Goal: Task Accomplishment & Management: Complete application form

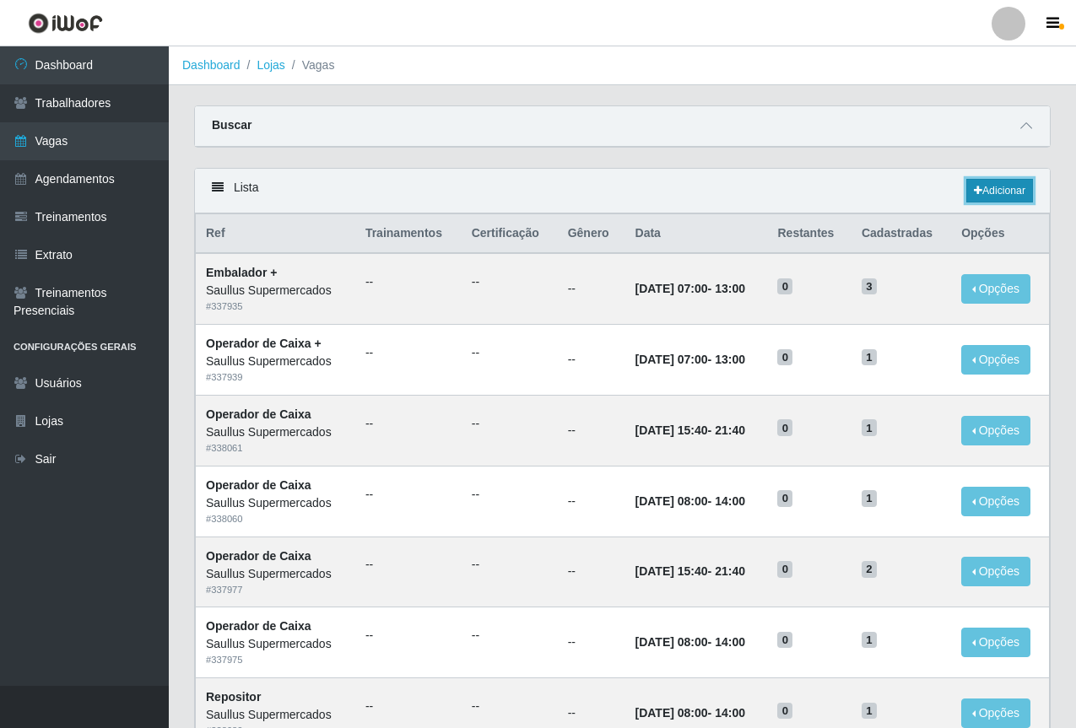
click at [990, 192] on link "Adicionar" at bounding box center [999, 191] width 67 height 24
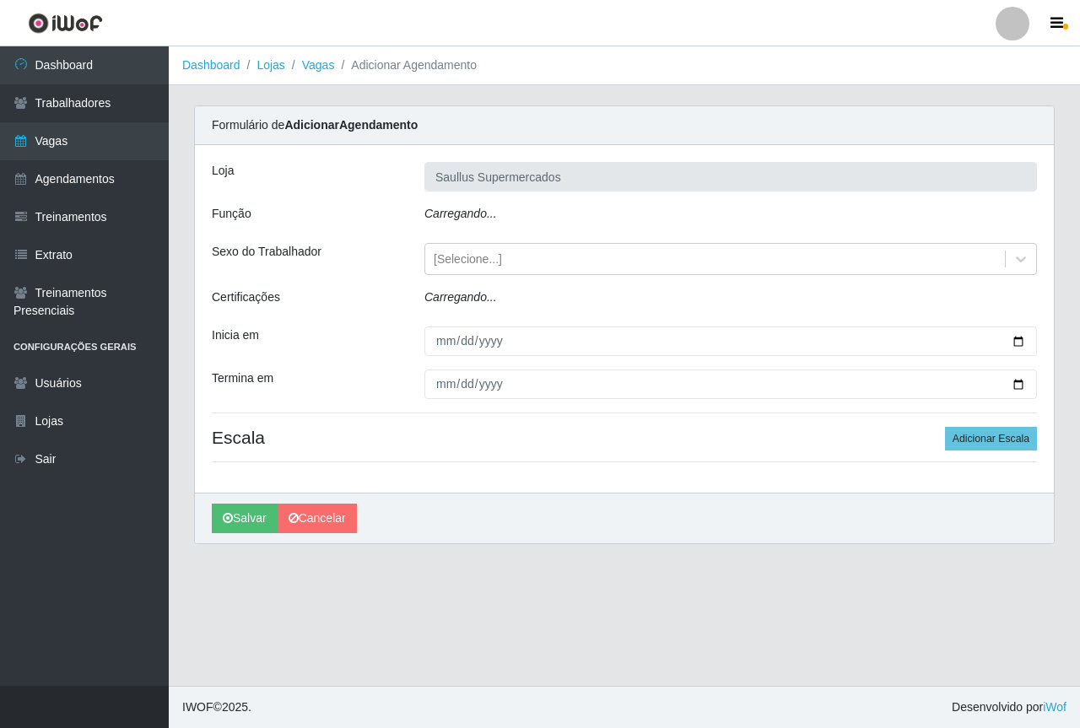
type input "Saullus Supermercados"
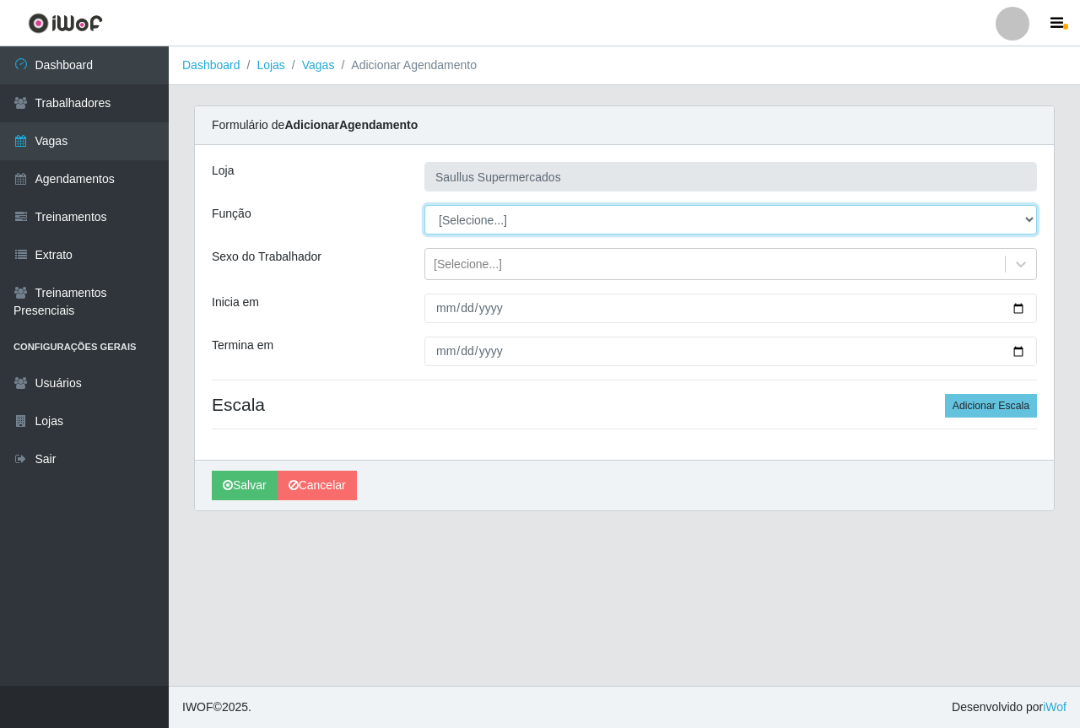
click at [456, 214] on select "[Selecione...] ASG ASG + ASG ++ Balconista de Açougue Balconista de Açougue + B…" at bounding box center [731, 220] width 613 height 30
select select "24"
click at [425, 205] on select "[Selecione...] ASG ASG + ASG ++ Balconista de Açougue Balconista de Açougue + B…" at bounding box center [731, 220] width 613 height 30
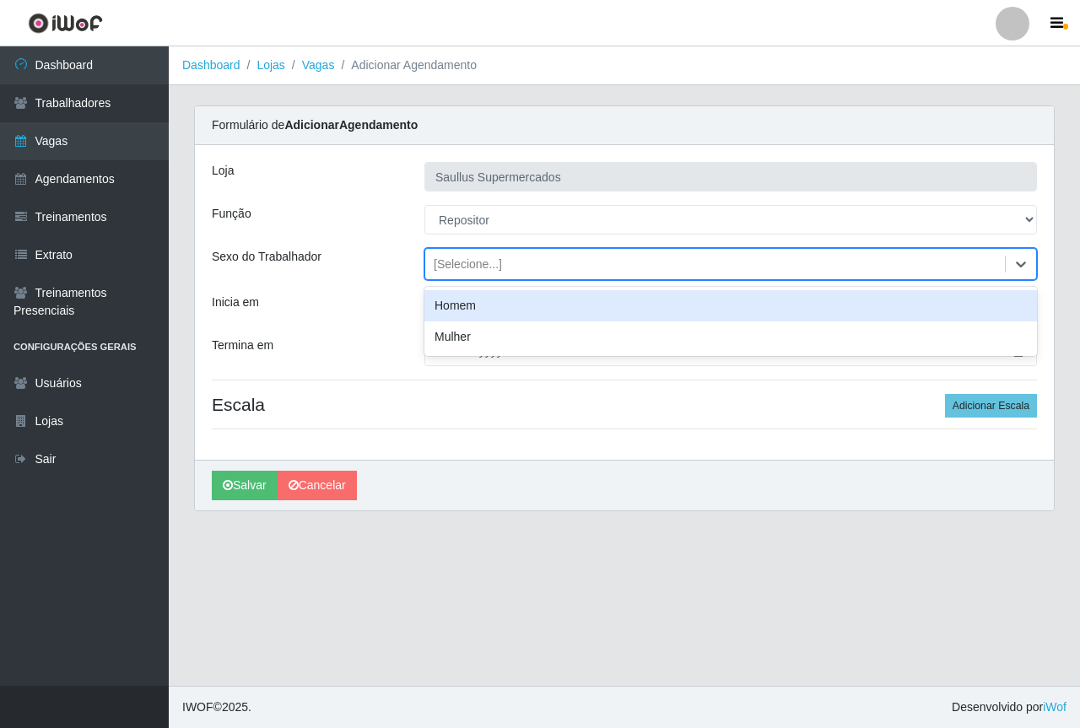
click at [445, 268] on div "[Selecione...]" at bounding box center [468, 265] width 68 height 18
click at [385, 311] on div "Inicia em" at bounding box center [305, 309] width 213 height 30
click at [441, 264] on div "[Selecione...]" at bounding box center [468, 265] width 68 height 18
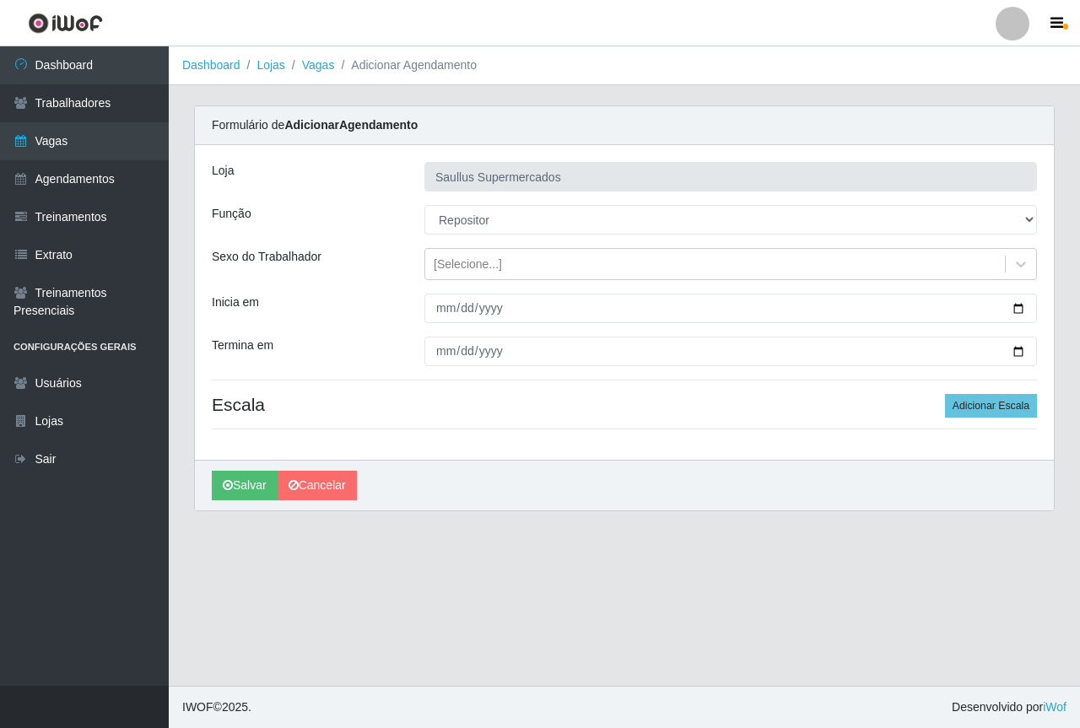
click at [382, 313] on div "Inicia em" at bounding box center [305, 309] width 213 height 30
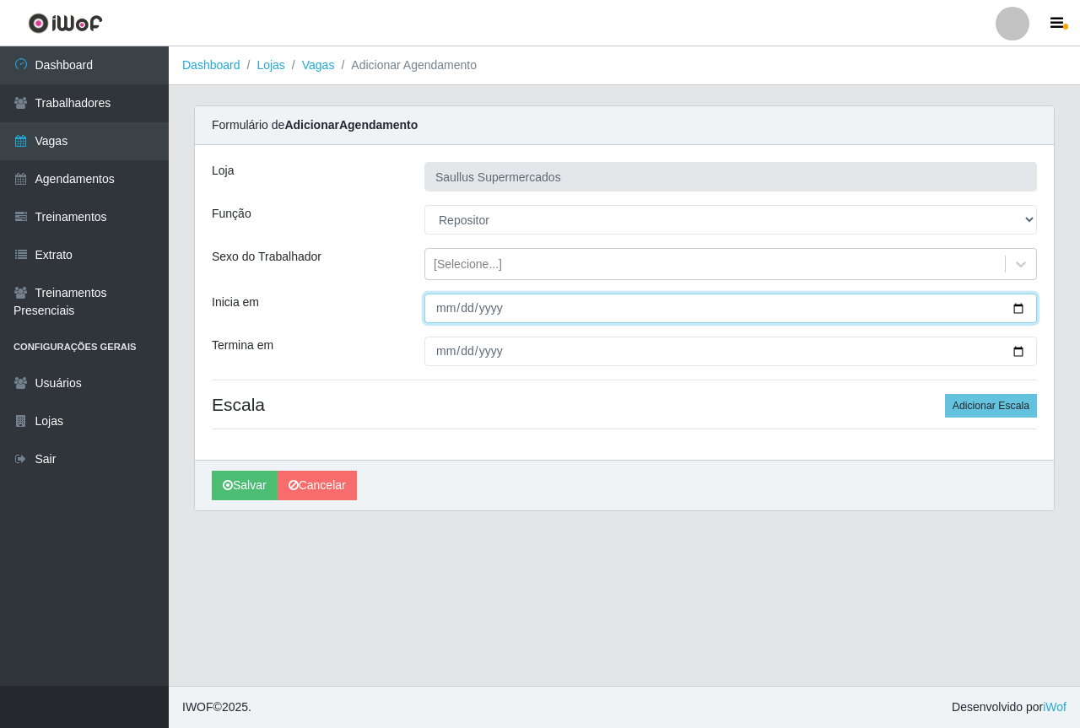
click at [446, 311] on input "Inicia em" at bounding box center [731, 309] width 613 height 30
type input "2025-09-02"
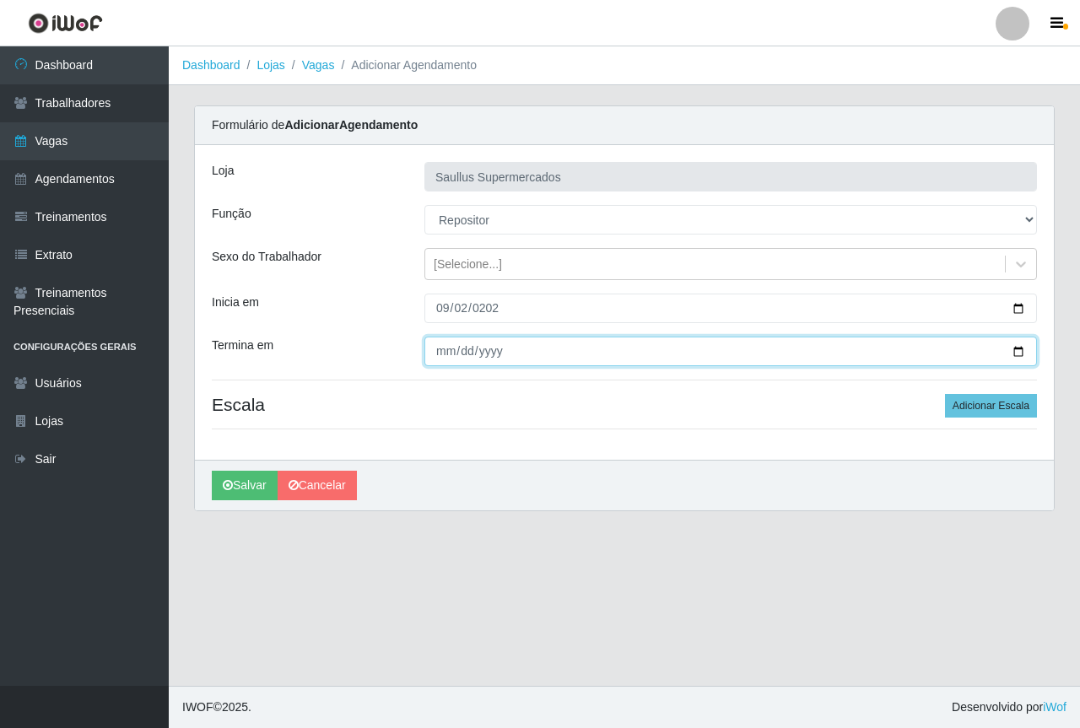
click at [433, 357] on input "Termina em" at bounding box center [731, 352] width 613 height 30
type input "2025-09-06"
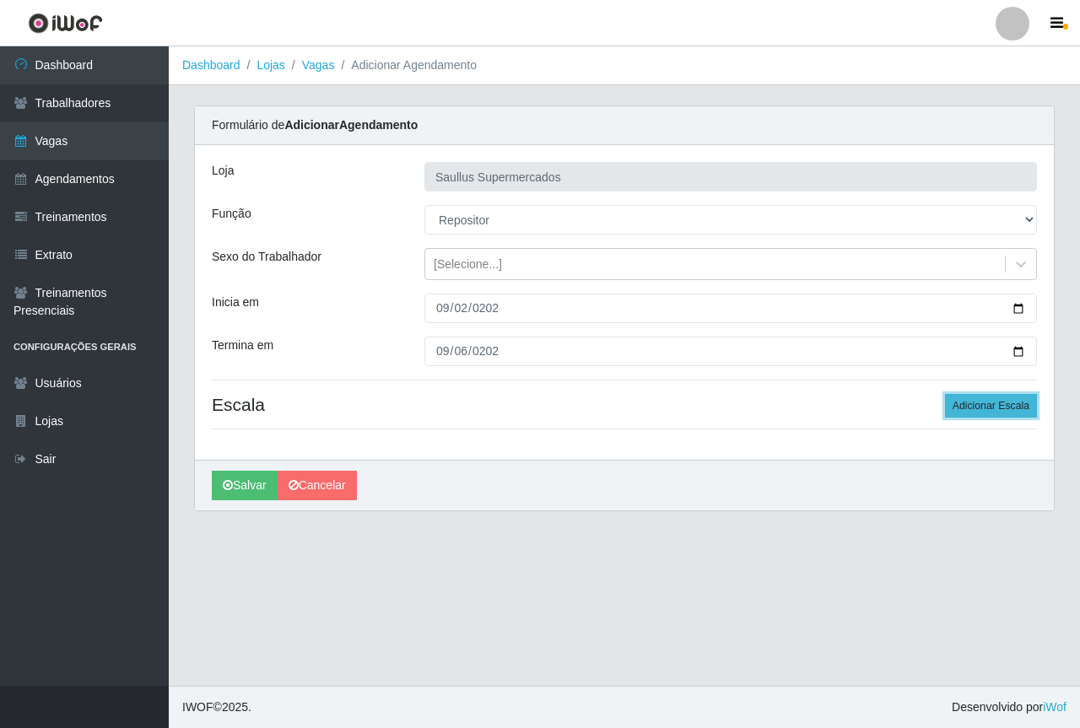
click at [1006, 411] on button "Adicionar Escala" at bounding box center [991, 406] width 92 height 24
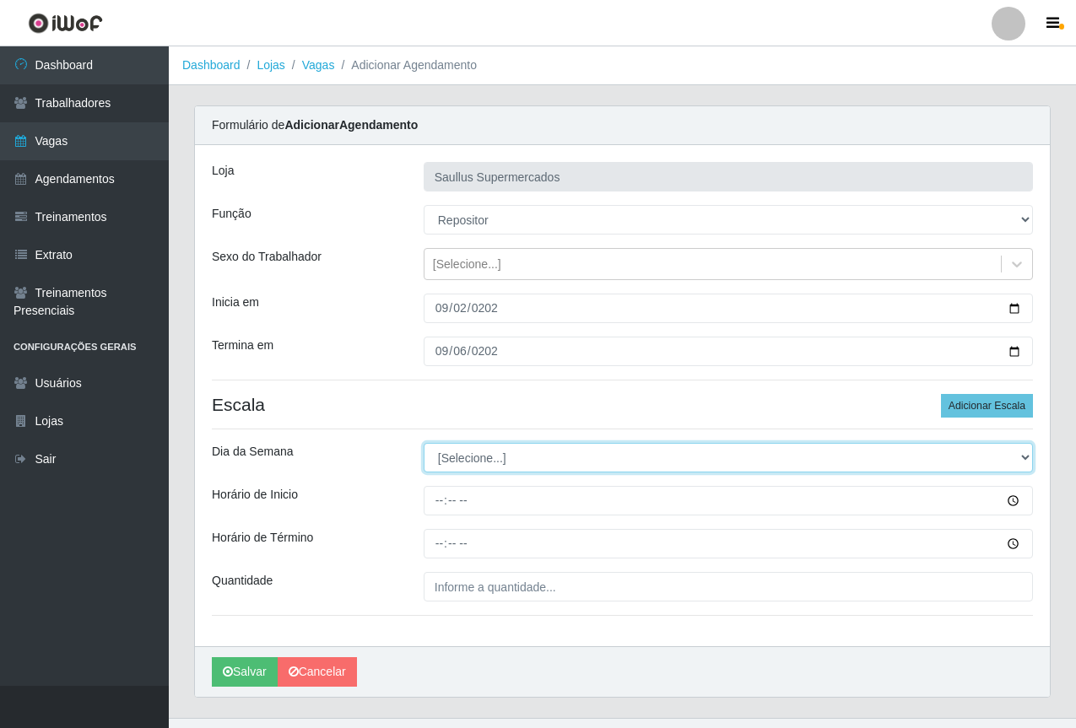
click at [511, 459] on select "[Selecione...] Segunda Terça Quarta Quinta Sexta Sábado Domingo" at bounding box center [728, 458] width 609 height 30
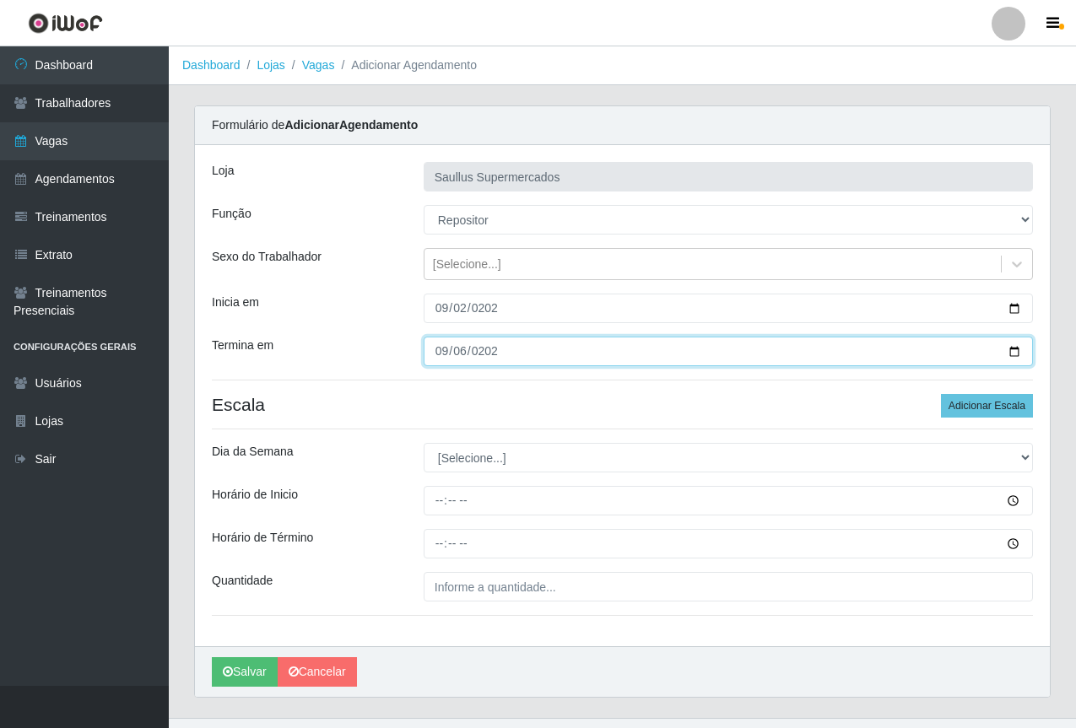
click at [441, 356] on input "2025-09-06" at bounding box center [728, 352] width 609 height 30
type input "2025-09-02"
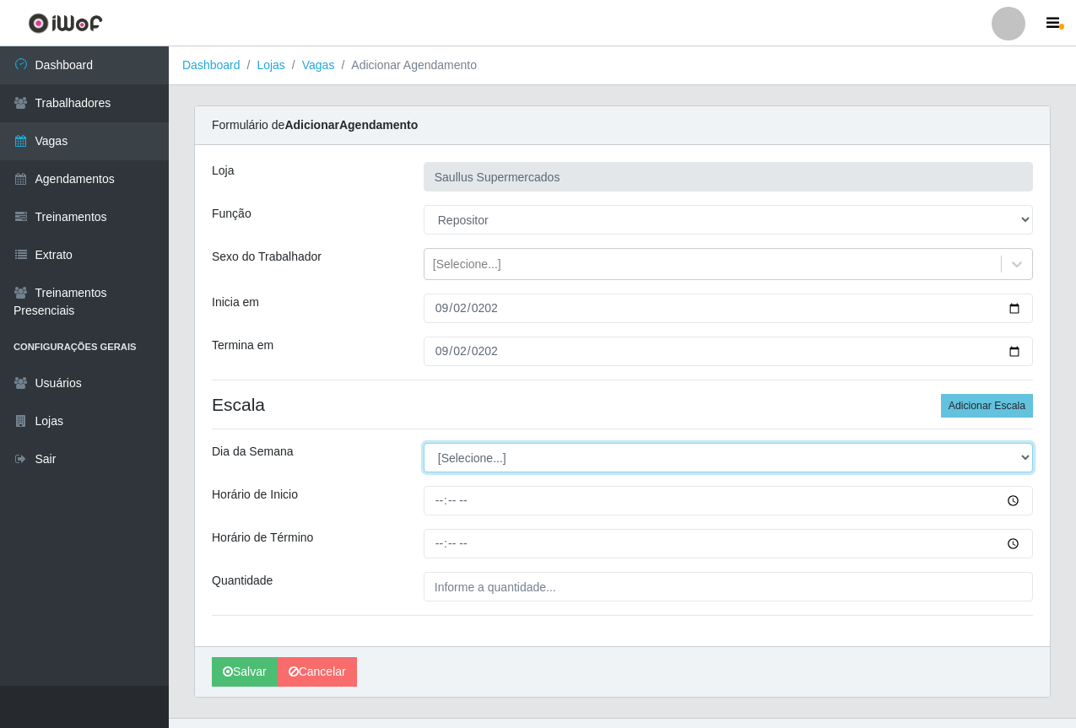
click at [467, 455] on select "[Selecione...] Segunda Terça Quarta Quinta Sexta Sábado Domingo" at bounding box center [728, 458] width 609 height 30
select select "2"
click at [424, 443] on select "[Selecione...] Segunda Terça Quarta Quinta Sexta Sábado Domingo" at bounding box center [728, 458] width 609 height 30
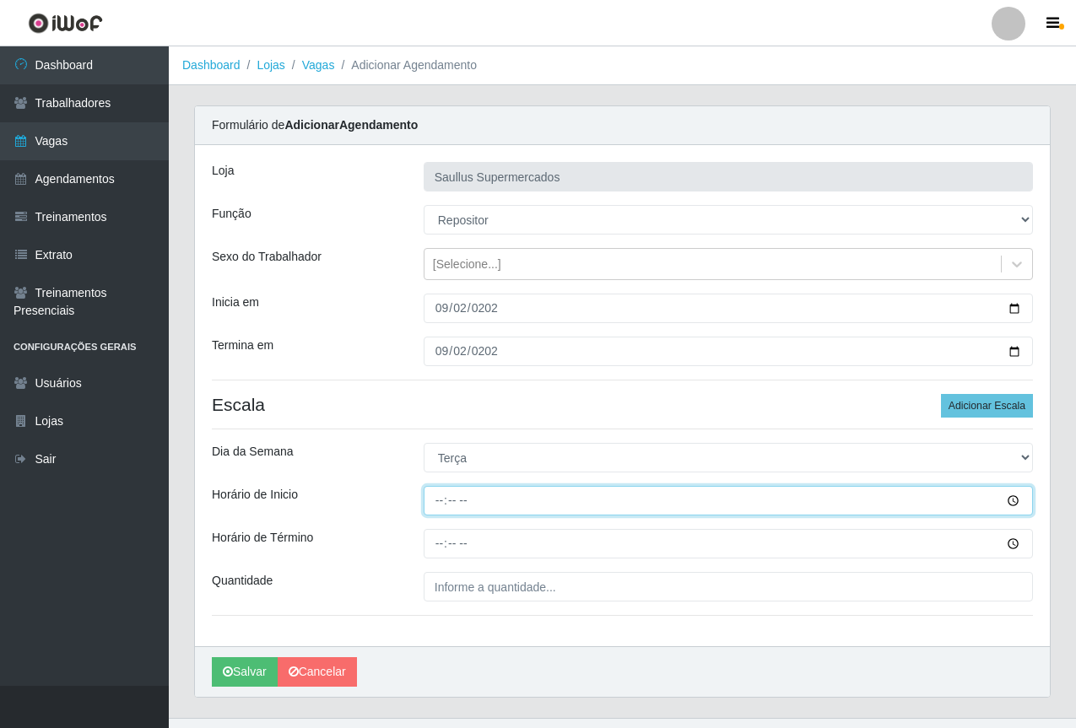
click at [442, 503] on input "Horário de Inicio" at bounding box center [728, 501] width 609 height 30
type input "15:30"
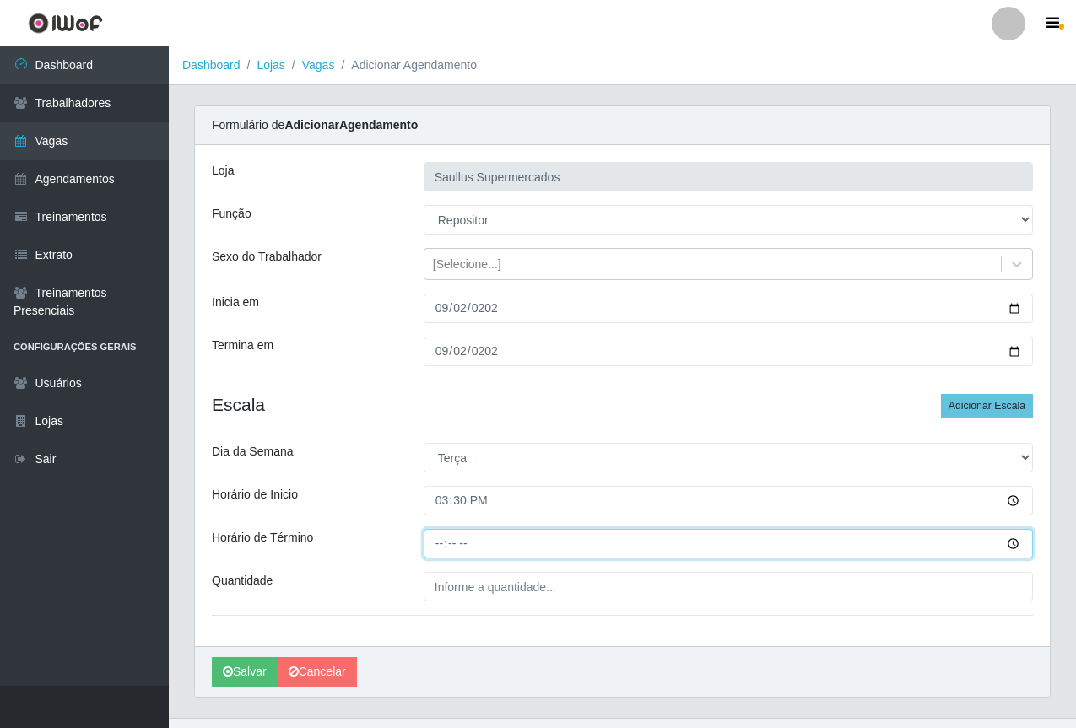
click at [433, 554] on input "Horário de Término" at bounding box center [728, 544] width 609 height 30
type input "21:30"
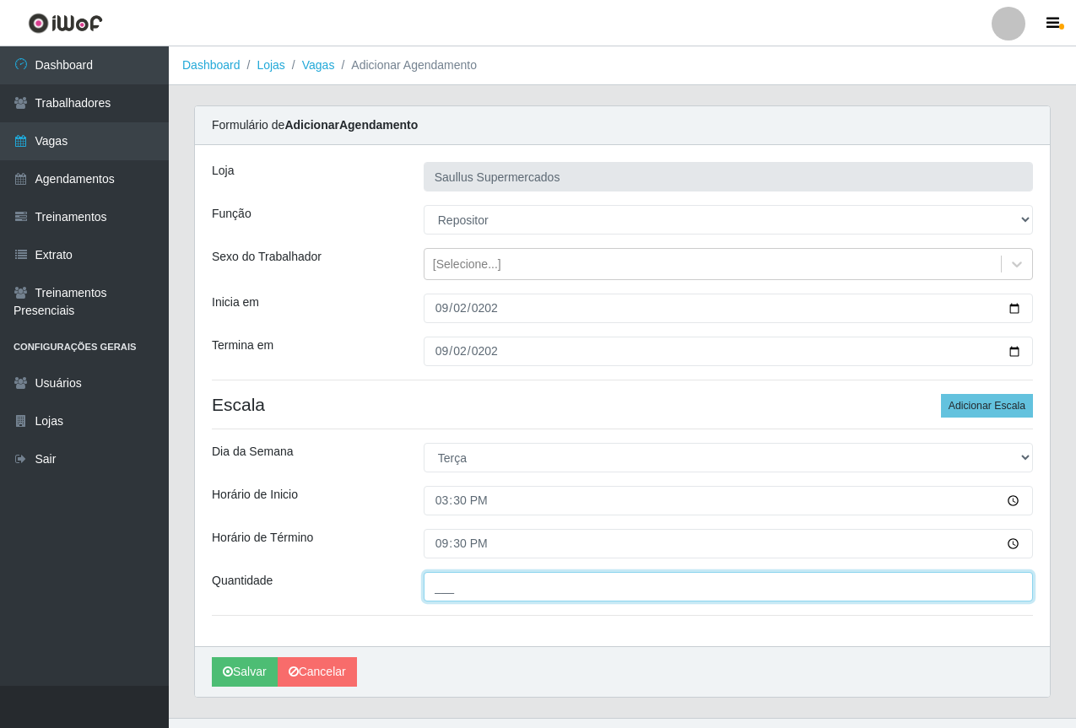
click at [460, 582] on input "___" at bounding box center [728, 587] width 609 height 30
type input "1__"
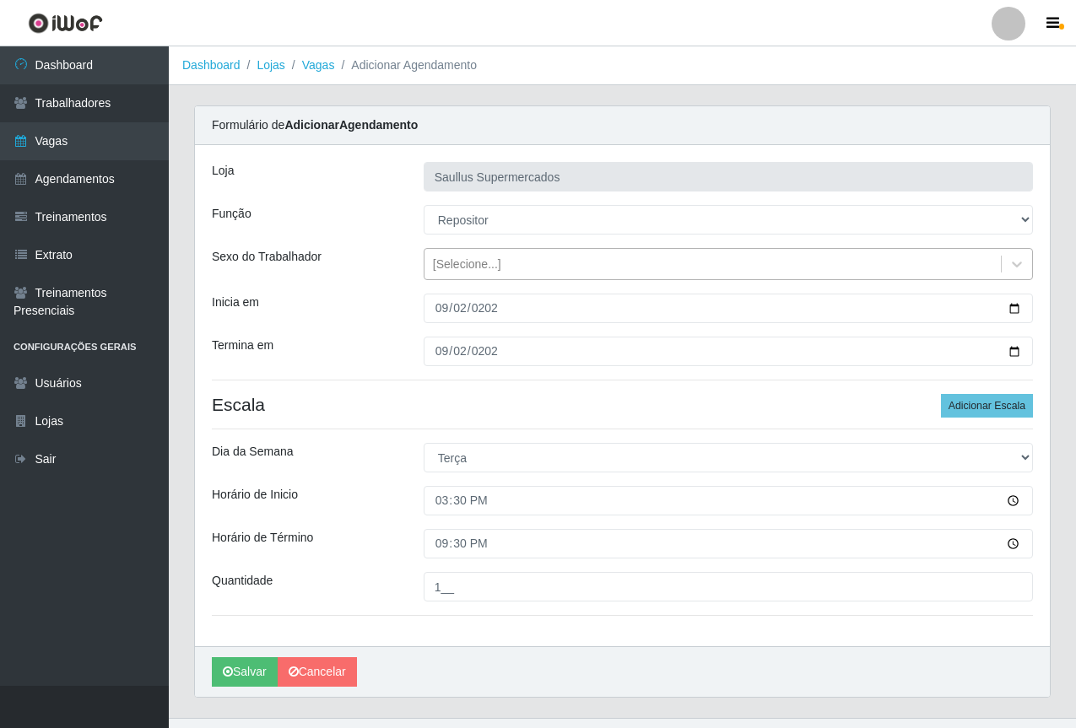
click at [460, 268] on div "[Selecione...]" at bounding box center [467, 265] width 68 height 18
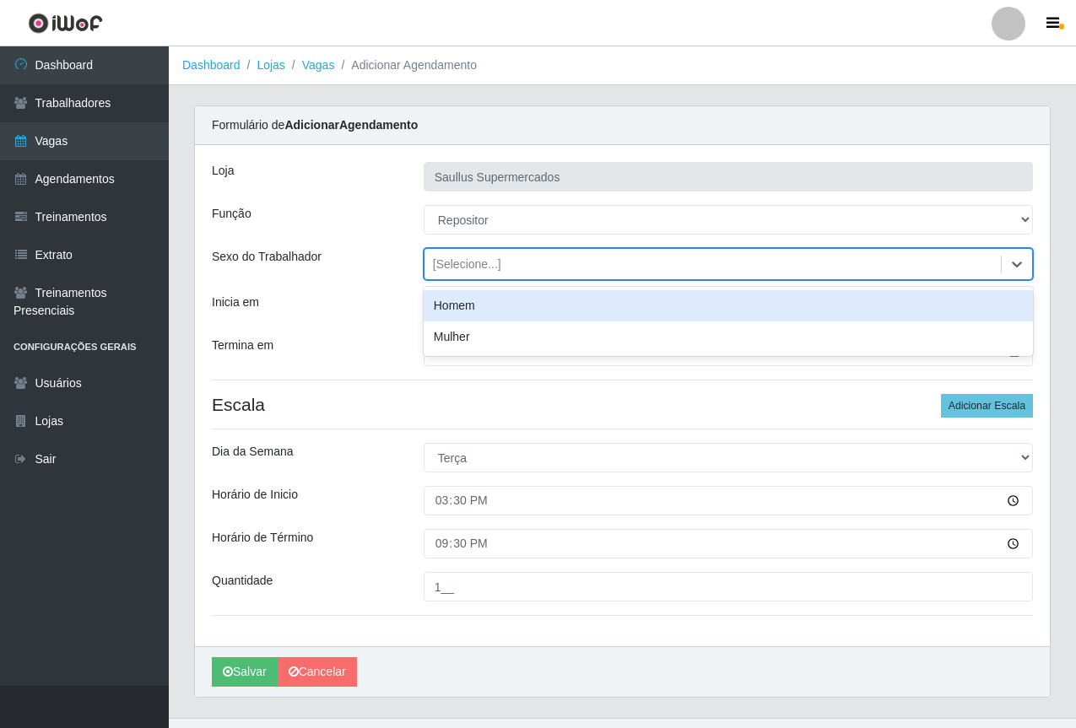
click at [467, 310] on div "Homem" at bounding box center [728, 305] width 609 height 31
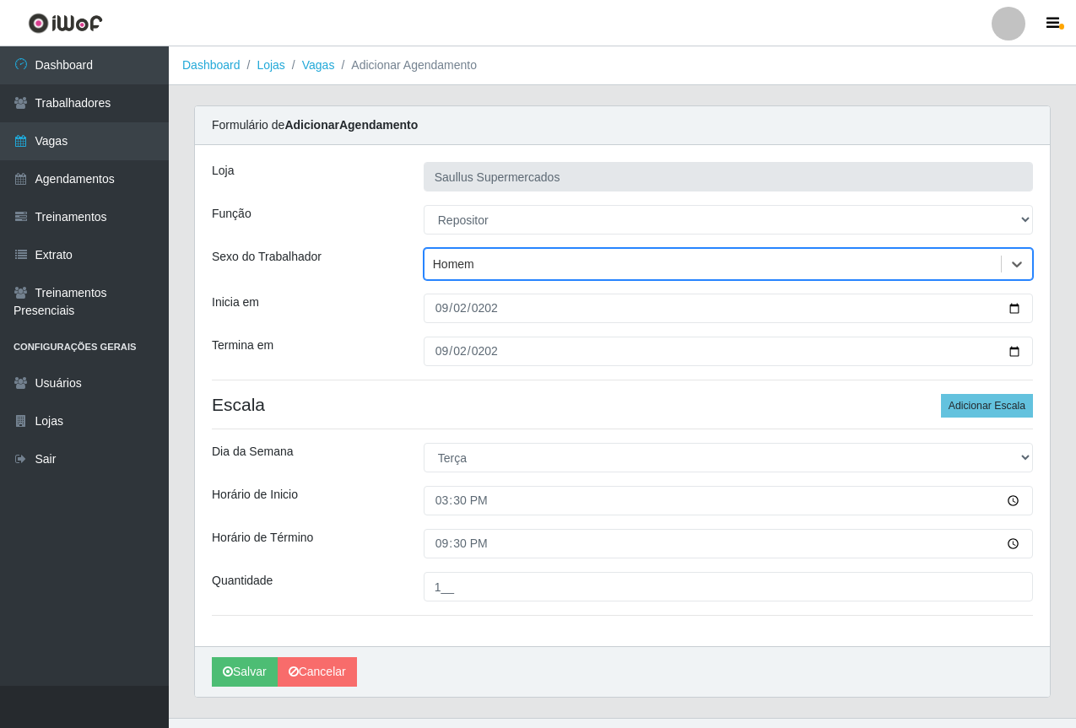
click at [389, 300] on div "Inicia em" at bounding box center [305, 309] width 212 height 30
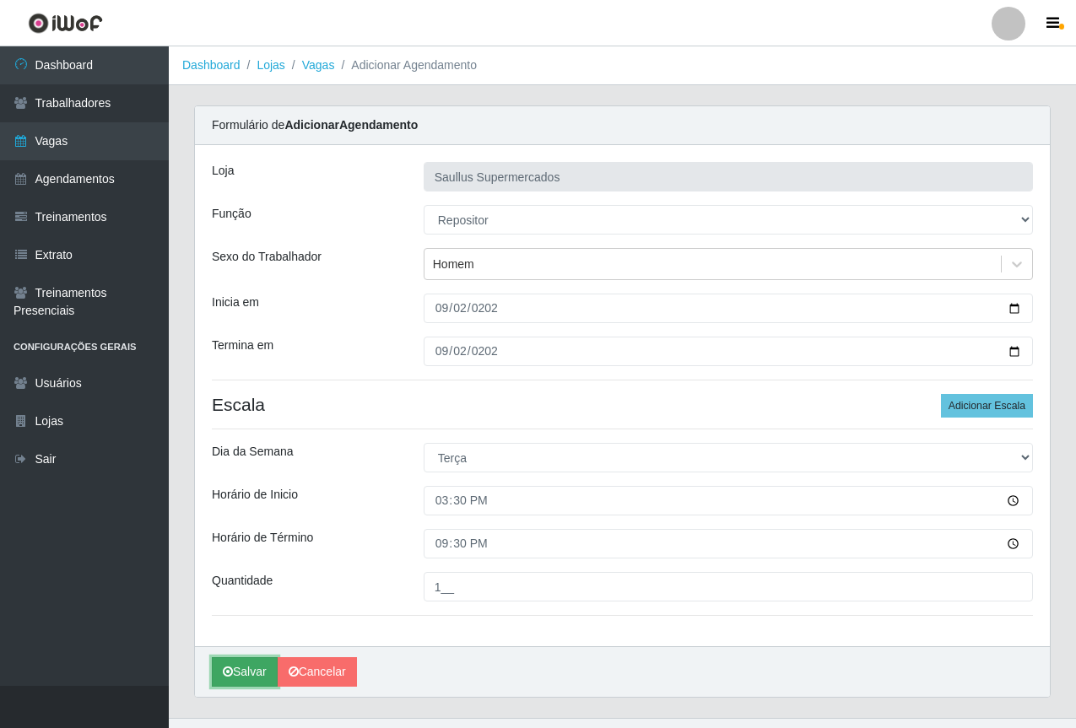
click at [246, 668] on button "Salvar" at bounding box center [245, 673] width 66 height 30
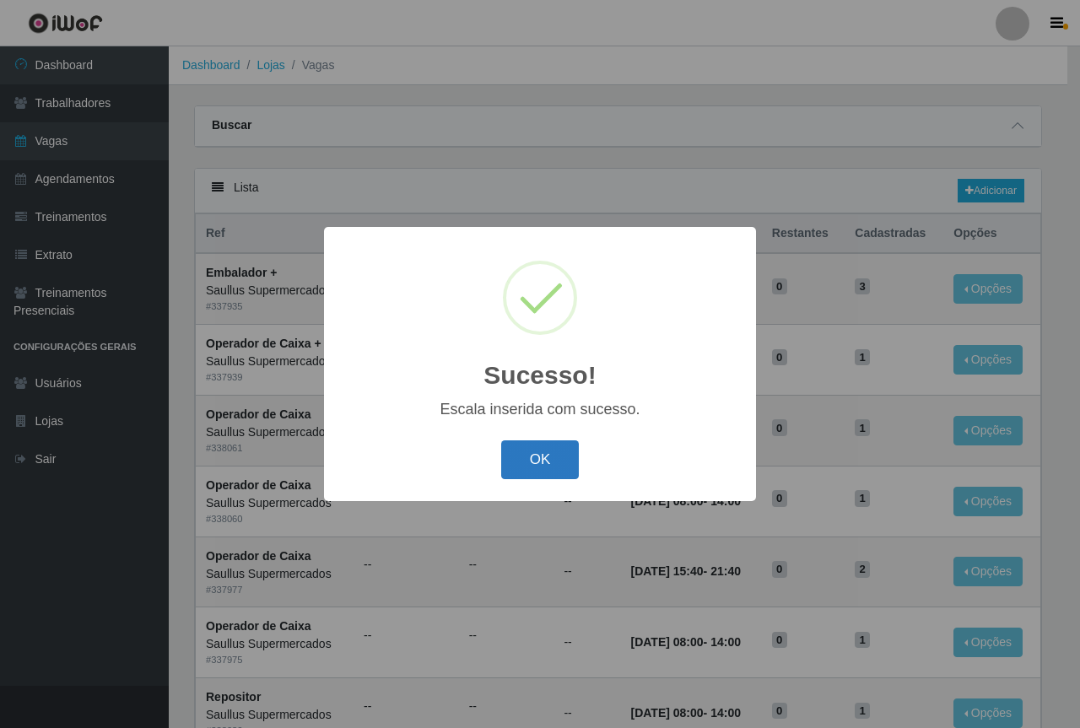
click at [549, 450] on button "OK" at bounding box center [540, 461] width 79 height 40
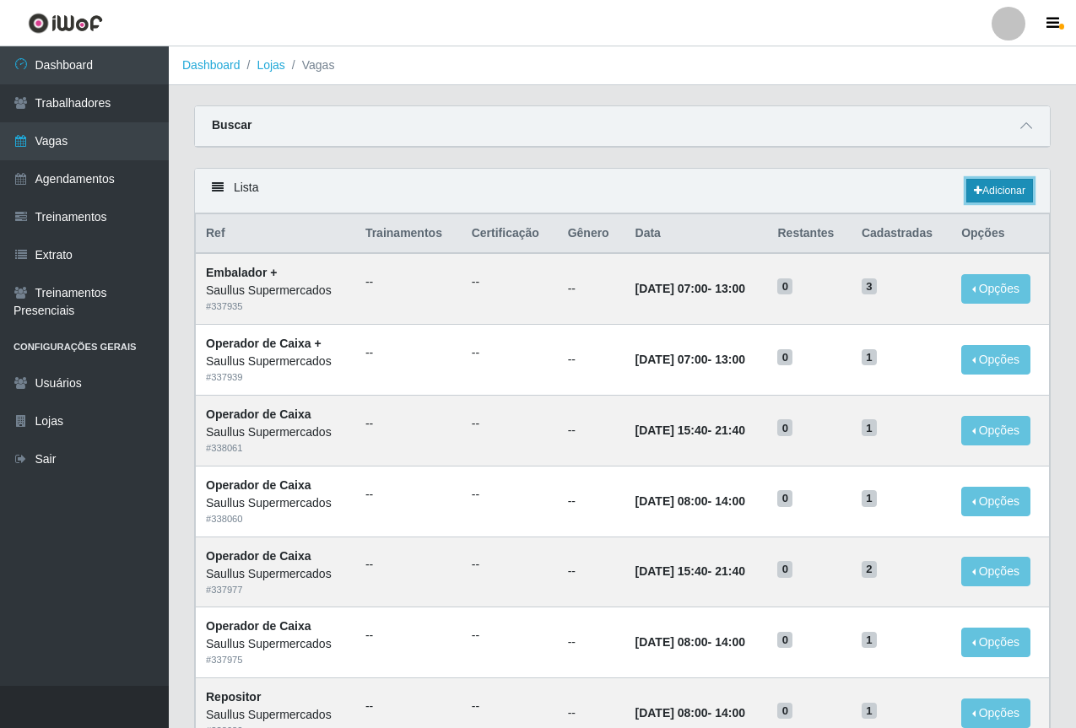
click at [988, 181] on link "Adicionar" at bounding box center [999, 191] width 67 height 24
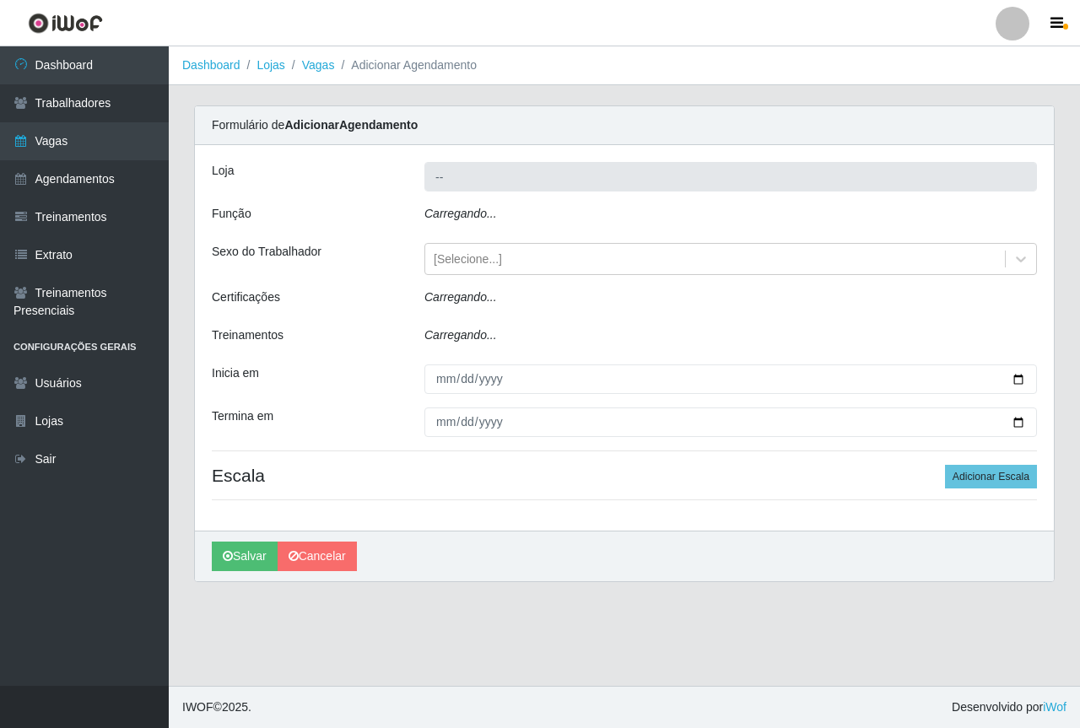
type input "Saullus Supermercados"
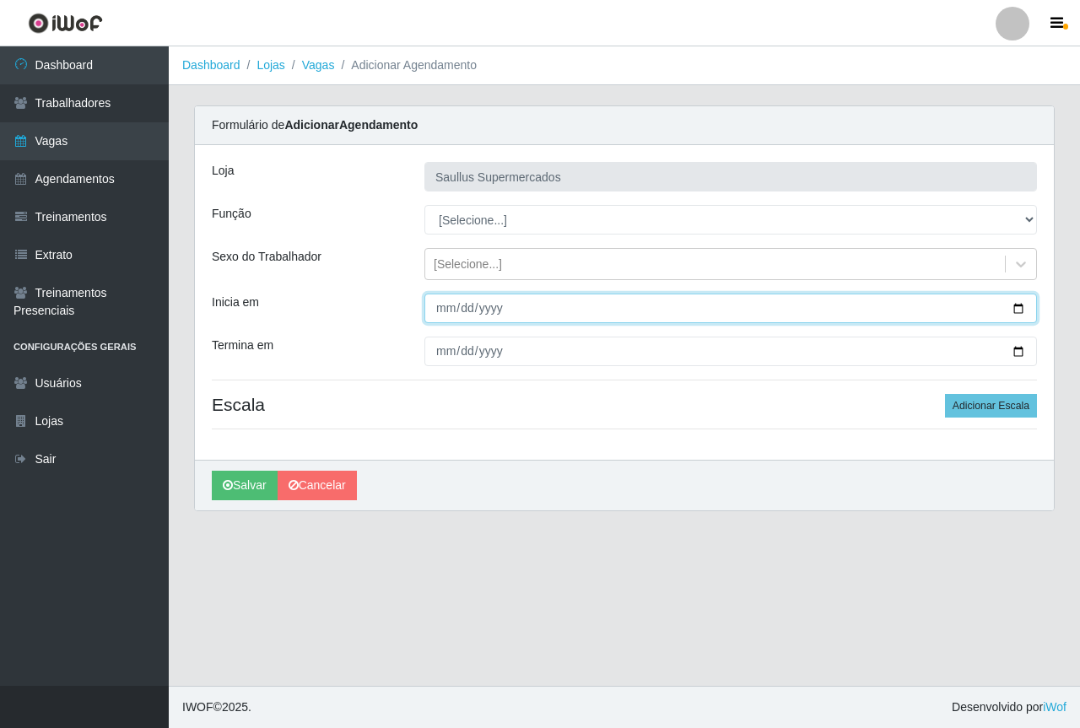
click at [443, 310] on input "Inicia em" at bounding box center [731, 309] width 613 height 30
type input "2025-09-03"
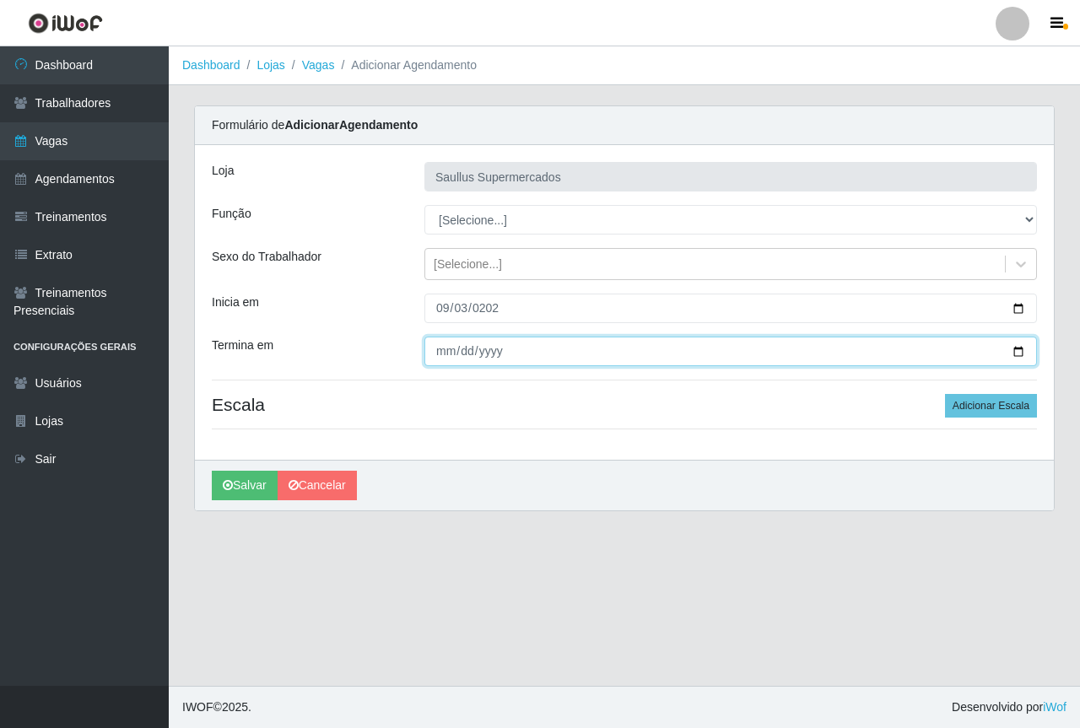
click at [436, 355] on input "Termina em" at bounding box center [731, 352] width 613 height 30
type input "2025-09-03"
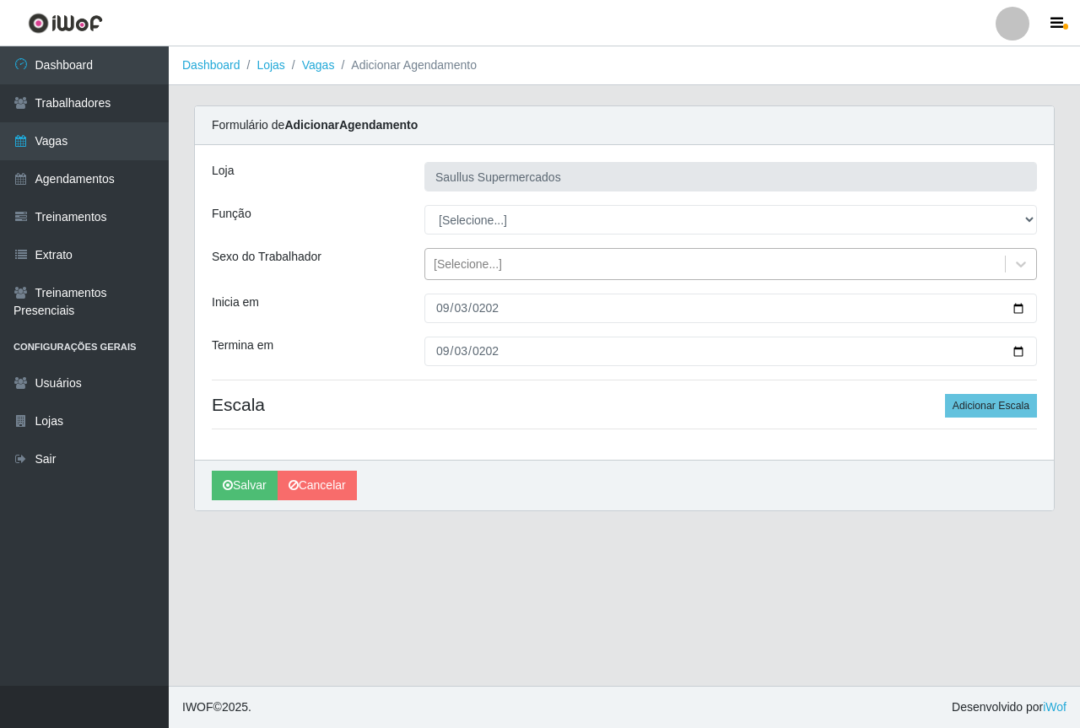
click at [506, 268] on div "[Selecione...]" at bounding box center [715, 265] width 580 height 28
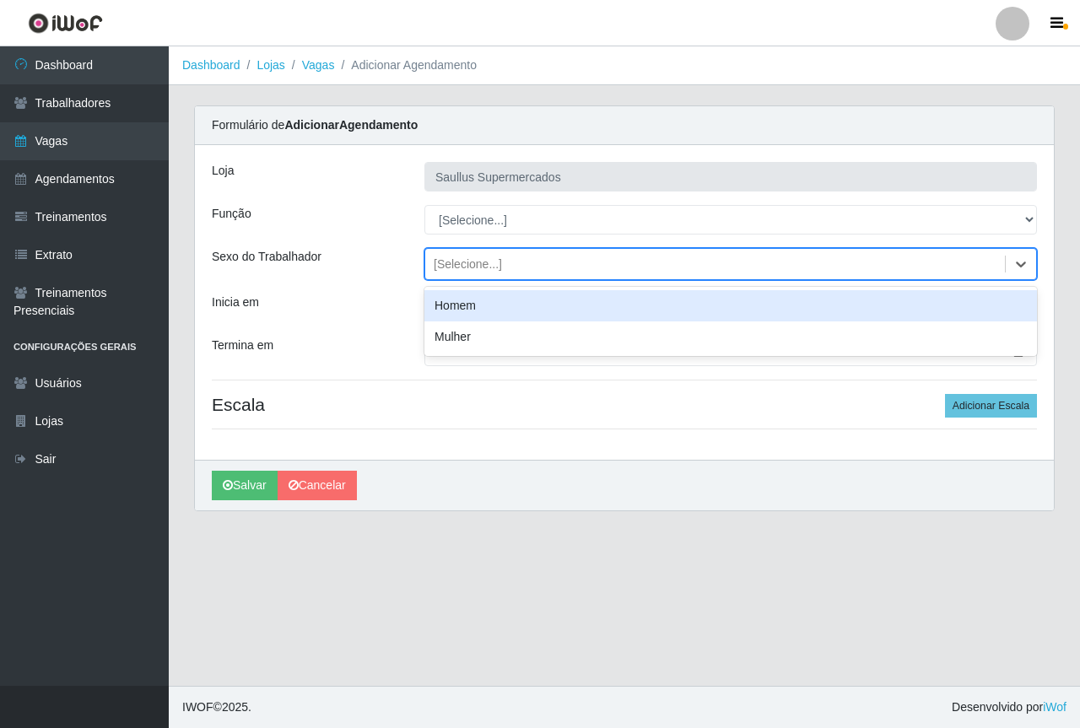
click at [437, 306] on div "Homem" at bounding box center [731, 305] width 613 height 31
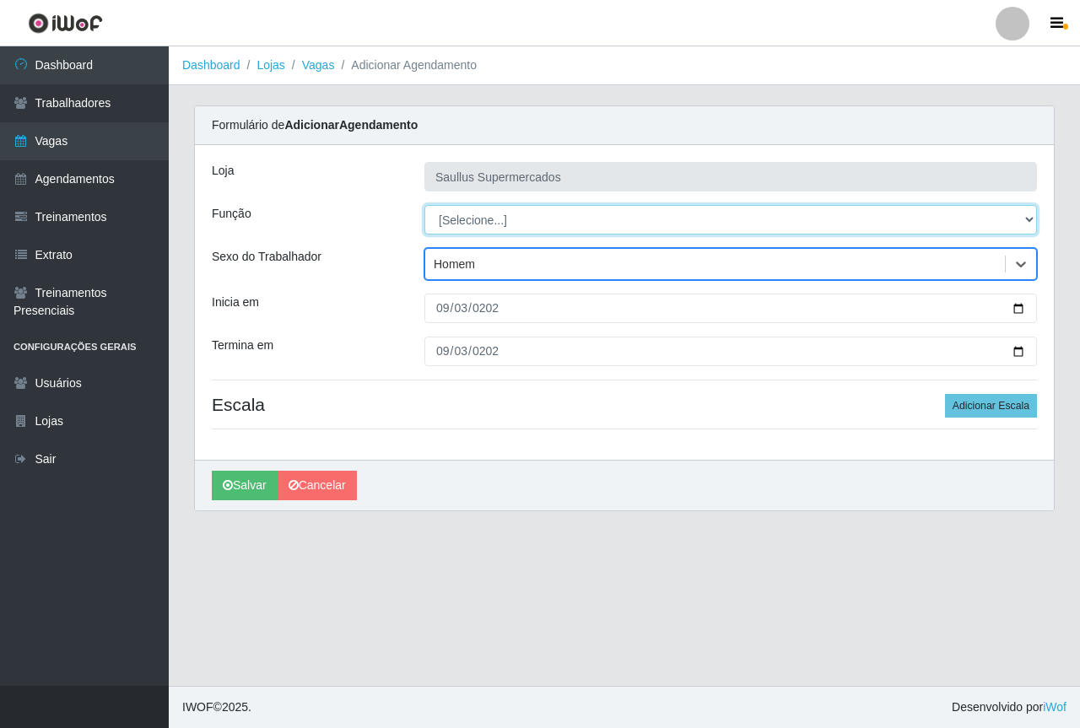
click at [460, 217] on select "[Selecione...] ASG ASG + ASG ++ Balconista de Açougue Balconista de Açougue + B…" at bounding box center [731, 220] width 613 height 30
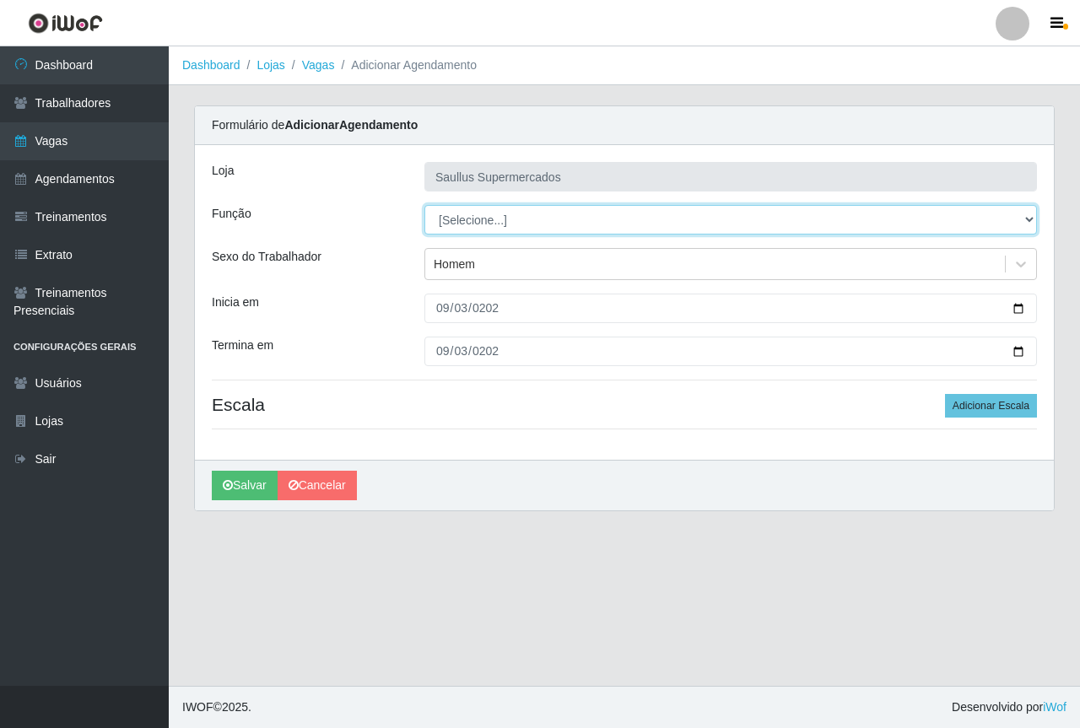
select select "24"
click at [425, 205] on select "[Selecione...] ASG ASG + ASG ++ Balconista de Açougue Balconista de Açougue + B…" at bounding box center [731, 220] width 613 height 30
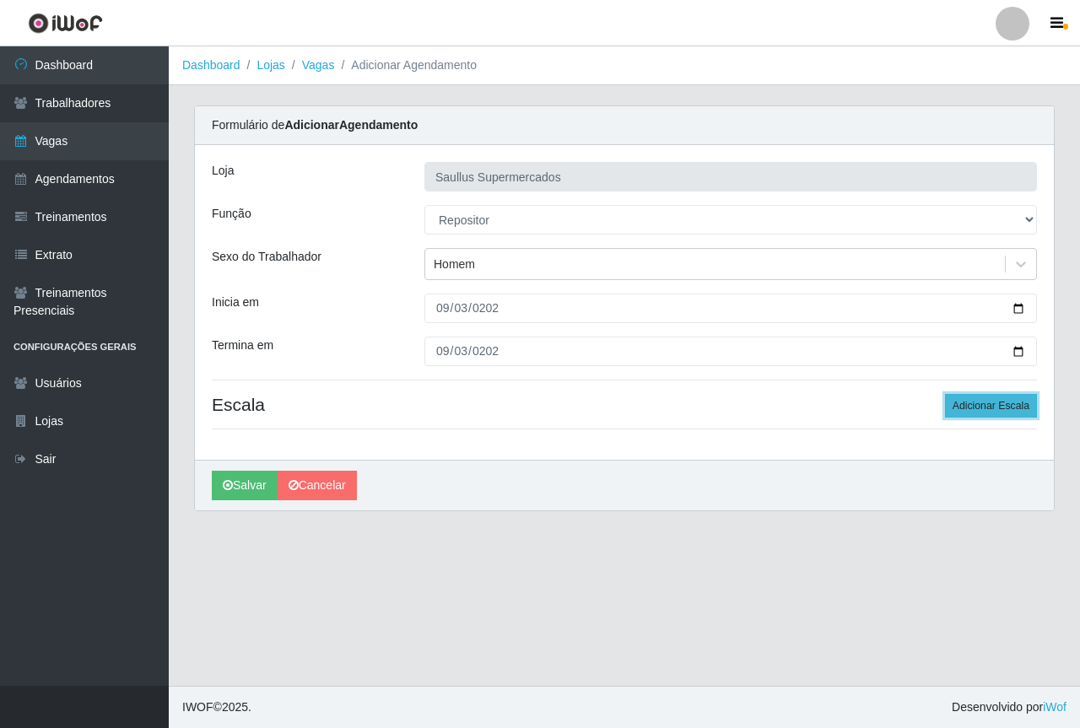
drag, startPoint x: 969, startPoint y: 406, endPoint x: 950, endPoint y: 410, distance: 19.9
click at [969, 407] on button "Adicionar Escala" at bounding box center [991, 406] width 92 height 24
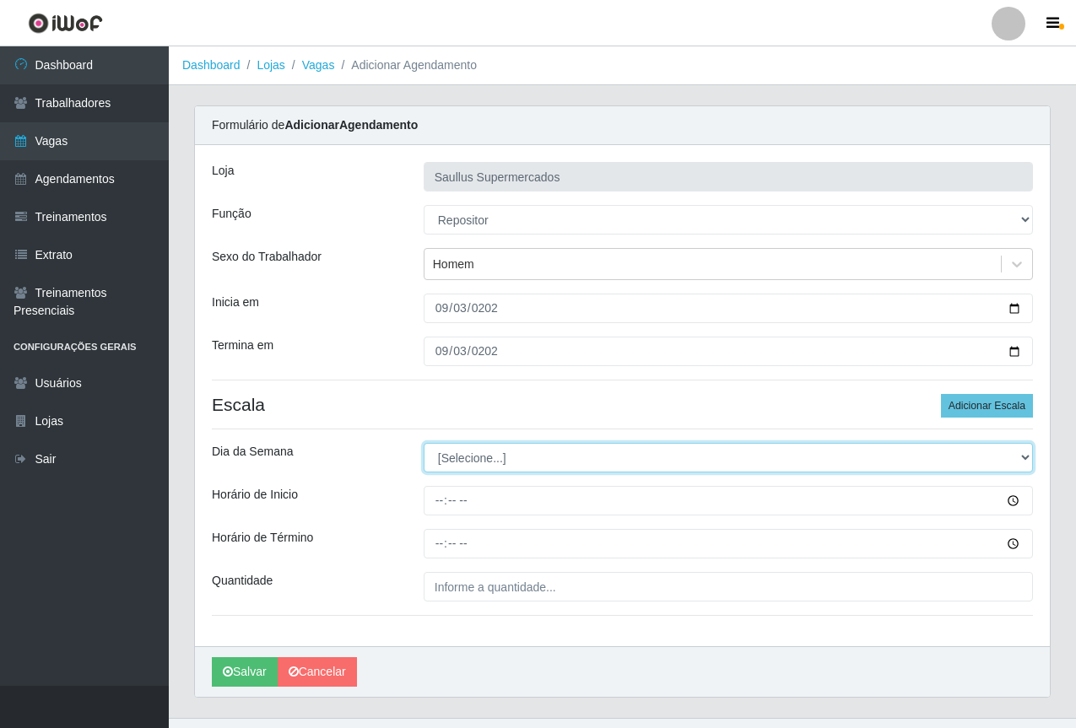
drag, startPoint x: 485, startPoint y: 463, endPoint x: 477, endPoint y: 471, distance: 11.9
click at [485, 463] on select "[Selecione...] Segunda Terça Quarta Quinta Sexta Sábado Domingo" at bounding box center [728, 458] width 609 height 30
select select "3"
click at [424, 443] on select "[Selecione...] Segunda Terça Quarta Quinta Sexta Sábado Domingo" at bounding box center [728, 458] width 609 height 30
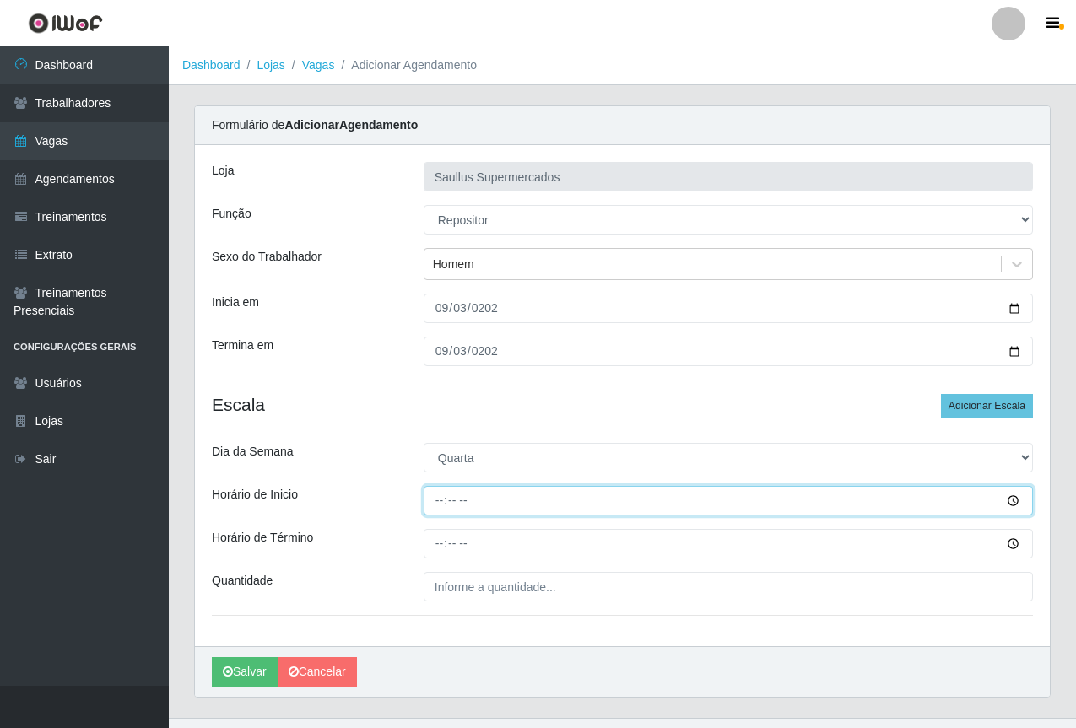
click at [438, 504] on input "Horário de Inicio" at bounding box center [728, 501] width 609 height 30
type input "15:30"
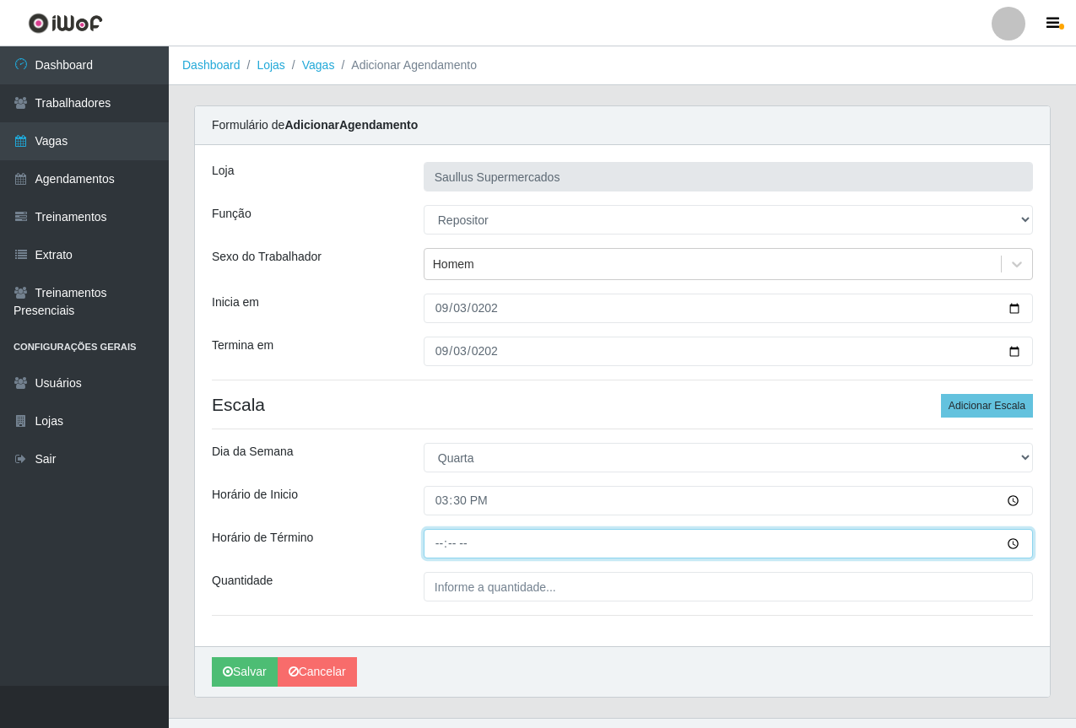
click at [437, 544] on input "Horário de Término" at bounding box center [728, 544] width 609 height 30
type input "21:30"
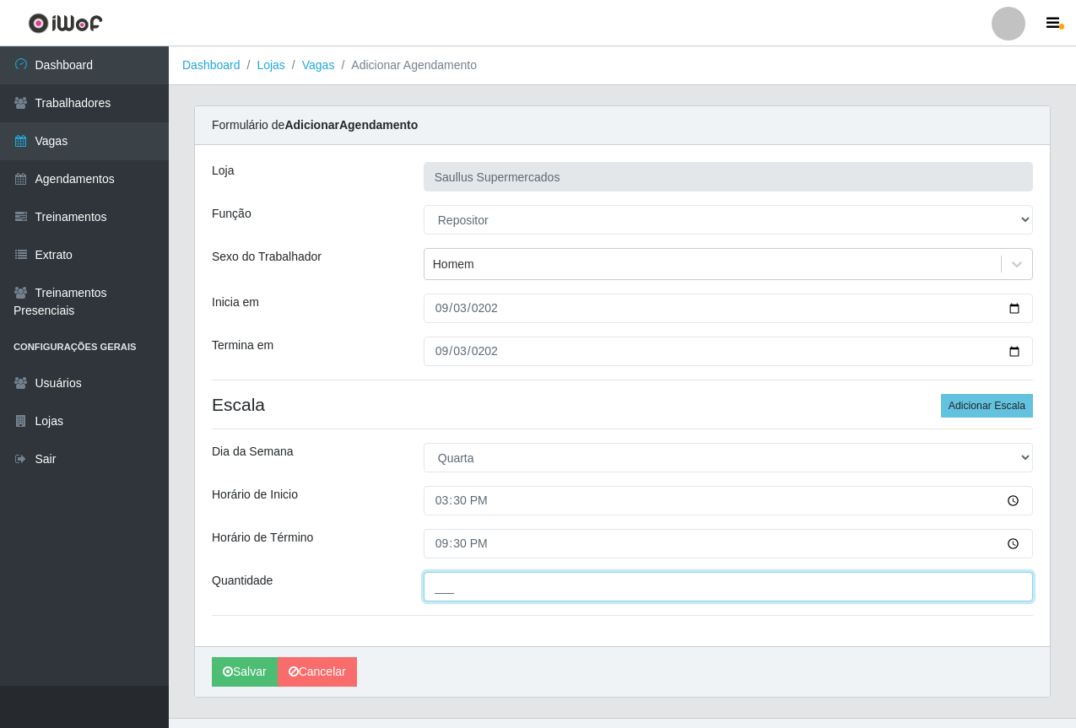
drag, startPoint x: 444, startPoint y: 583, endPoint x: 468, endPoint y: 597, distance: 28.0
click at [449, 586] on input "___" at bounding box center [728, 587] width 609 height 30
type input "1__"
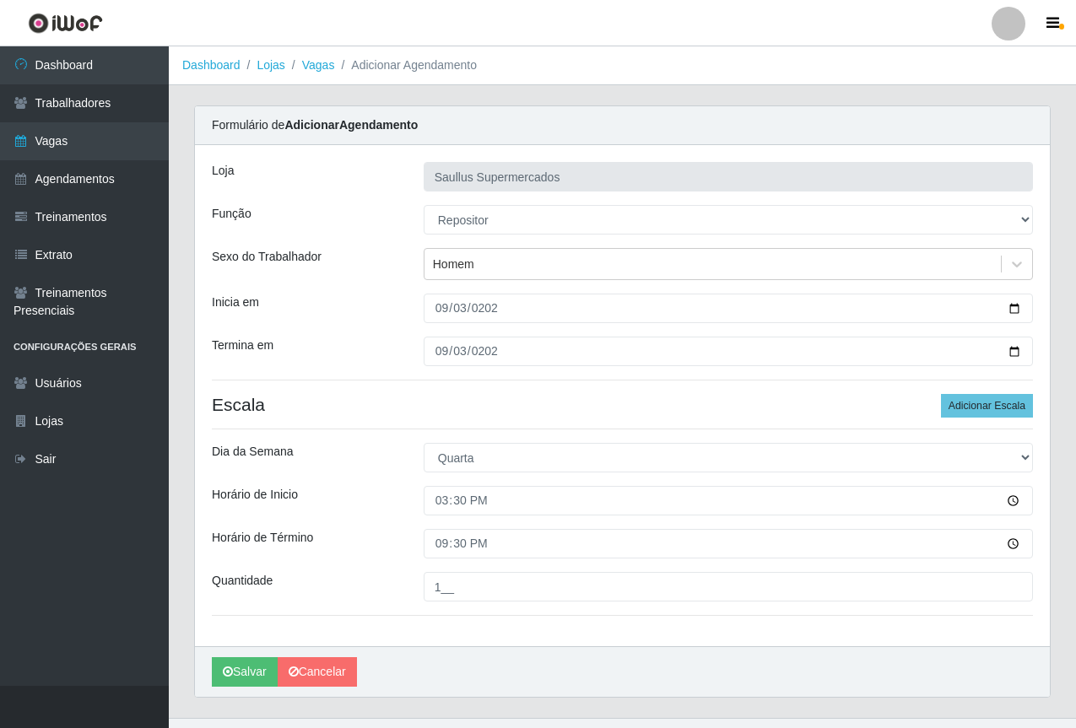
click at [342, 612] on div "Loja Saullus Supermercados Função [Selecione...] ASG ASG + ASG ++ Balconista de…" at bounding box center [622, 395] width 855 height 501
click at [236, 674] on button "Salvar" at bounding box center [245, 673] width 66 height 30
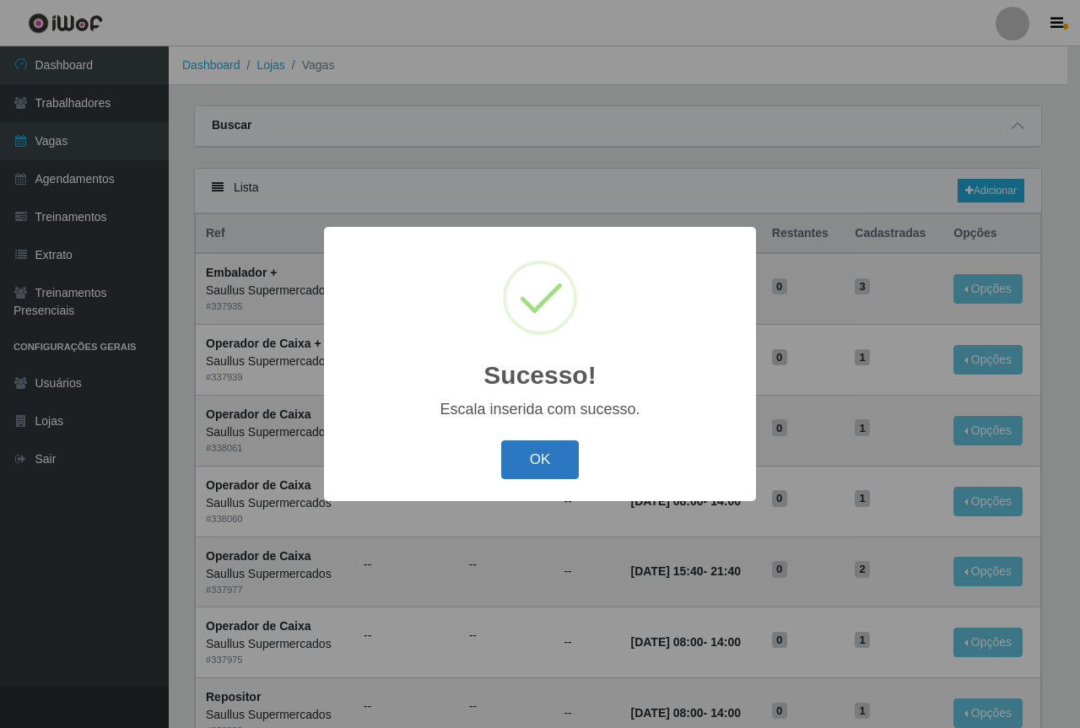
click at [556, 459] on button "OK" at bounding box center [540, 461] width 79 height 40
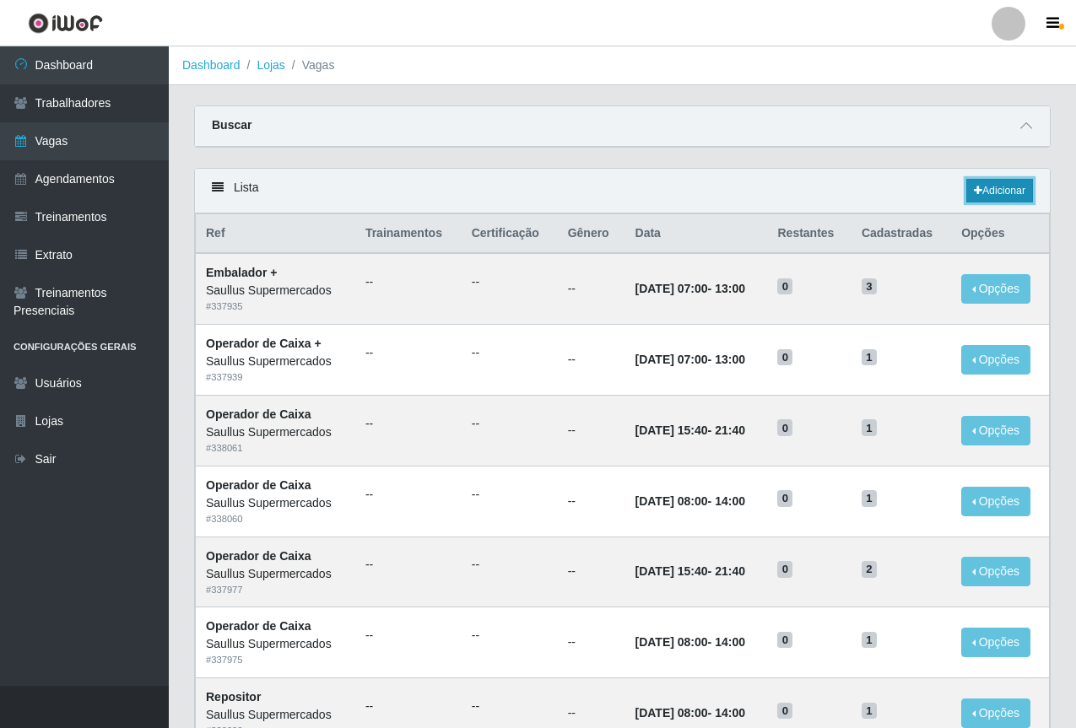
click at [998, 192] on link "Adicionar" at bounding box center [999, 191] width 67 height 24
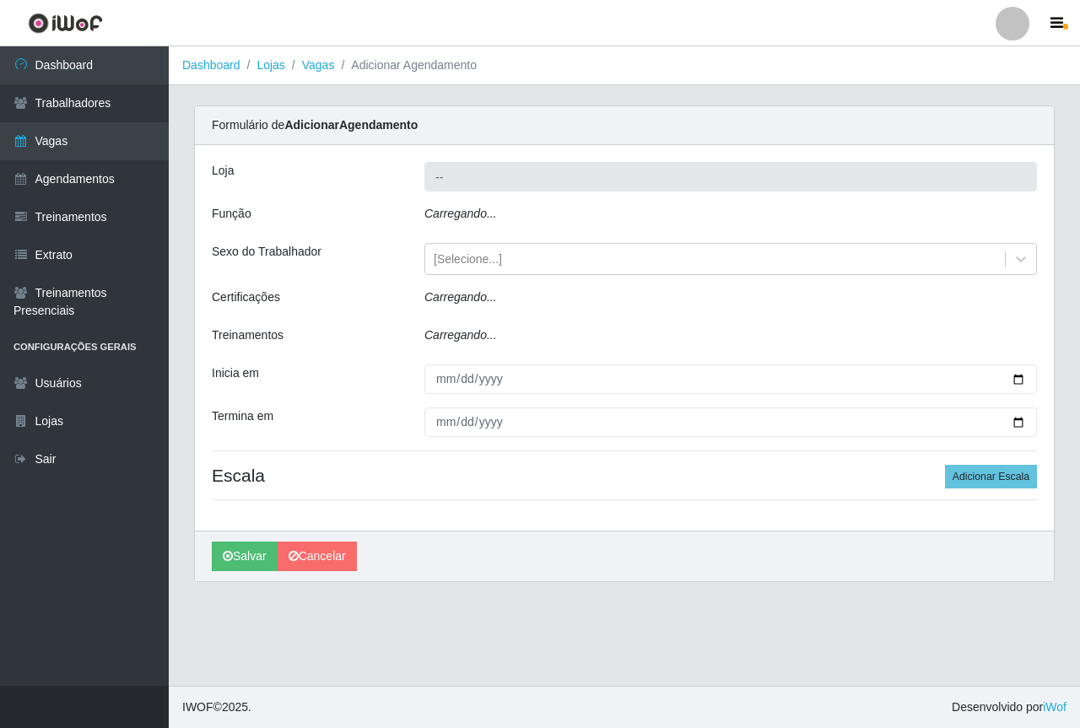
type input "Saullus Supermercados"
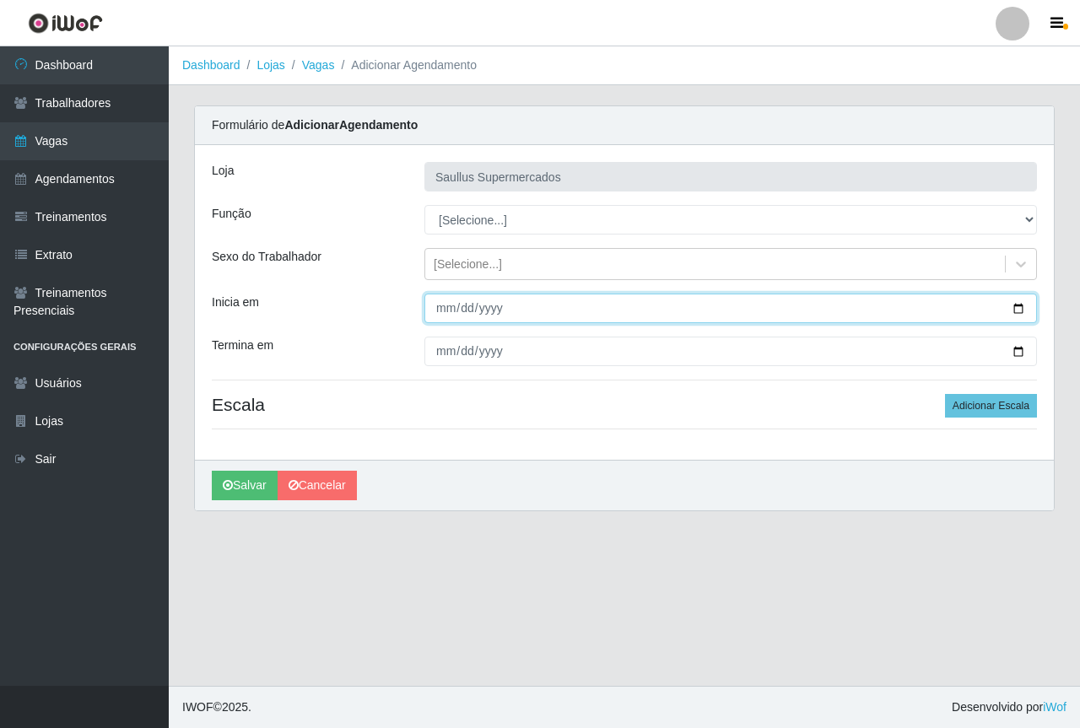
click at [436, 312] on input "Inicia em" at bounding box center [731, 309] width 613 height 30
type input "2025-09-04"
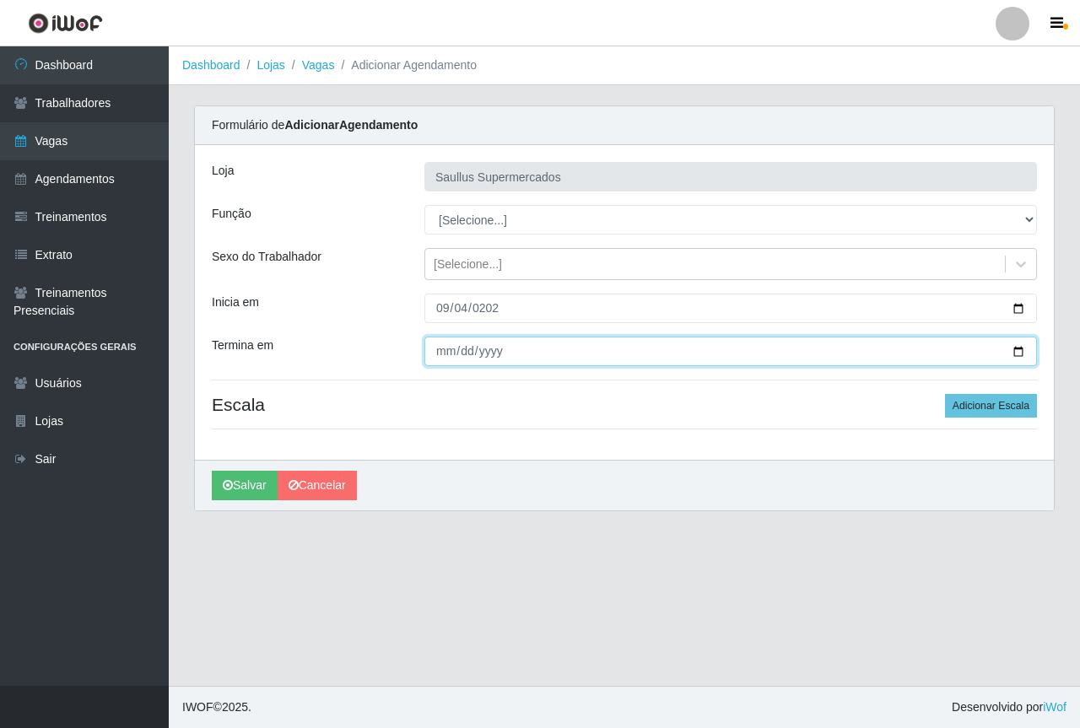
click at [437, 353] on input "Termina em" at bounding box center [731, 352] width 613 height 30
type input "2025-09-04"
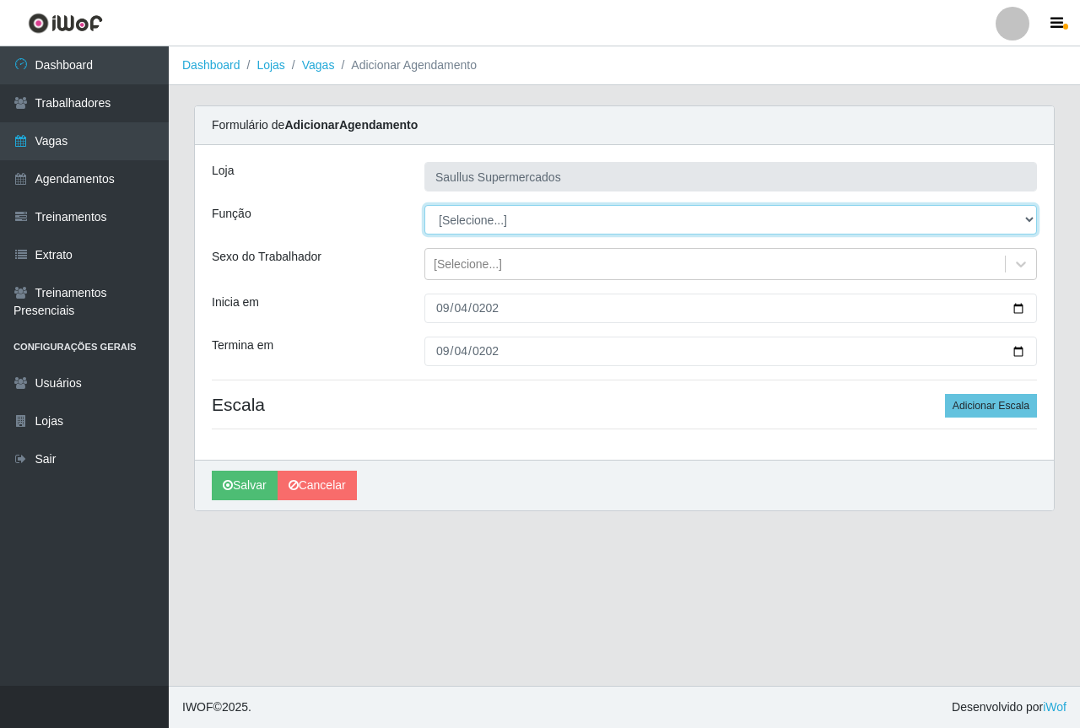
drag, startPoint x: 456, startPoint y: 219, endPoint x: 456, endPoint y: 230, distance: 11.0
click at [456, 219] on select "[Selecione...] ASG ASG + ASG ++ Balconista de Açougue Balconista de Açougue + B…" at bounding box center [731, 220] width 613 height 30
select select "24"
click at [425, 205] on select "[Selecione...] ASG ASG + ASG ++ Balconista de Açougue Balconista de Açougue + B…" at bounding box center [731, 220] width 613 height 30
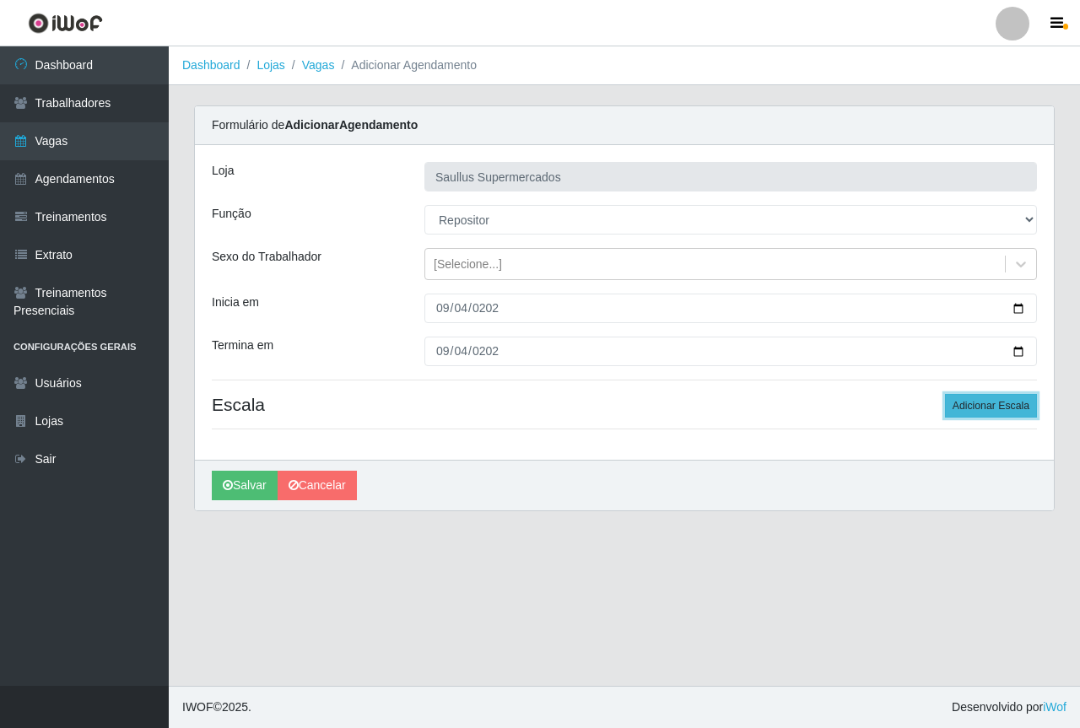
click at [993, 413] on button "Adicionar Escala" at bounding box center [991, 406] width 92 height 24
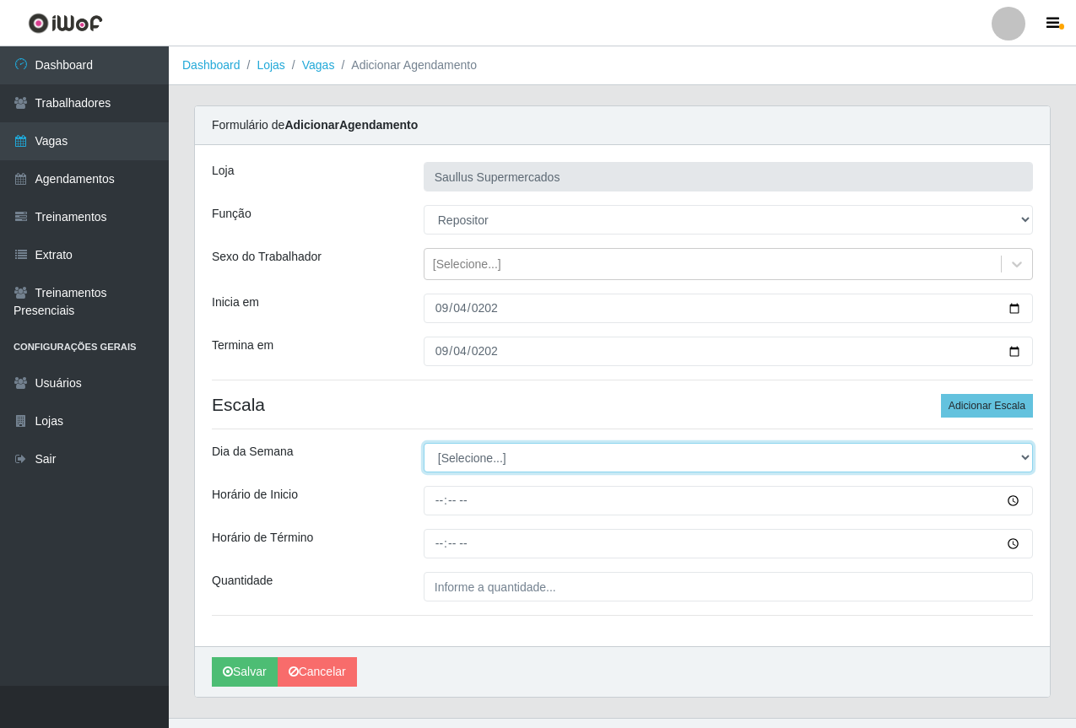
drag, startPoint x: 560, startPoint y: 454, endPoint x: 553, endPoint y: 463, distance: 11.4
click at [560, 454] on select "[Selecione...] Segunda Terça Quarta Quinta Sexta Sábado Domingo" at bounding box center [728, 458] width 609 height 30
select select "4"
click at [424, 443] on select "[Selecione...] Segunda Terça Quarta Quinta Sexta Sábado Domingo" at bounding box center [728, 458] width 609 height 30
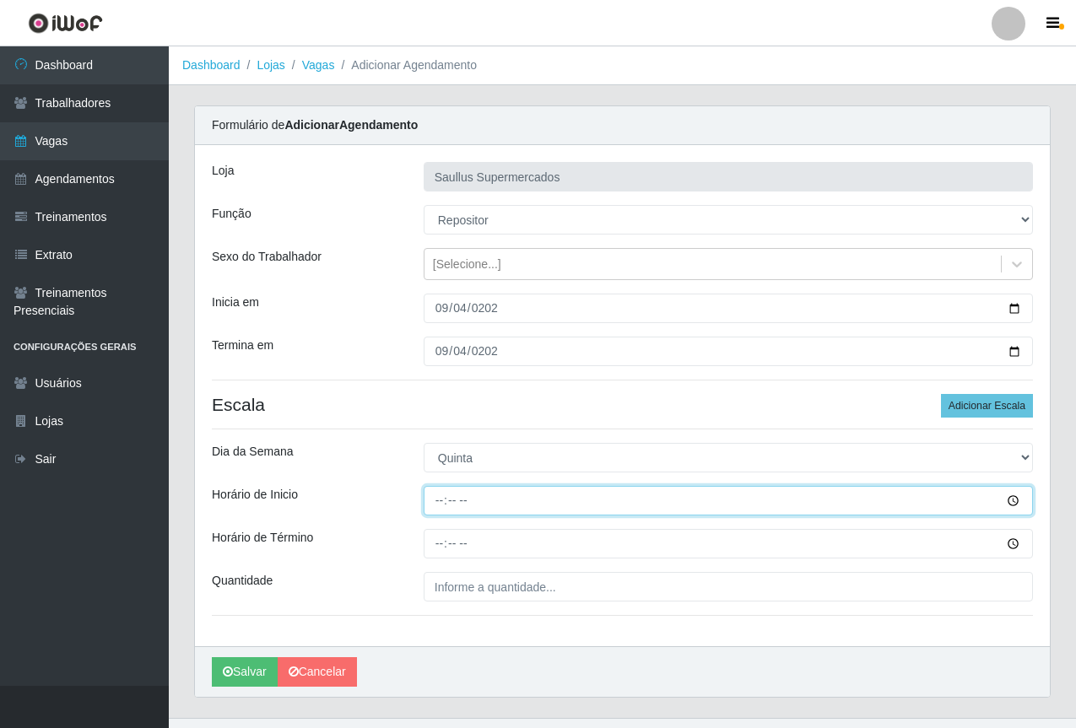
click at [435, 505] on input "Horário de Inicio" at bounding box center [728, 501] width 609 height 30
type input "15:30"
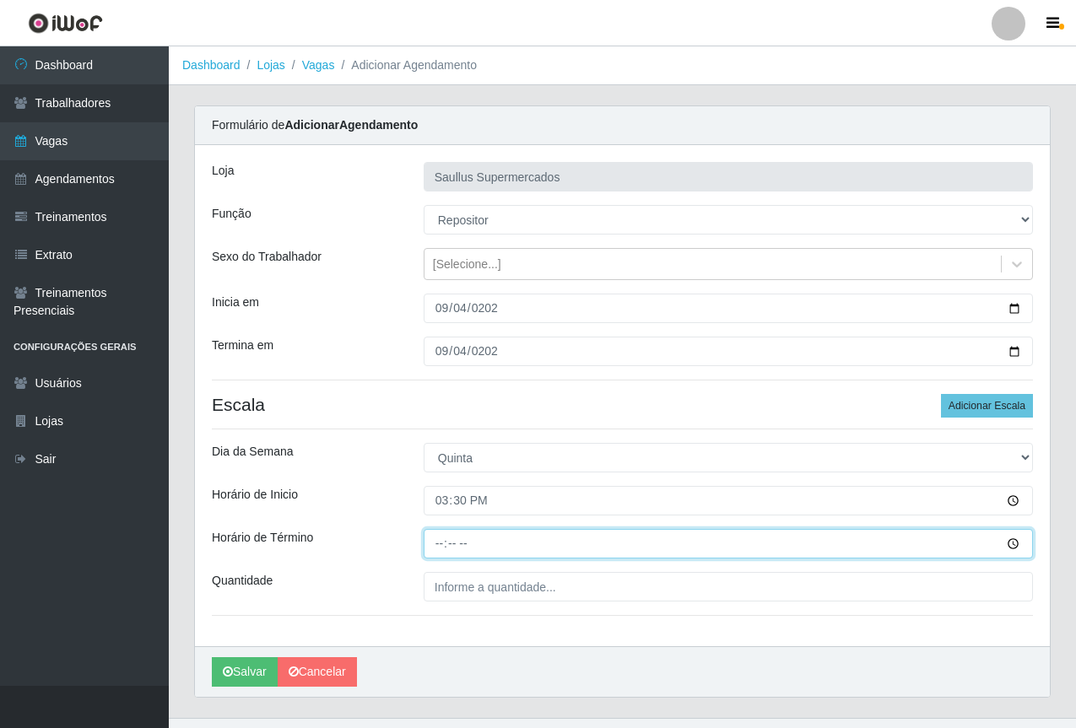
click at [443, 549] on input "Horário de Término" at bounding box center [728, 544] width 609 height 30
type input "21:30"
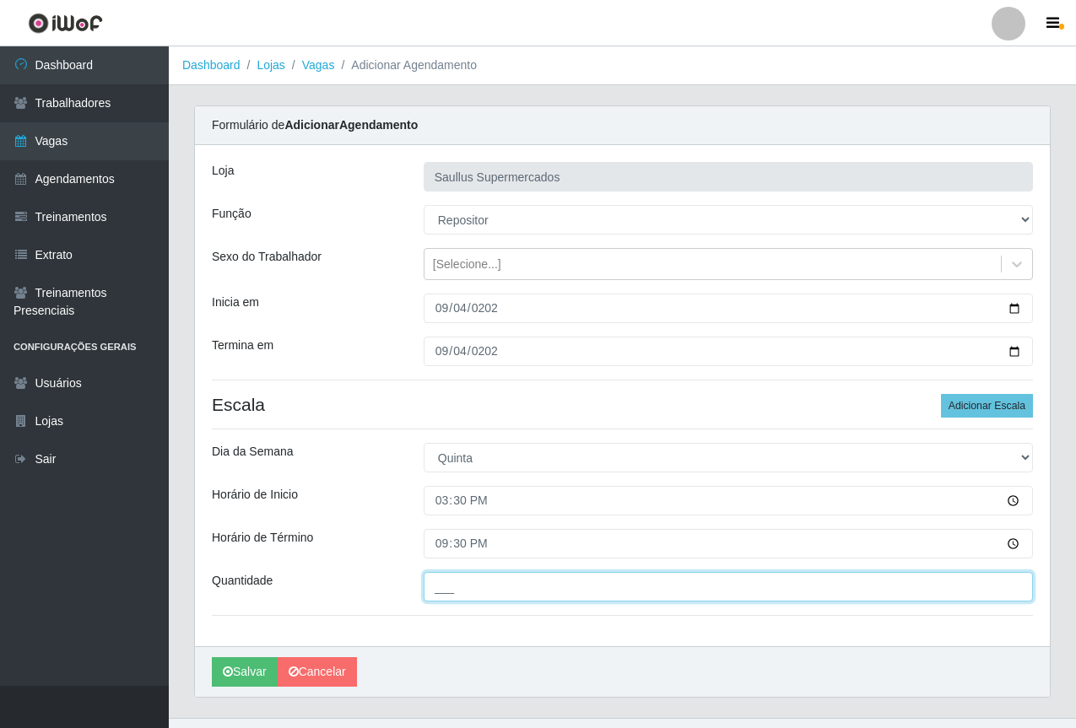
drag, startPoint x: 444, startPoint y: 581, endPoint x: 450, endPoint y: 587, distance: 9.0
click at [444, 581] on input "___" at bounding box center [728, 587] width 609 height 30
type input "1__"
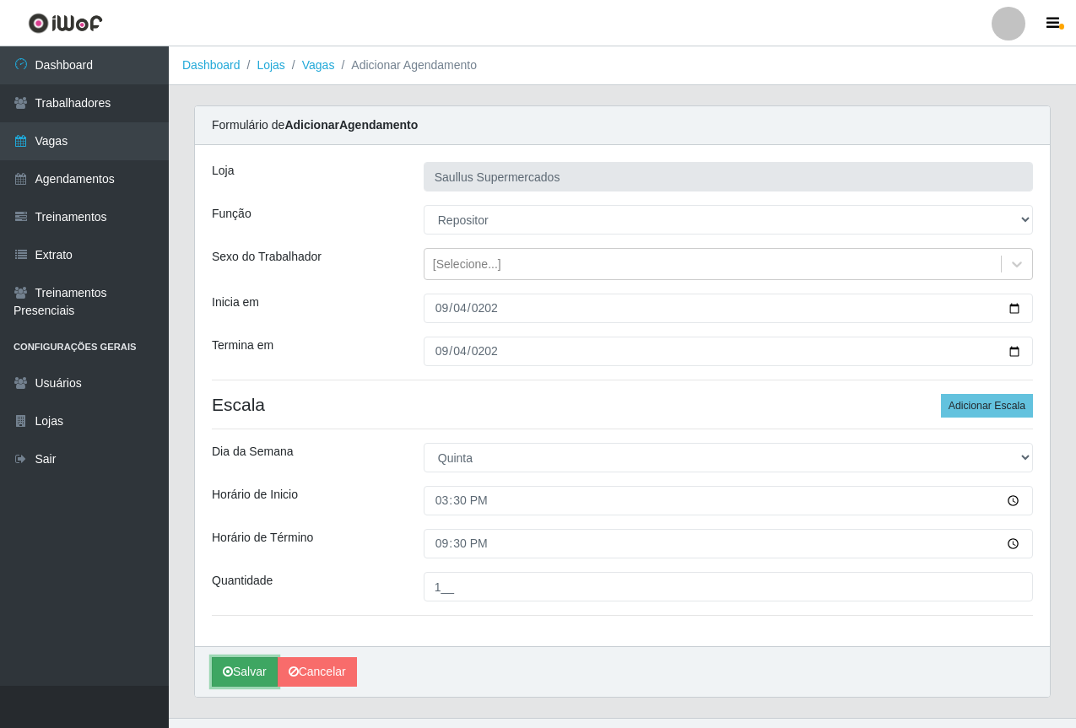
click at [238, 661] on button "Salvar" at bounding box center [245, 673] width 66 height 30
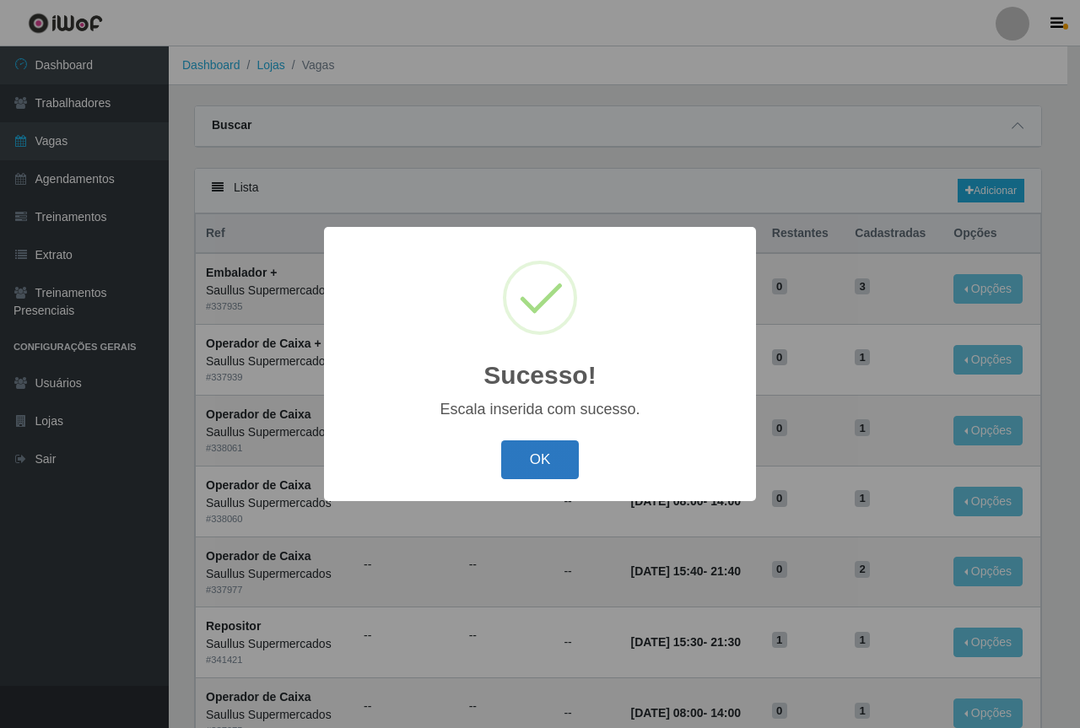
click at [527, 457] on button "OK" at bounding box center [540, 461] width 79 height 40
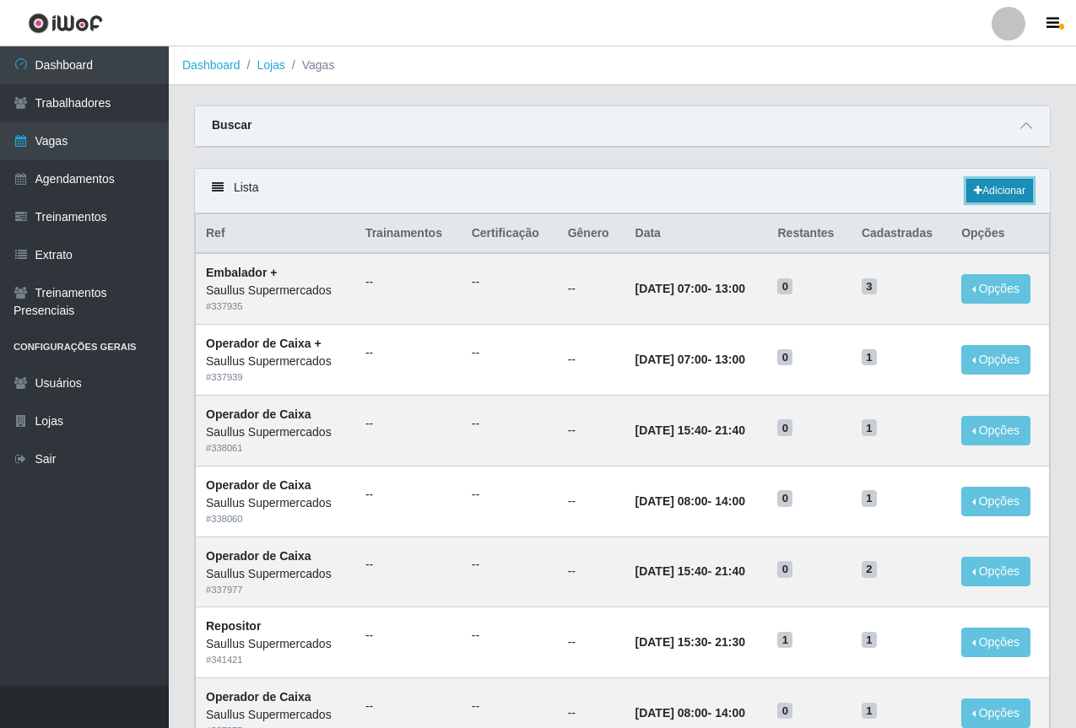
click at [1026, 186] on link "Adicionar" at bounding box center [999, 191] width 67 height 24
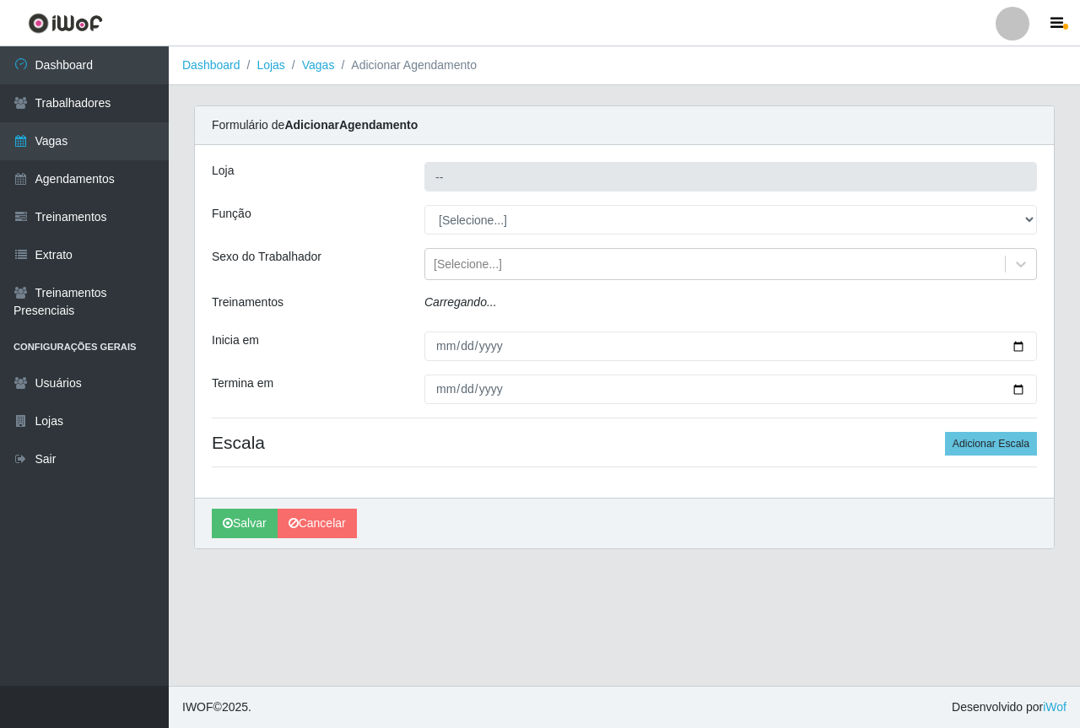
type input "Saullus Supermercados"
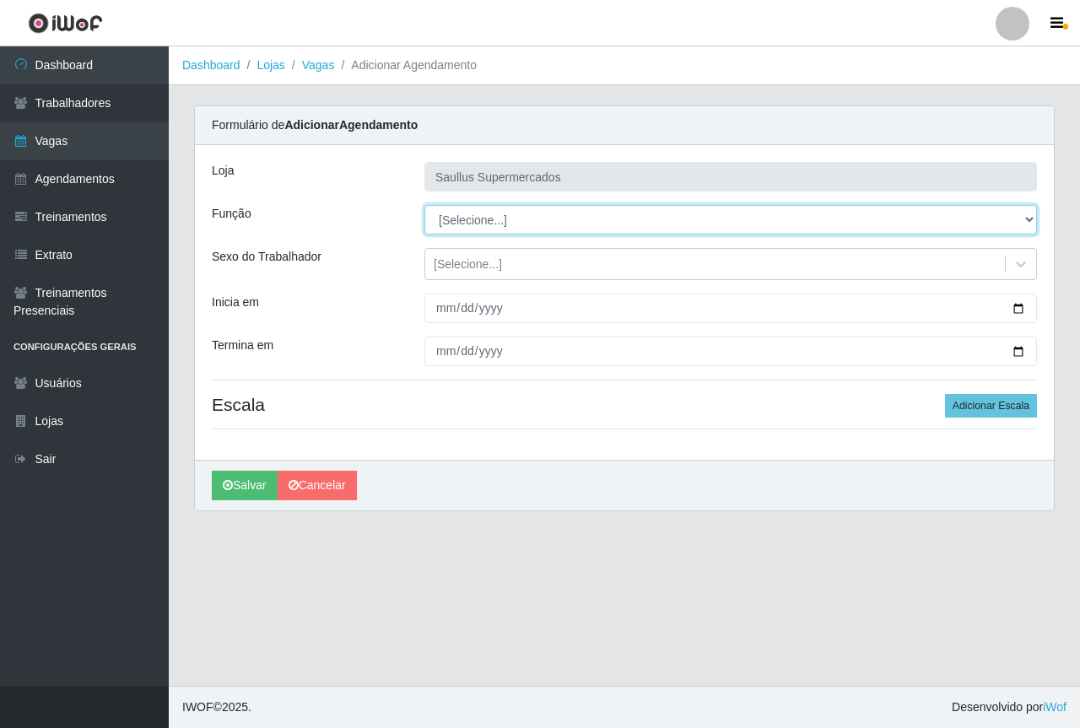
click at [478, 230] on select "[Selecione...] ASG ASG + ASG ++ Balconista de Açougue Balconista de Açougue + B…" at bounding box center [731, 220] width 613 height 30
select select "24"
click at [425, 205] on select "[Selecione...] ASG ASG + ASG ++ Balconista de Açougue Balconista de Açougue + B…" at bounding box center [731, 220] width 613 height 30
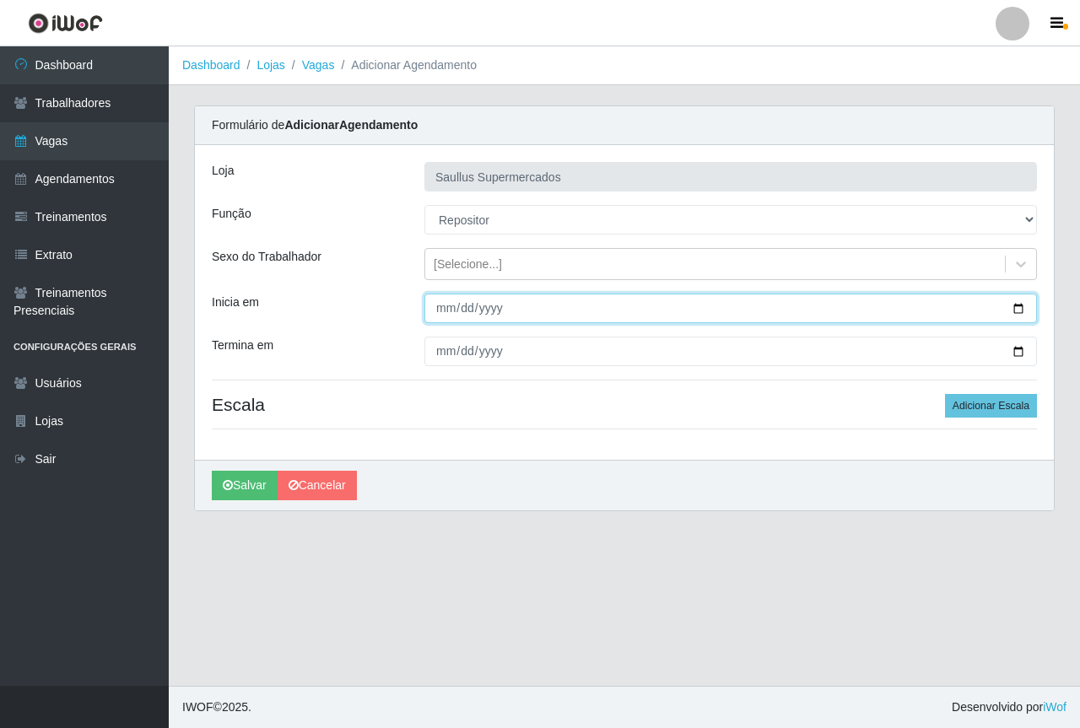
click at [437, 301] on input "Inicia em" at bounding box center [731, 309] width 613 height 30
type input "0009-04-10"
click at [450, 310] on input "0009-04-10" at bounding box center [731, 309] width 613 height 30
click at [449, 309] on input "0009-04-10" at bounding box center [731, 309] width 613 height 30
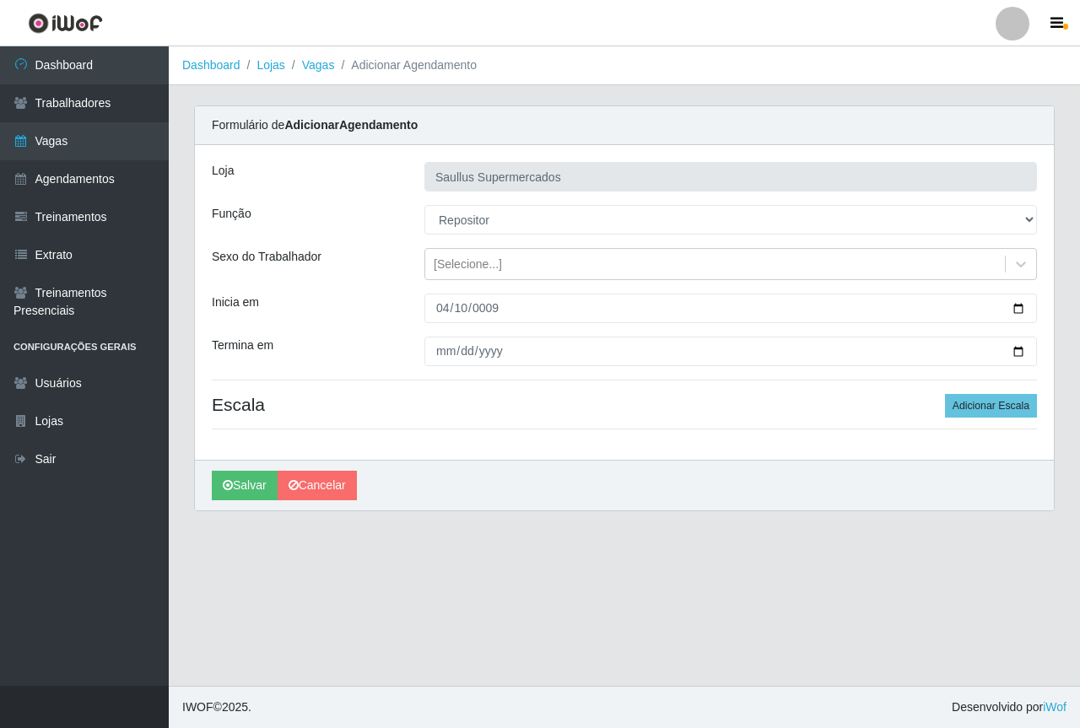
click at [318, 332] on div "Loja Saullus Supermercados Função [Selecione...] ASG ASG + ASG ++ Balconista de…" at bounding box center [624, 302] width 859 height 315
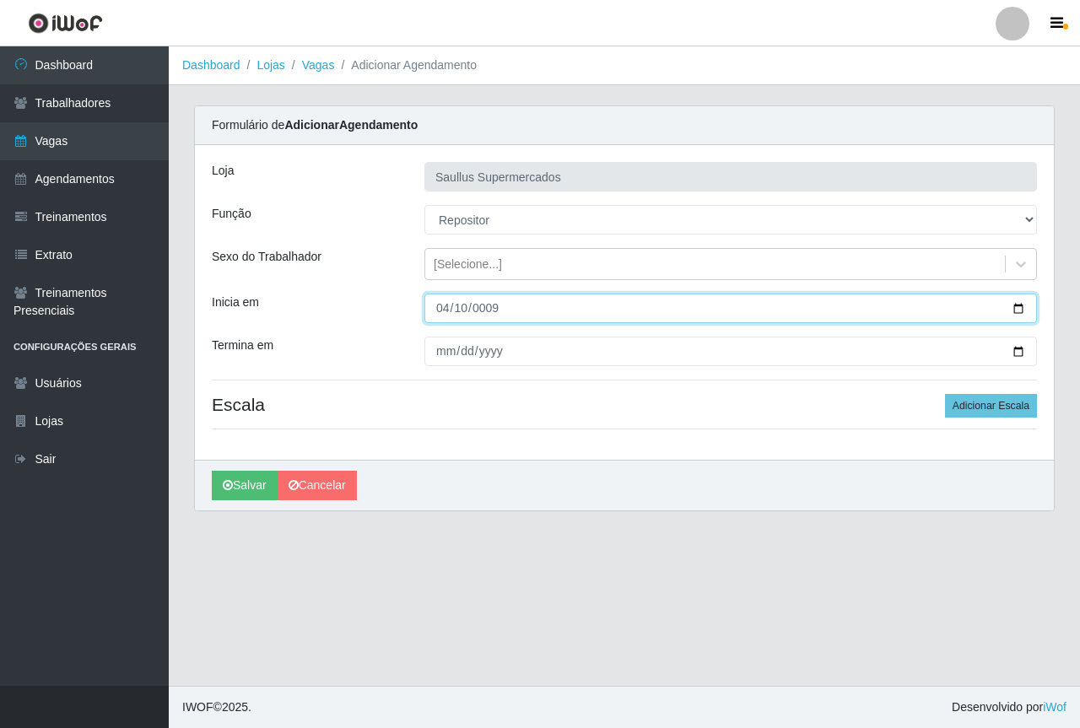
click at [452, 297] on input "0009-04-10" at bounding box center [731, 309] width 613 height 30
type input "0009-04-04"
type input "2025-09-04"
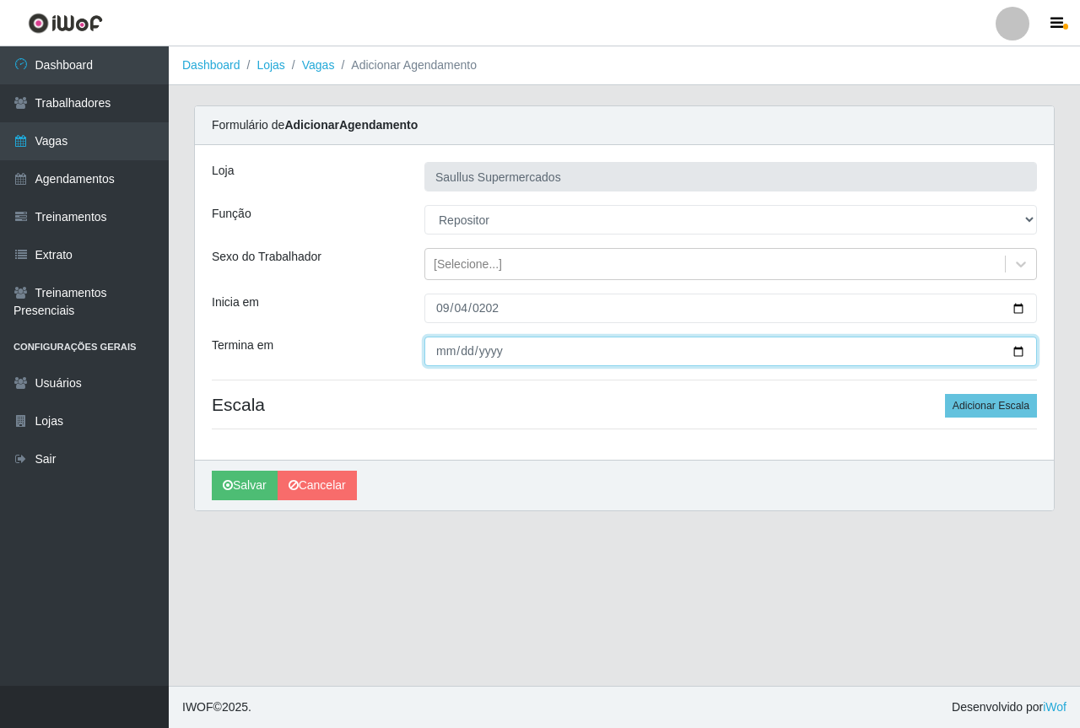
click at [440, 355] on input "Termina em" at bounding box center [731, 352] width 613 height 30
type input "2025-09-04"
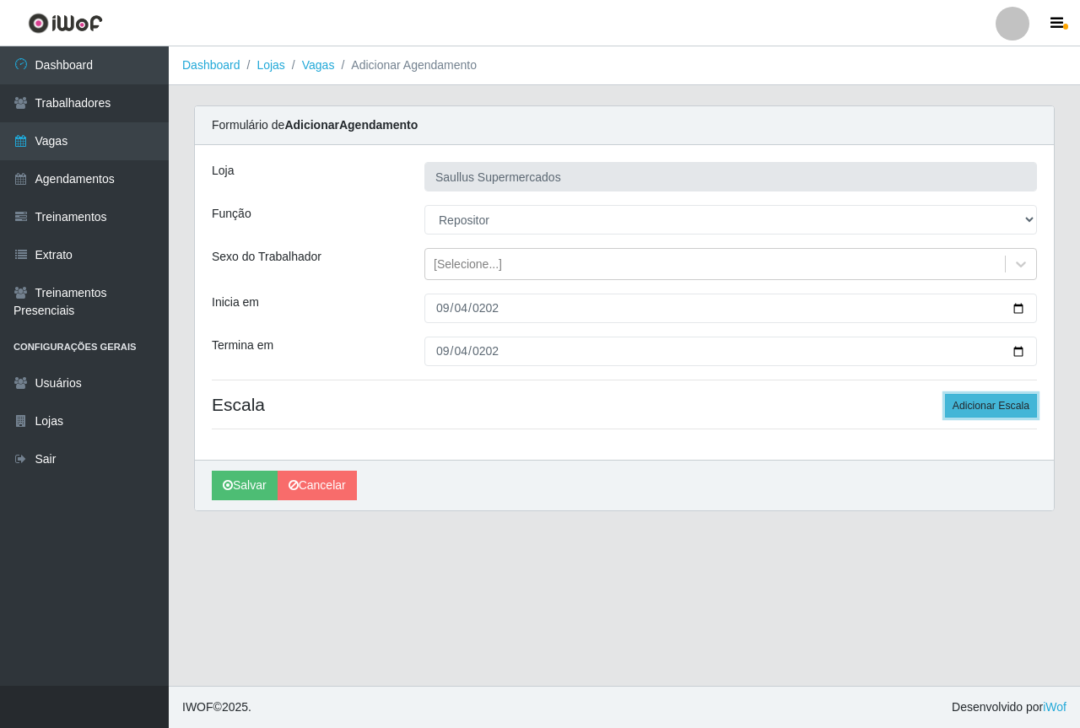
click at [970, 401] on button "Adicionar Escala" at bounding box center [991, 406] width 92 height 24
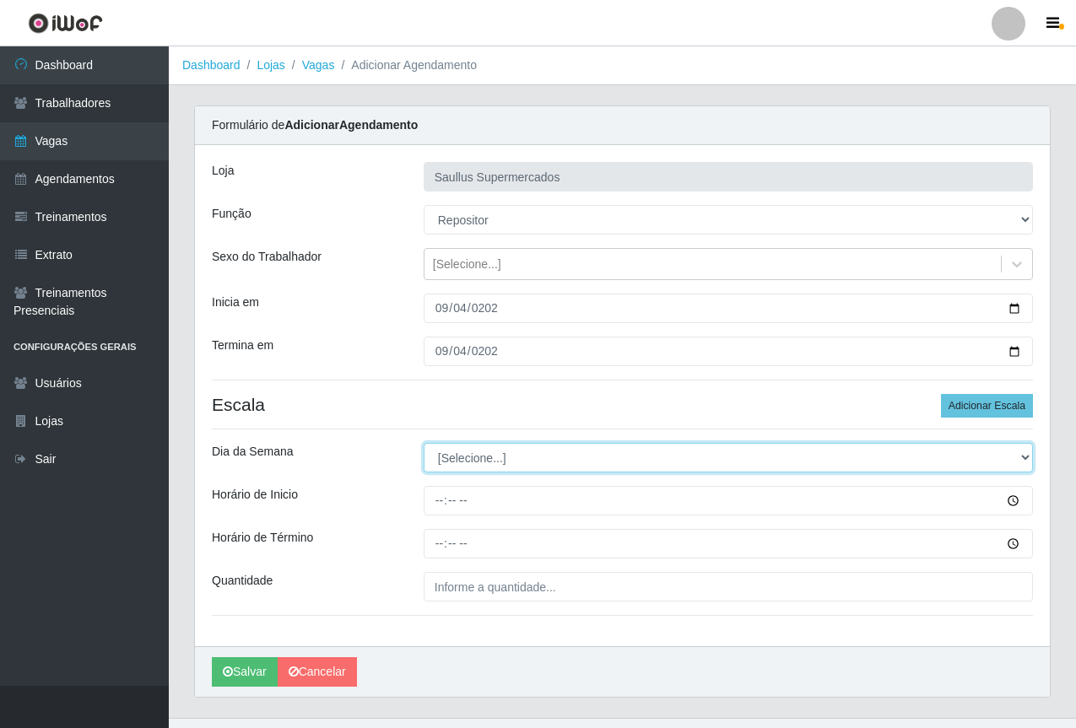
click at [486, 449] on select "[Selecione...] Segunda Terça Quarta Quinta Sexta Sábado Domingo" at bounding box center [728, 458] width 609 height 30
select select "4"
click at [424, 443] on select "[Selecione...] Segunda Terça Quarta Quinta Sexta Sábado Domingo" at bounding box center [728, 458] width 609 height 30
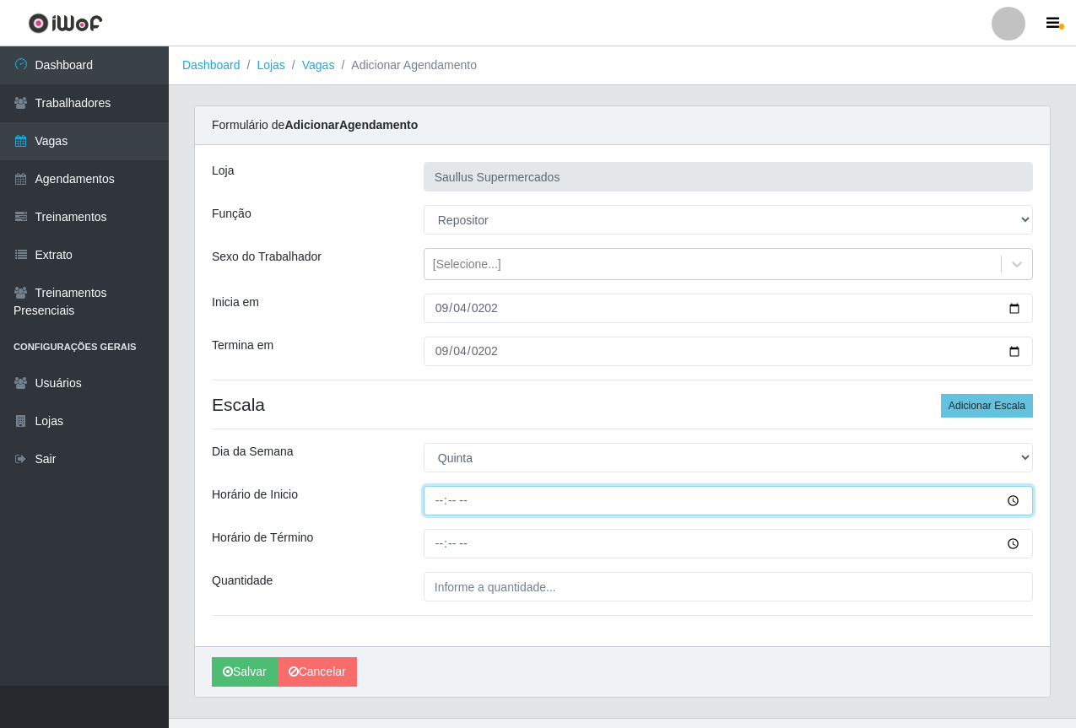
click at [441, 504] on input "Horário de Inicio" at bounding box center [728, 501] width 609 height 30
type input "15:30"
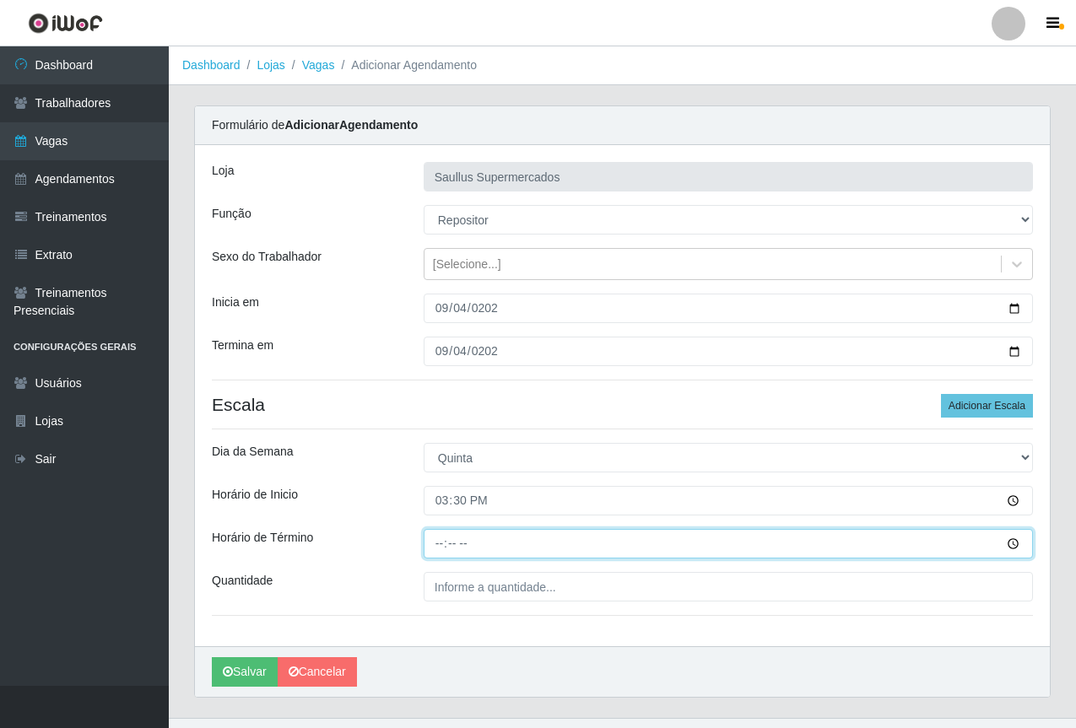
click at [438, 547] on input "Horário de Término" at bounding box center [728, 544] width 609 height 30
type input "21:30"
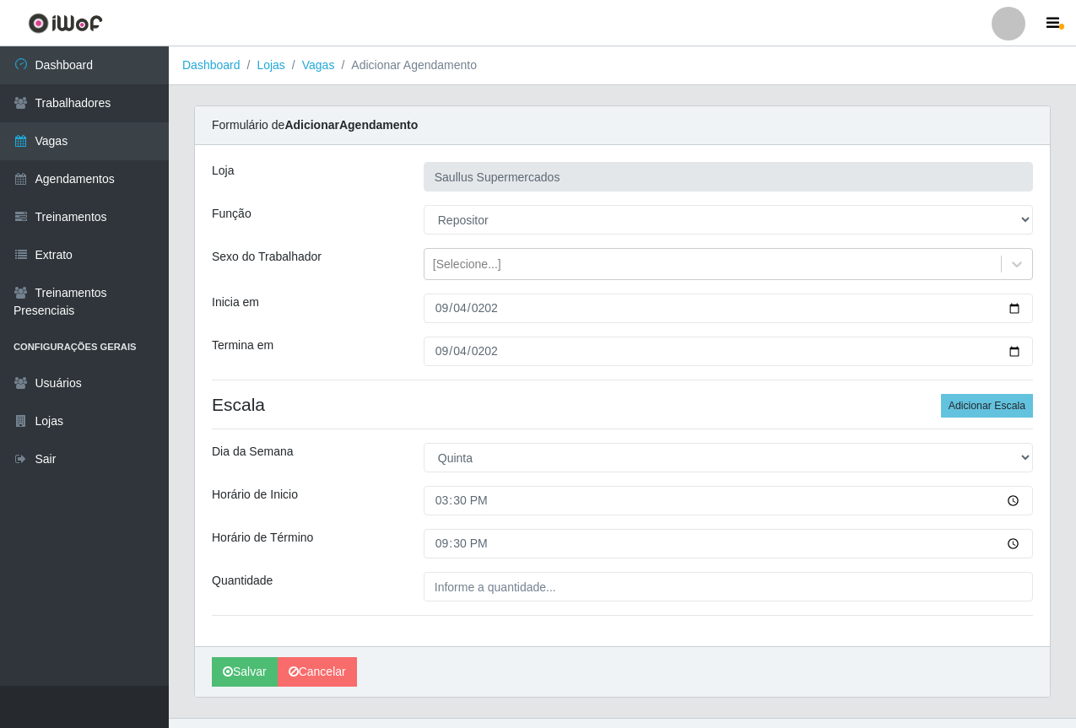
click at [450, 604] on div "Loja Saullus Supermercados Função [Selecione...] ASG ASG + ASG ++ Balconista de…" at bounding box center [622, 395] width 855 height 501
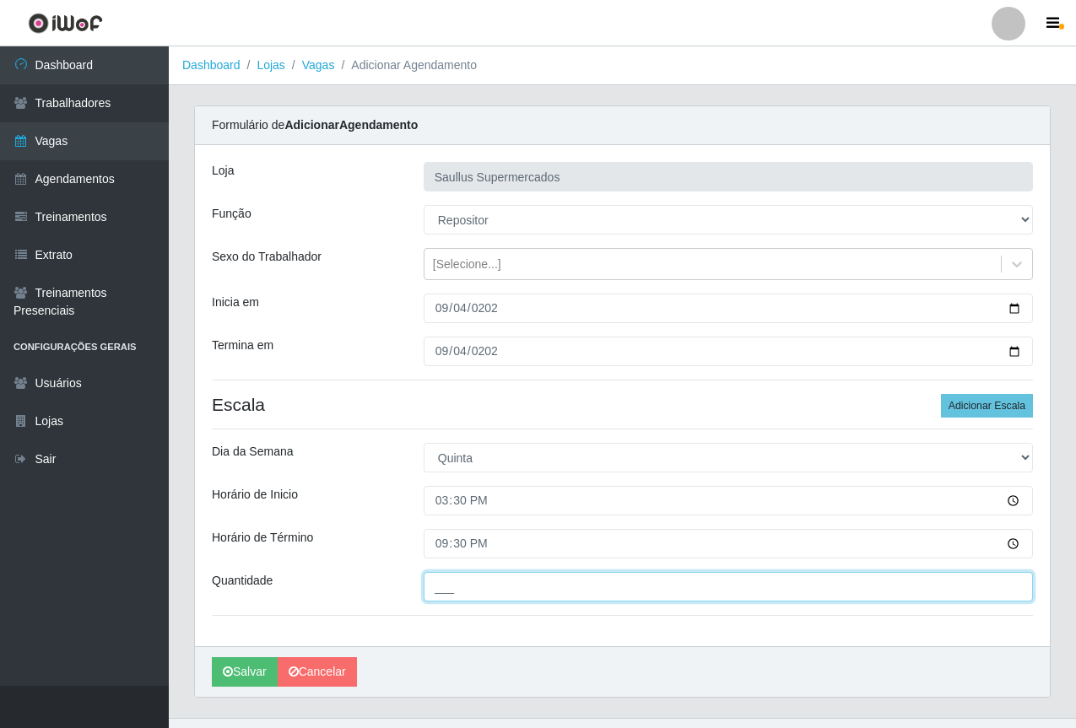
drag, startPoint x: 454, startPoint y: 587, endPoint x: 481, endPoint y: 588, distance: 27.1
click at [454, 587] on input "___" at bounding box center [728, 587] width 609 height 30
type input "1__"
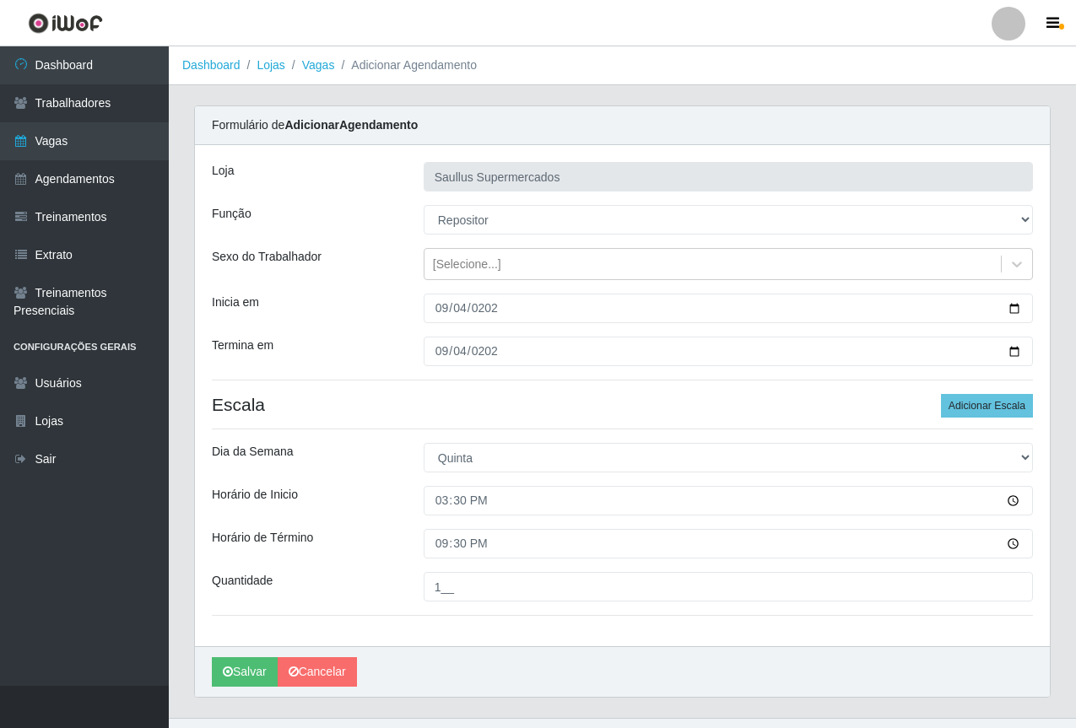
click at [393, 517] on div "Loja Saullus Supermercados Função [Selecione...] ASG ASG + ASG ++ Balconista de…" at bounding box center [622, 395] width 855 height 501
click at [449, 253] on div "[Selecione...]" at bounding box center [713, 265] width 577 height 28
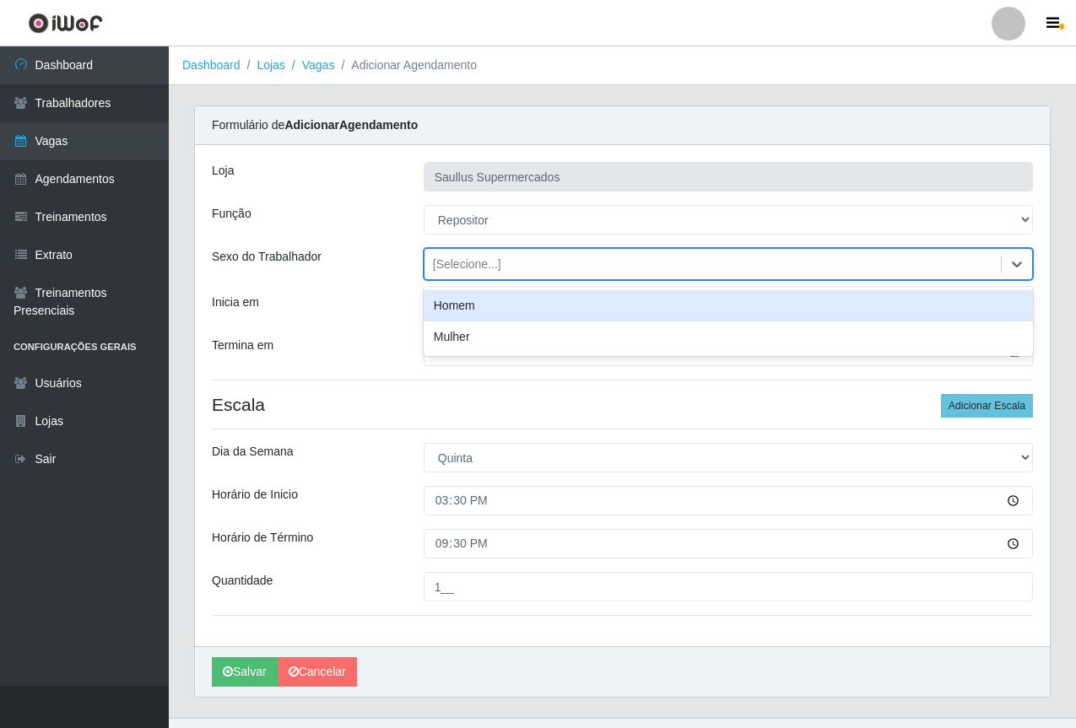
click at [452, 319] on div "Homem" at bounding box center [728, 305] width 609 height 31
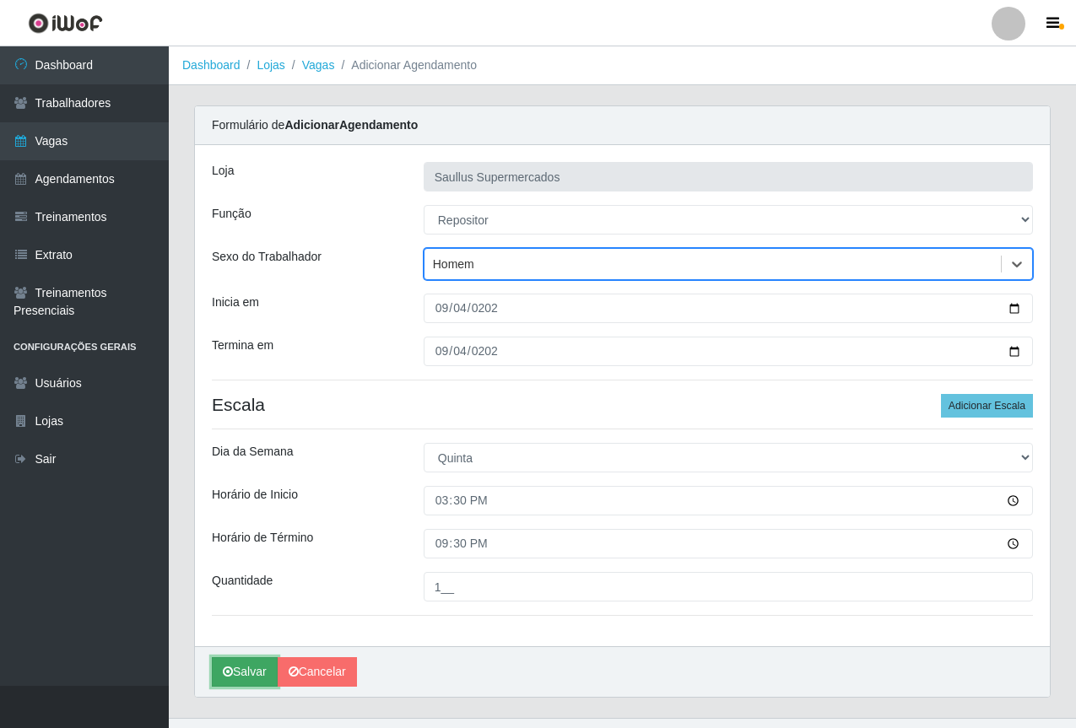
click at [226, 676] on icon "submit" at bounding box center [228, 672] width 10 height 12
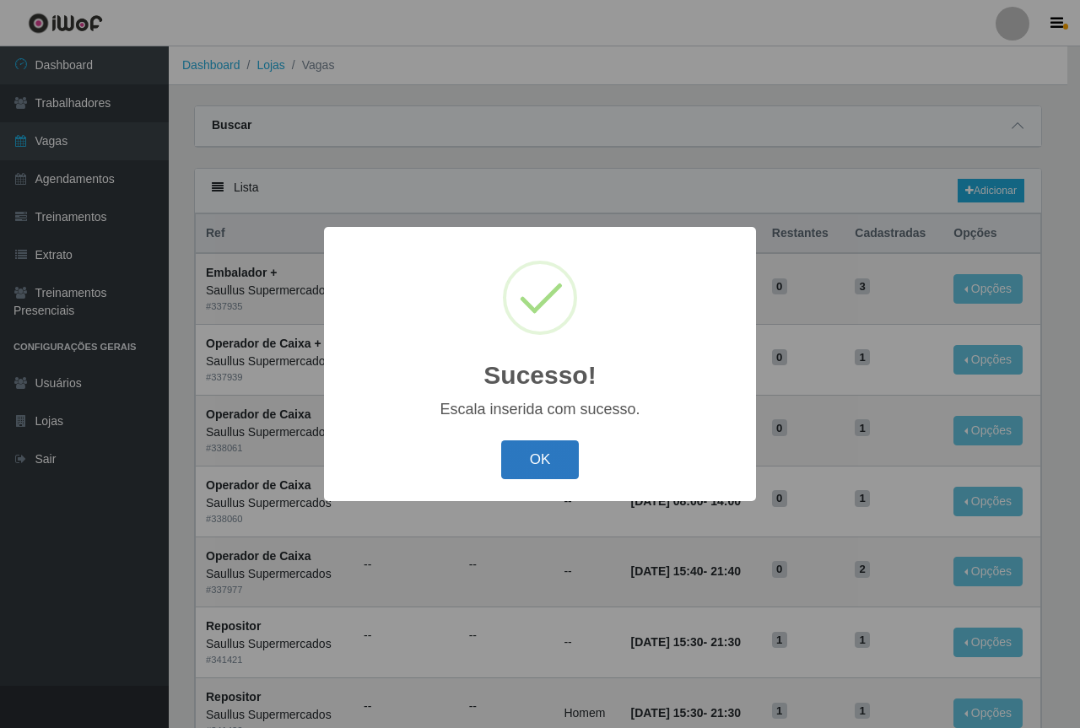
drag, startPoint x: 522, startPoint y: 457, endPoint x: 533, endPoint y: 455, distance: 12.1
click at [533, 455] on button "OK" at bounding box center [540, 461] width 79 height 40
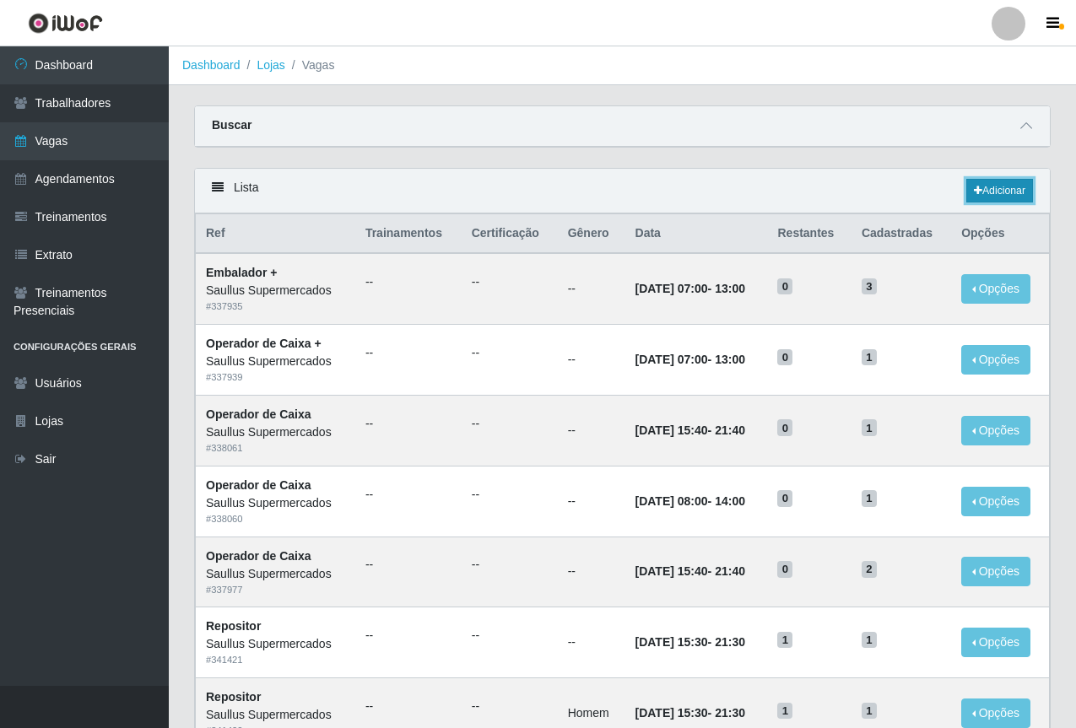
click at [992, 188] on link "Adicionar" at bounding box center [999, 191] width 67 height 24
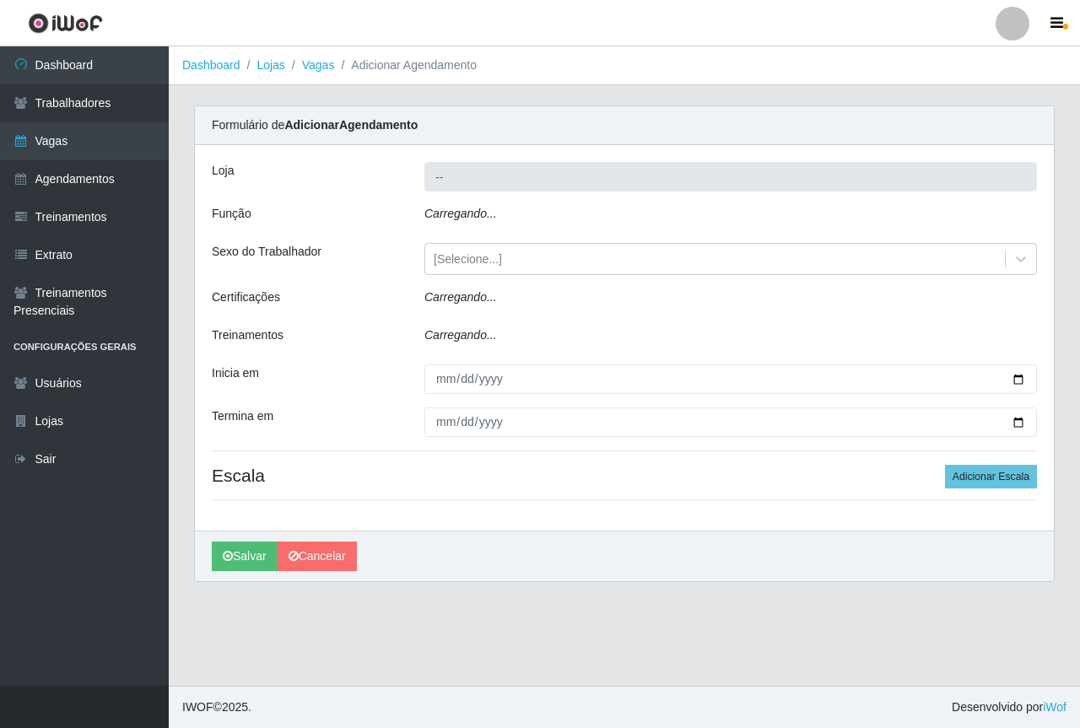
type input "Saullus Supermercados"
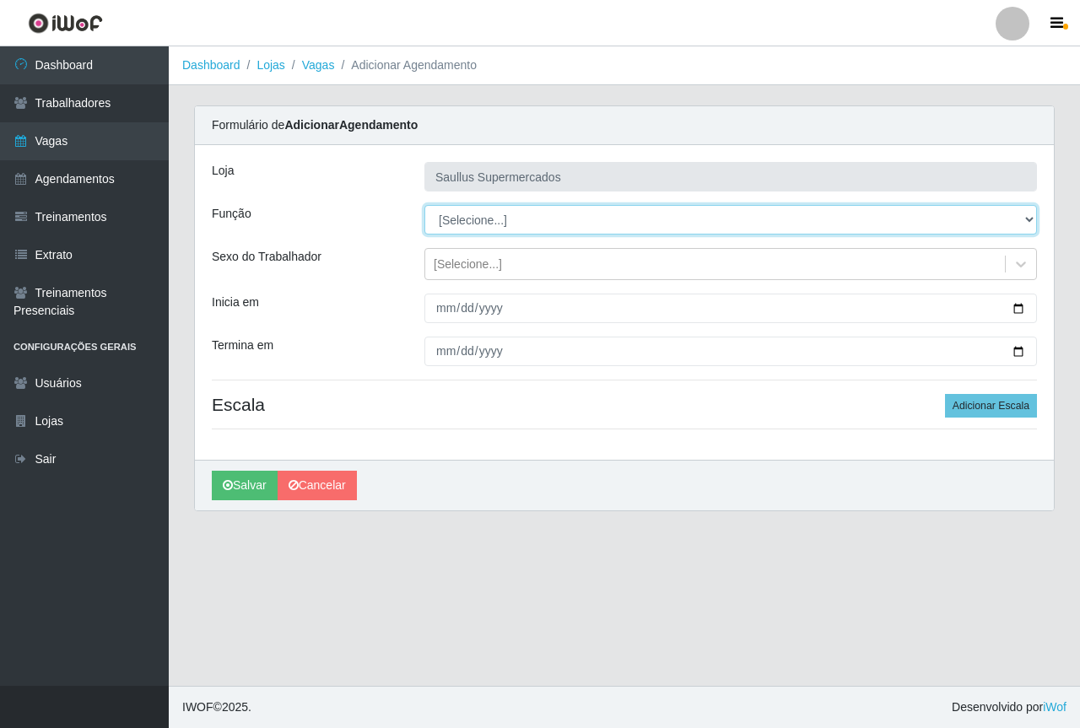
click at [458, 218] on select "[Selecione...] ASG ASG + ASG ++ Balconista de Açougue Balconista de Açougue + B…" at bounding box center [731, 220] width 613 height 30
select select "24"
click at [425, 205] on select "[Selecione...] ASG ASG + ASG ++ Balconista de Açougue Balconista de Açougue + B…" at bounding box center [731, 220] width 613 height 30
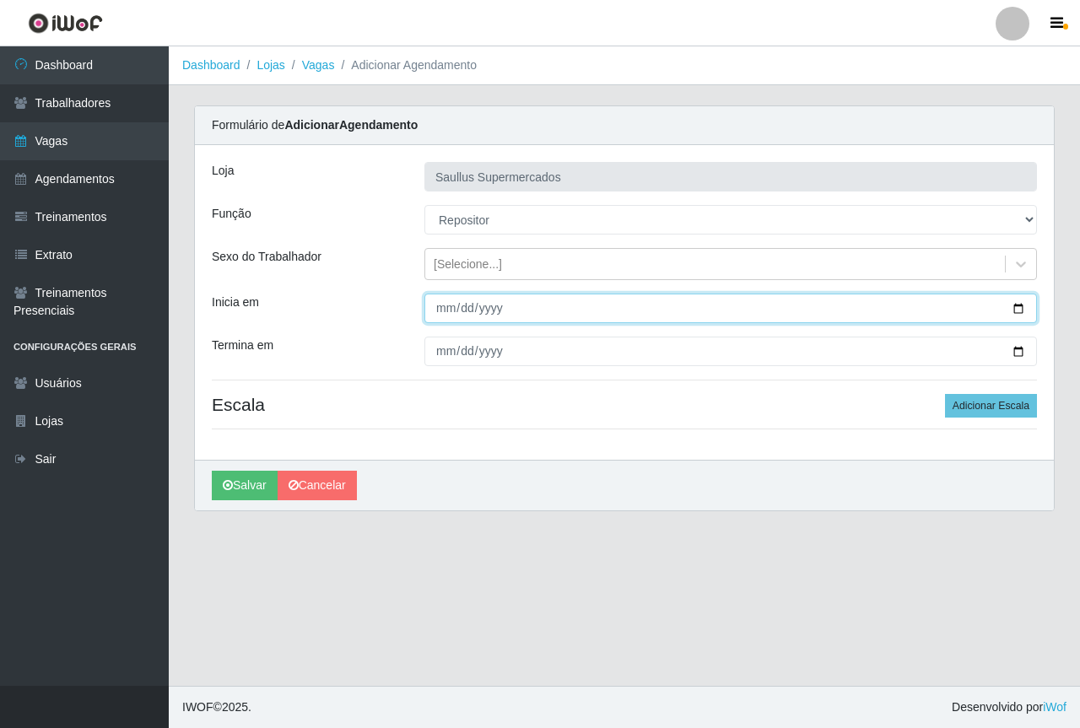
click at [440, 308] on input "Inicia em" at bounding box center [731, 309] width 613 height 30
type input "2025-09-05"
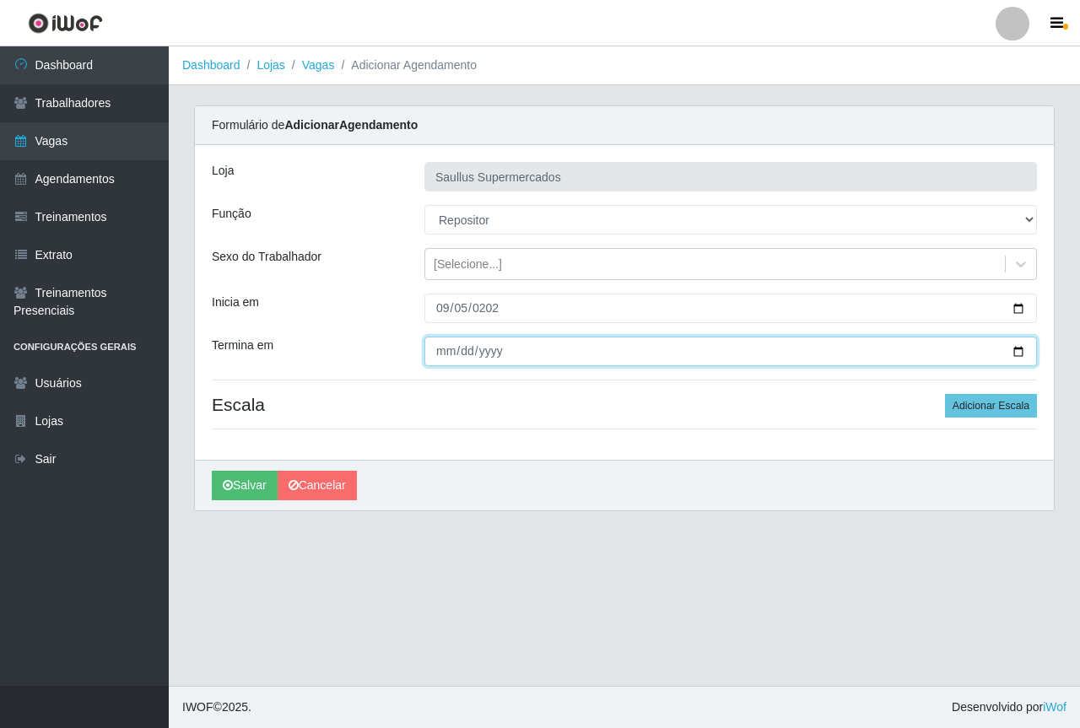
click at [437, 345] on input "Termina em" at bounding box center [731, 352] width 613 height 30
type input "2025-09-05"
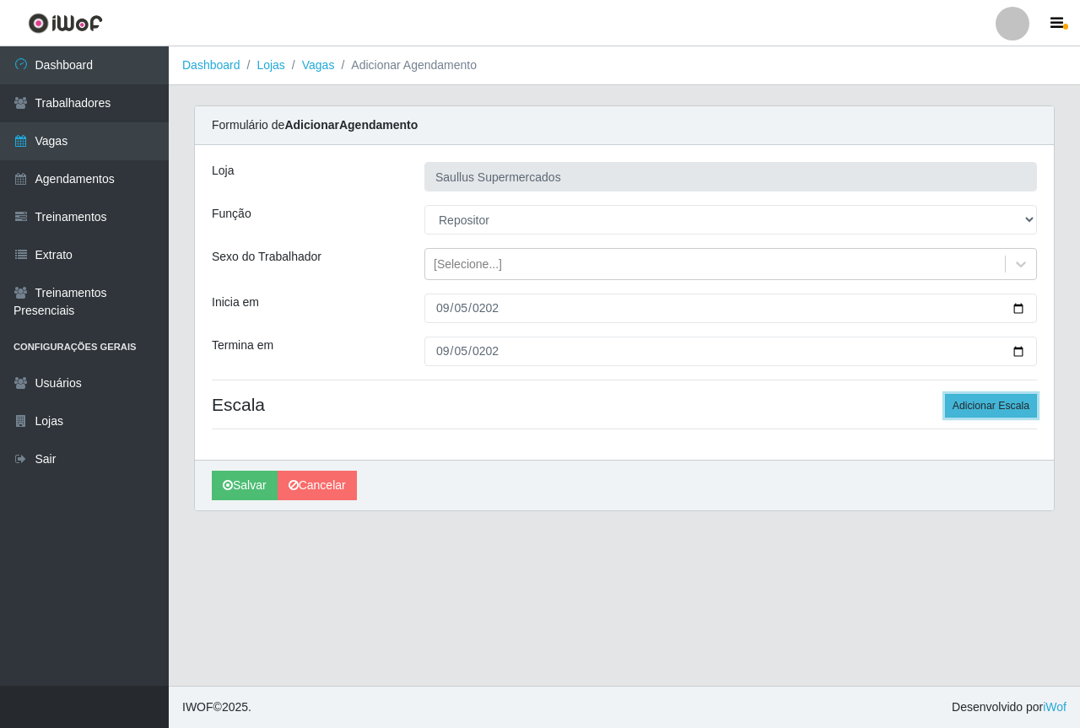
click at [956, 408] on button "Adicionar Escala" at bounding box center [991, 406] width 92 height 24
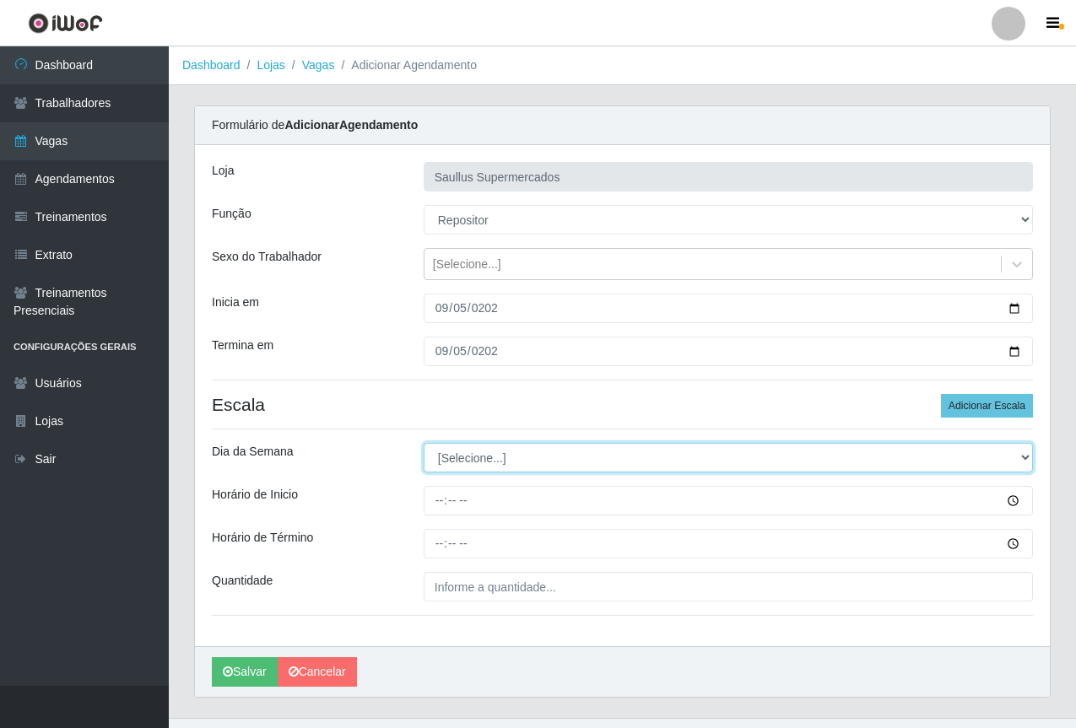
click at [527, 469] on select "[Selecione...] Segunda Terça Quarta Quinta Sexta Sábado Domingo" at bounding box center [728, 458] width 609 height 30
select select "5"
click at [424, 443] on select "[Selecione...] Segunda Terça Quarta Quinta Sexta Sábado Domingo" at bounding box center [728, 458] width 609 height 30
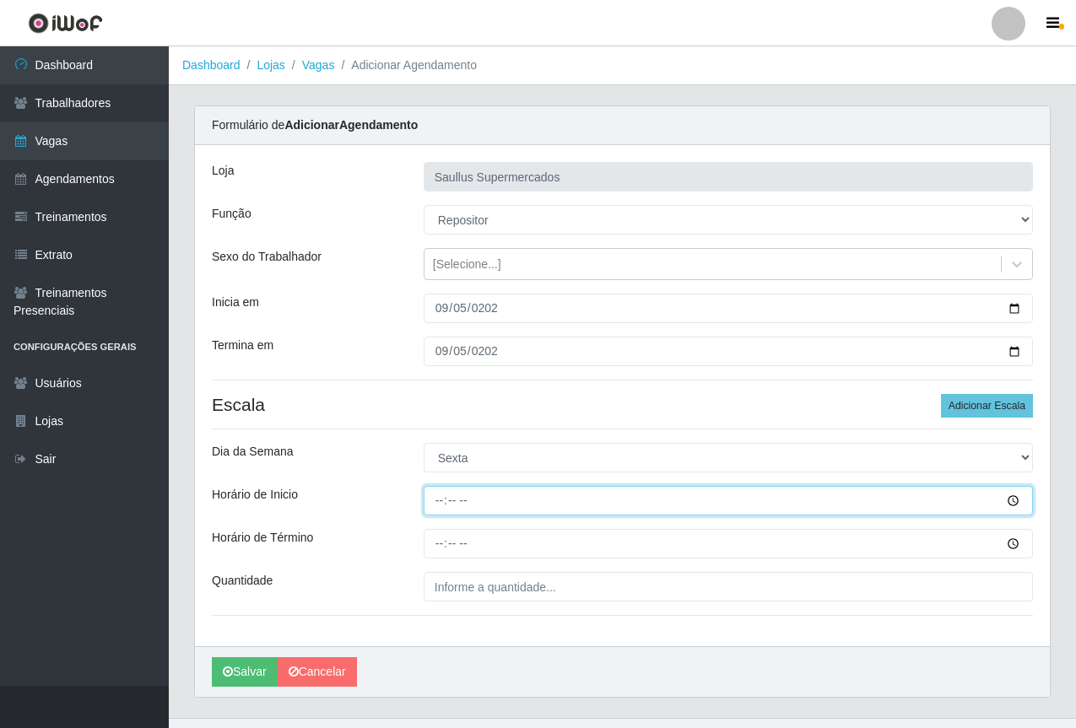
click at [436, 498] on input "Horário de Inicio" at bounding box center [728, 501] width 609 height 30
type input "15:30"
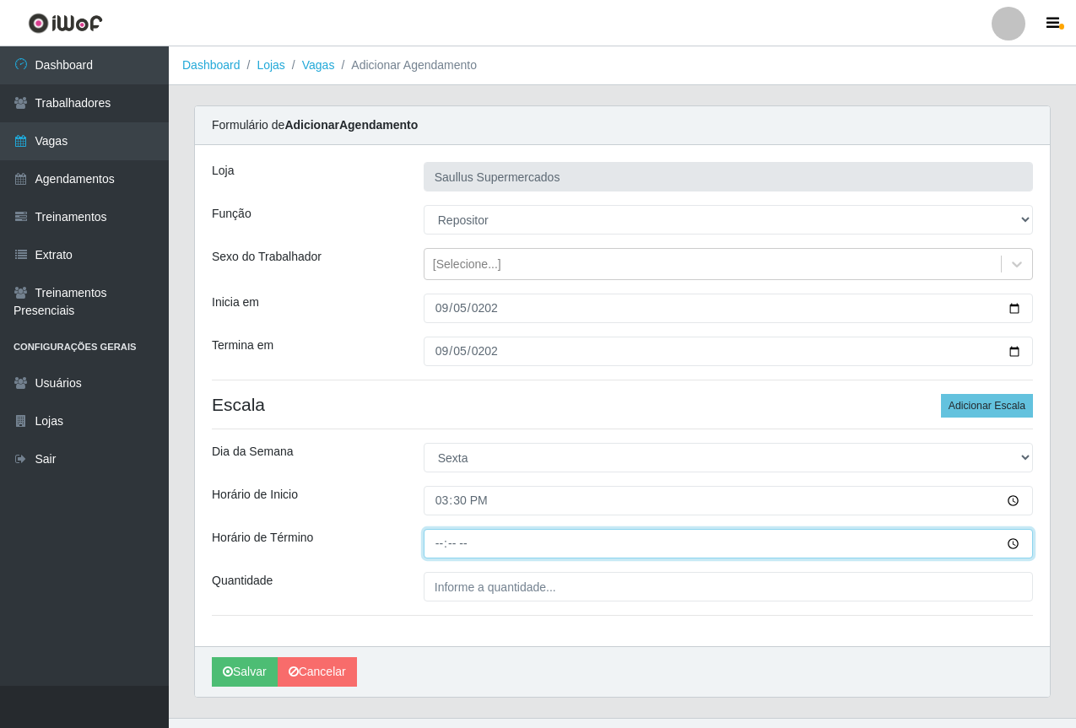
click at [441, 546] on input "Horário de Término" at bounding box center [728, 544] width 609 height 30
type input "21:30"
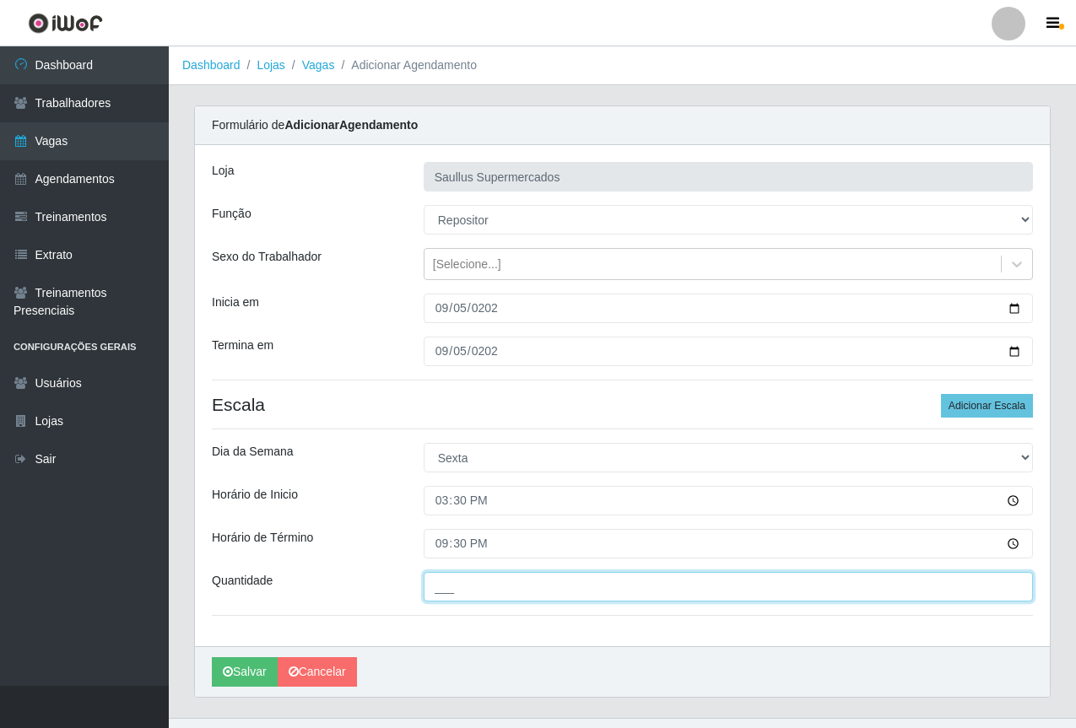
drag, startPoint x: 452, startPoint y: 583, endPoint x: 485, endPoint y: 597, distance: 36.4
click at [452, 584] on input "___" at bounding box center [728, 587] width 609 height 30
type input "1__"
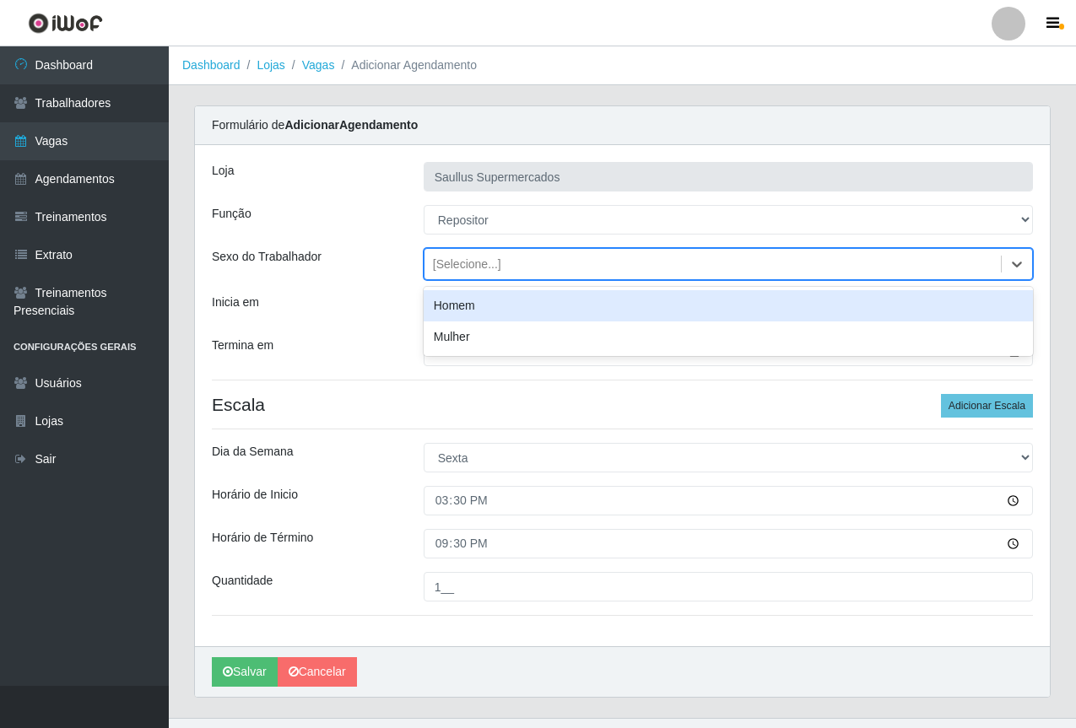
click at [444, 266] on div "[Selecione...]" at bounding box center [467, 265] width 68 height 18
click at [480, 300] on div "Homem" at bounding box center [728, 305] width 609 height 31
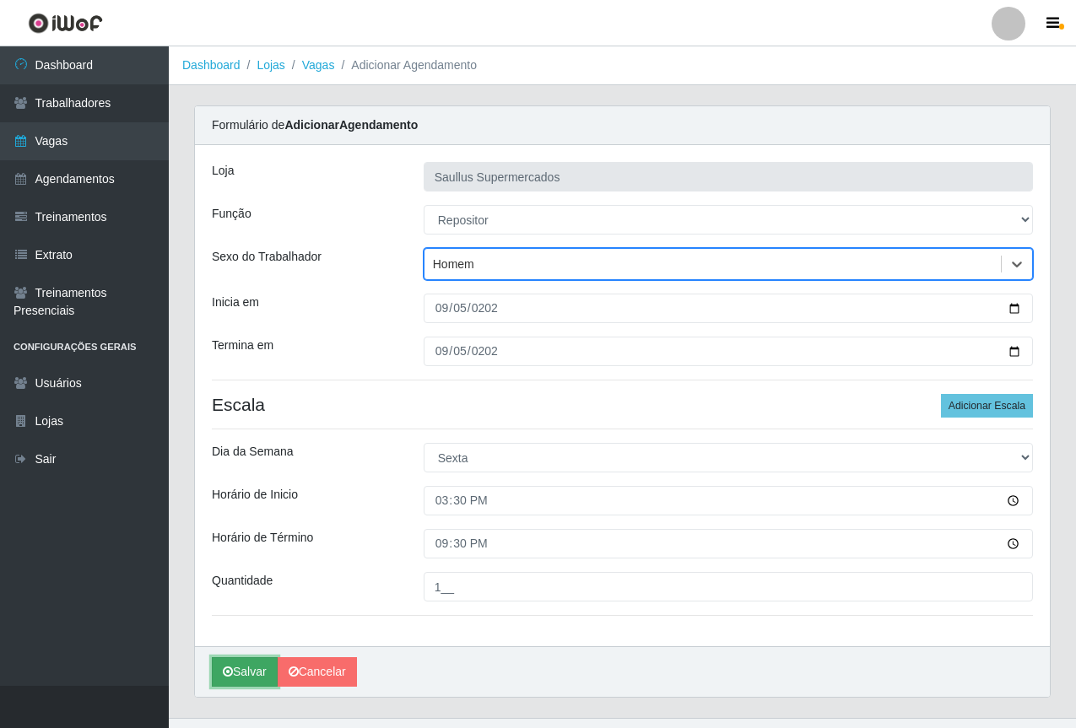
click at [239, 674] on button "Salvar" at bounding box center [245, 673] width 66 height 30
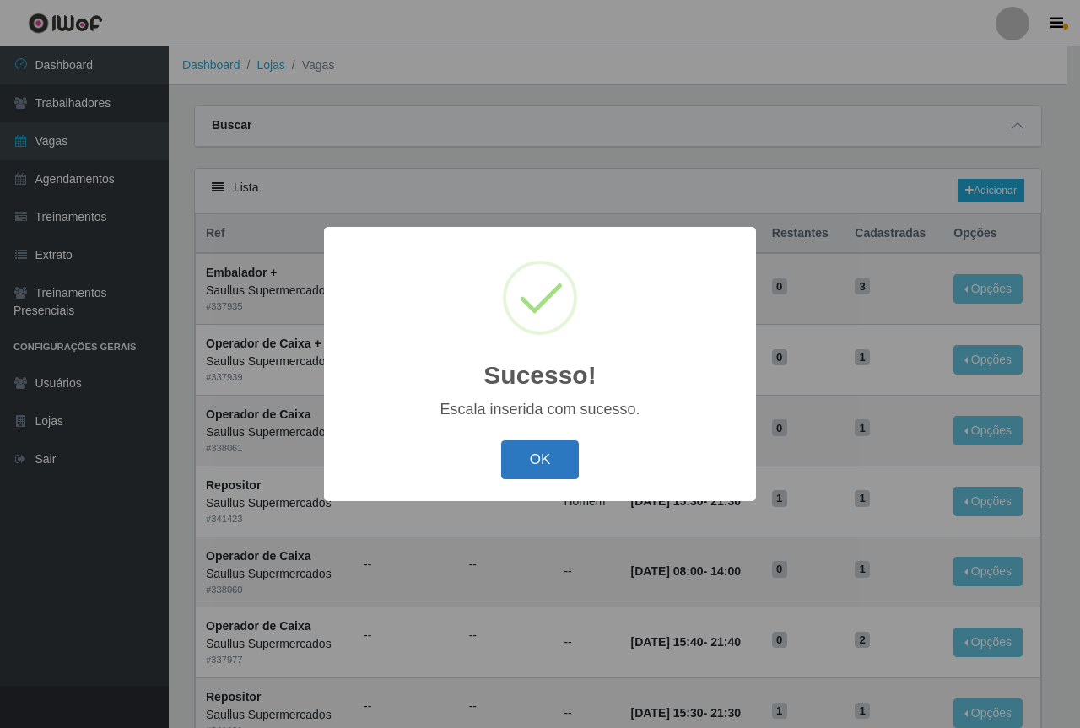
click at [561, 447] on button "OK" at bounding box center [540, 461] width 79 height 40
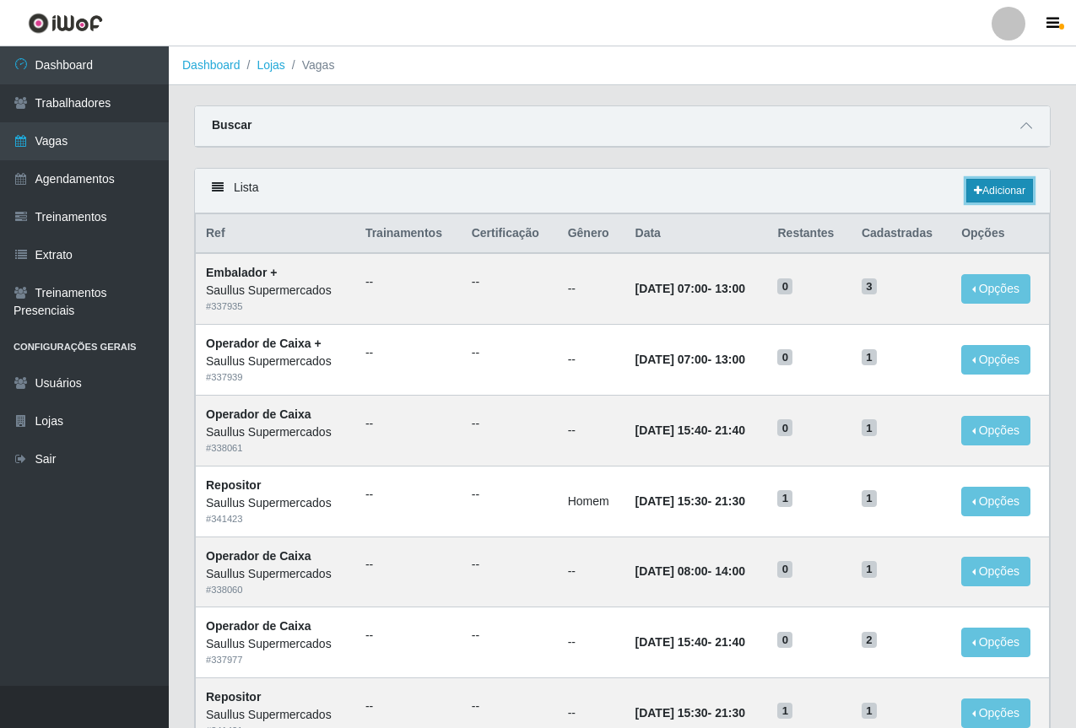
click at [994, 195] on link "Adicionar" at bounding box center [999, 191] width 67 height 24
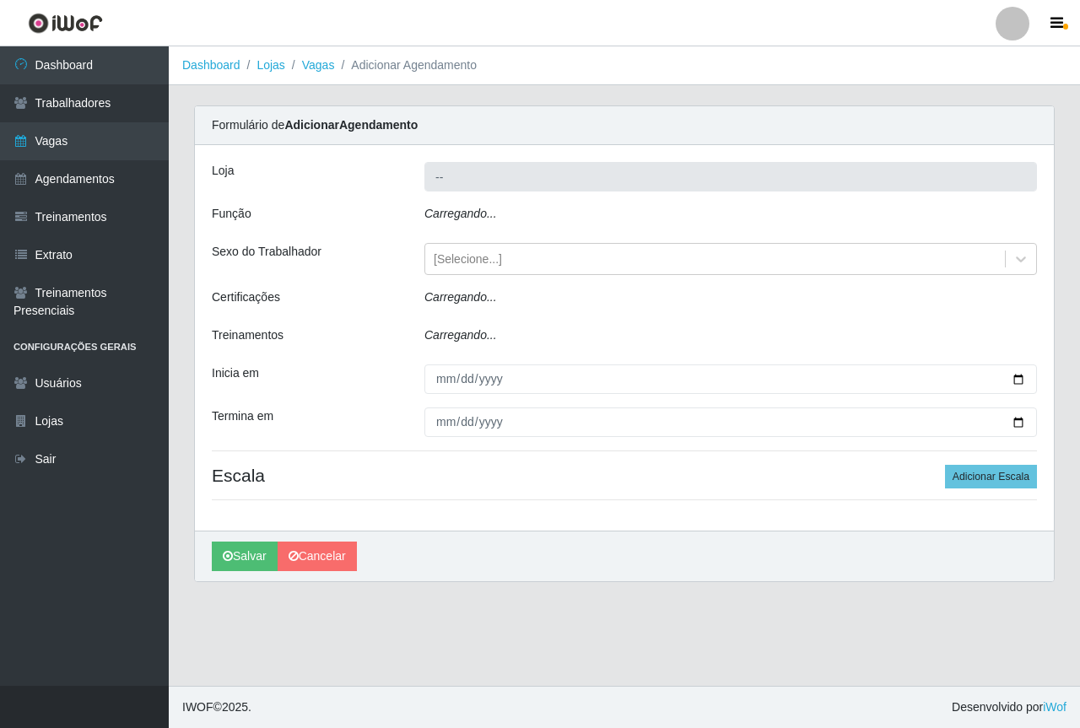
type input "Saullus Supermercados"
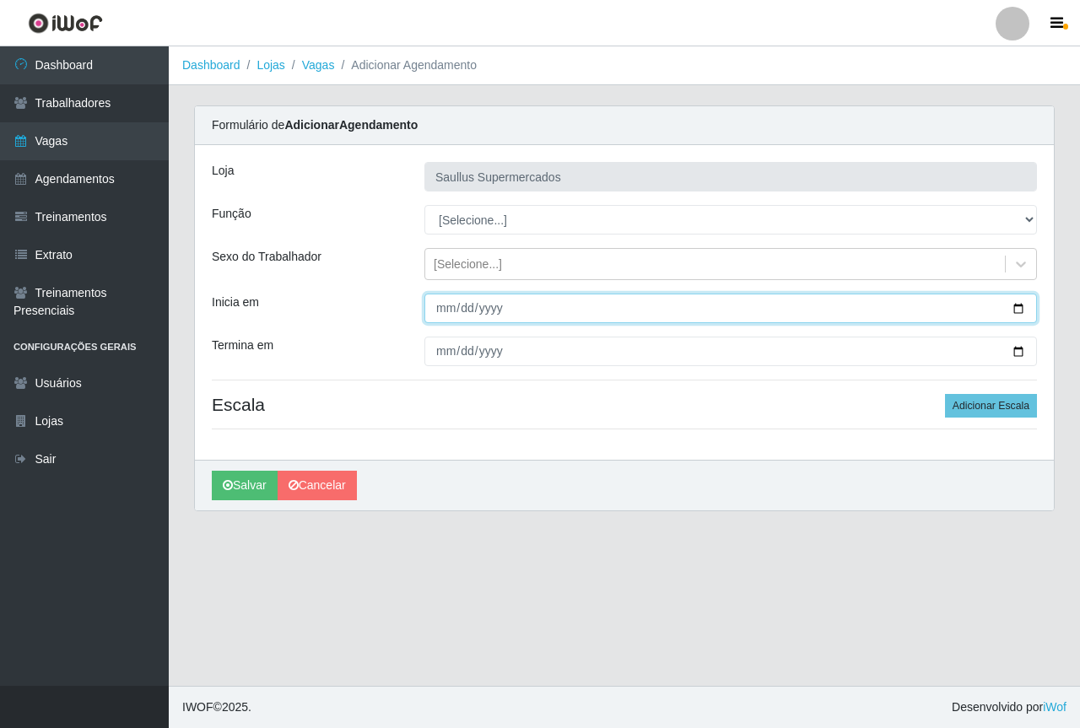
click at [442, 307] on input "Inicia em" at bounding box center [731, 309] width 613 height 30
type input "2025-09-06"
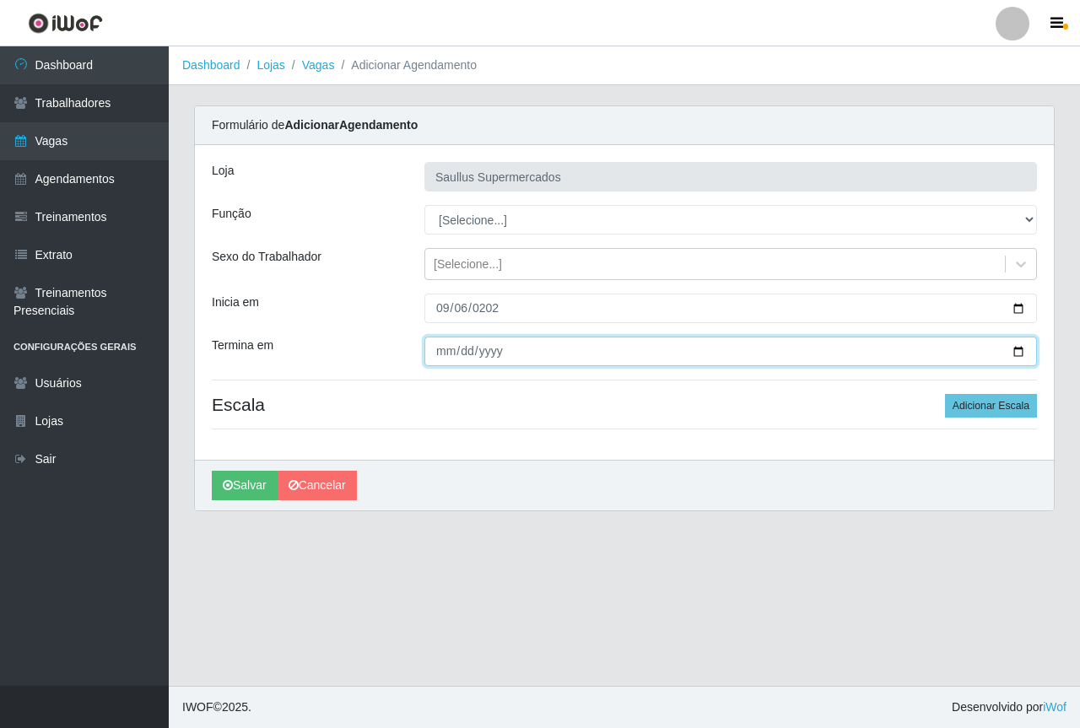
click at [437, 347] on input "Termina em" at bounding box center [731, 352] width 613 height 30
type input "2025-09-06"
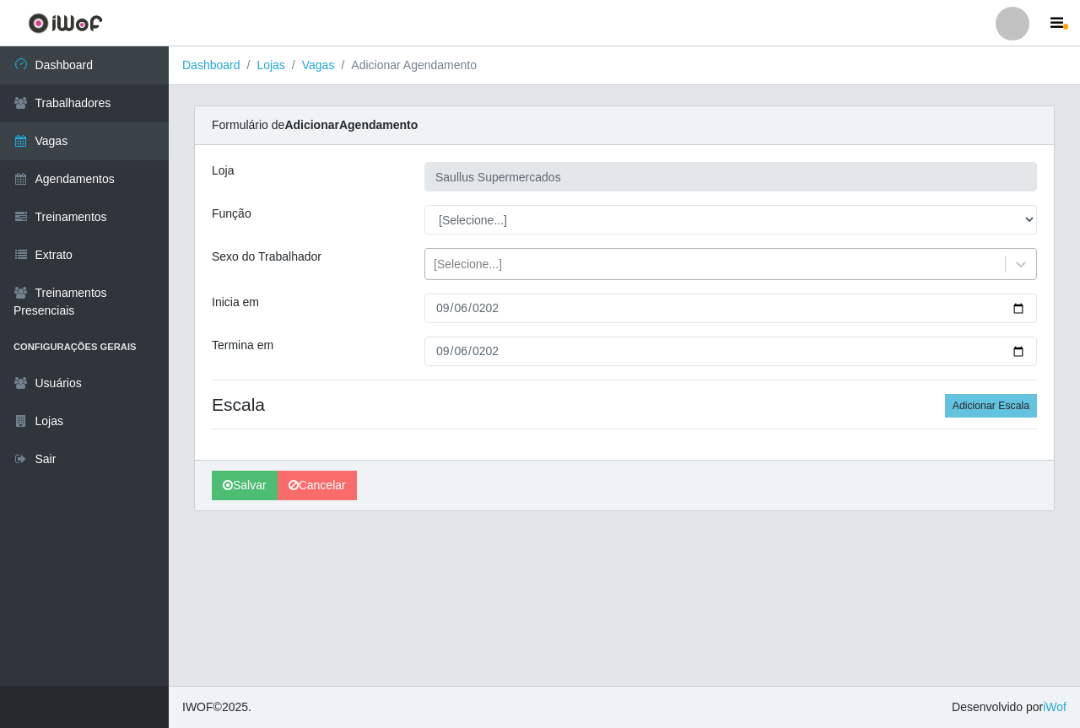
click at [457, 265] on div "[Selecione...]" at bounding box center [468, 265] width 68 height 18
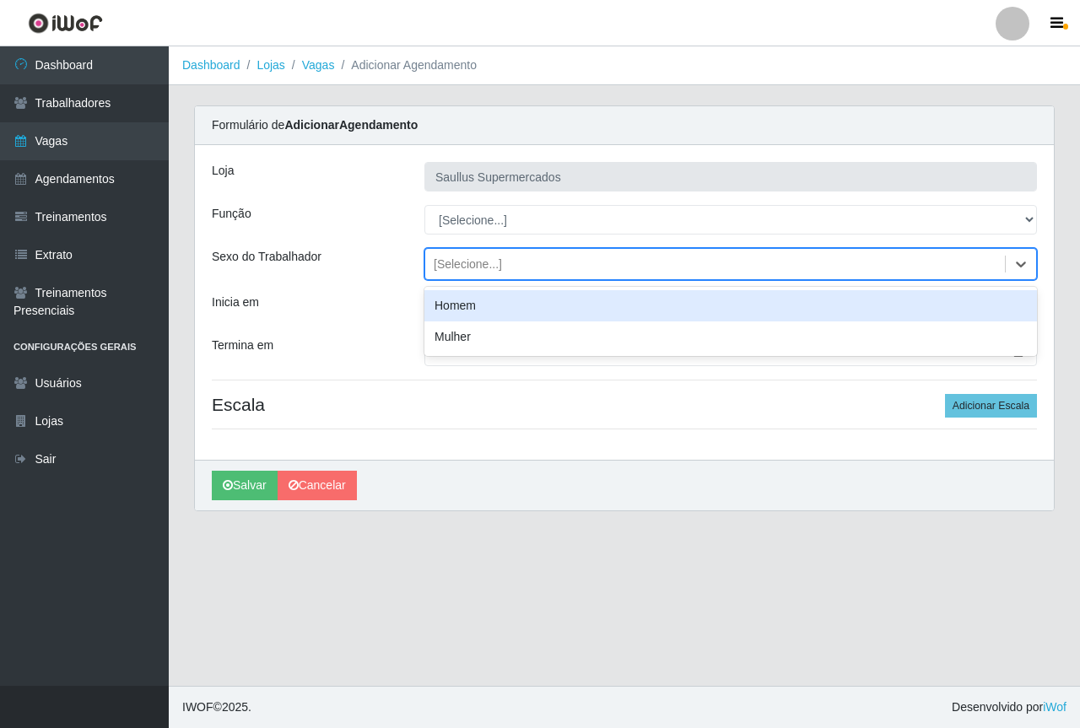
click at [440, 311] on div "Homem" at bounding box center [731, 305] width 613 height 31
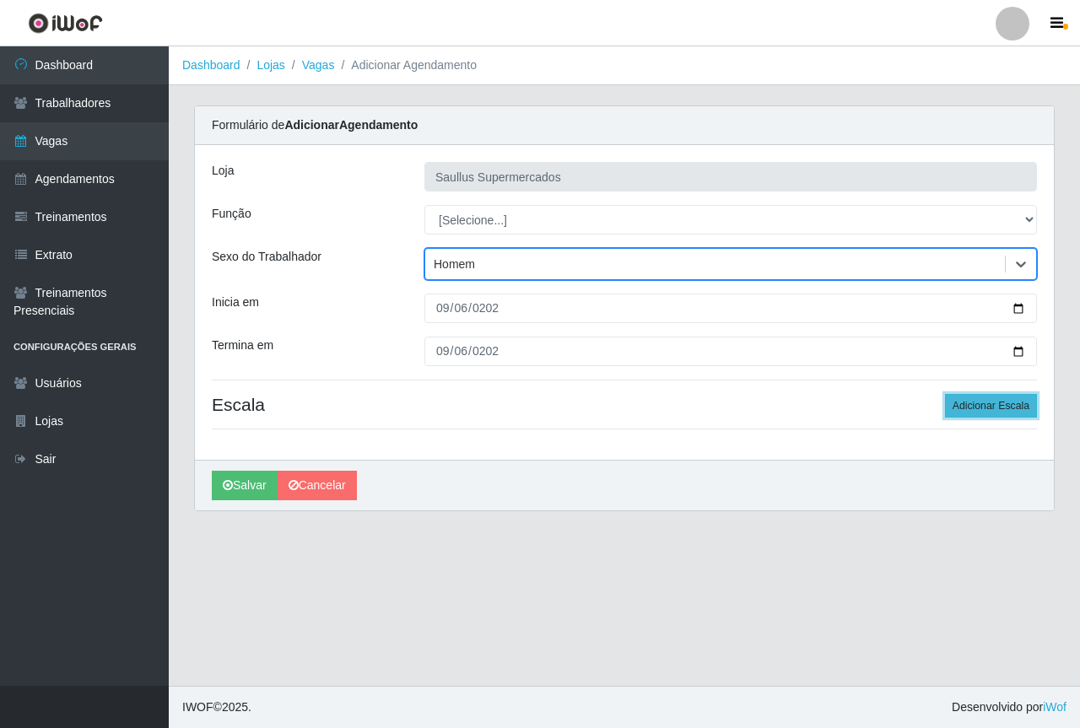
click at [987, 405] on button "Adicionar Escala" at bounding box center [991, 406] width 92 height 24
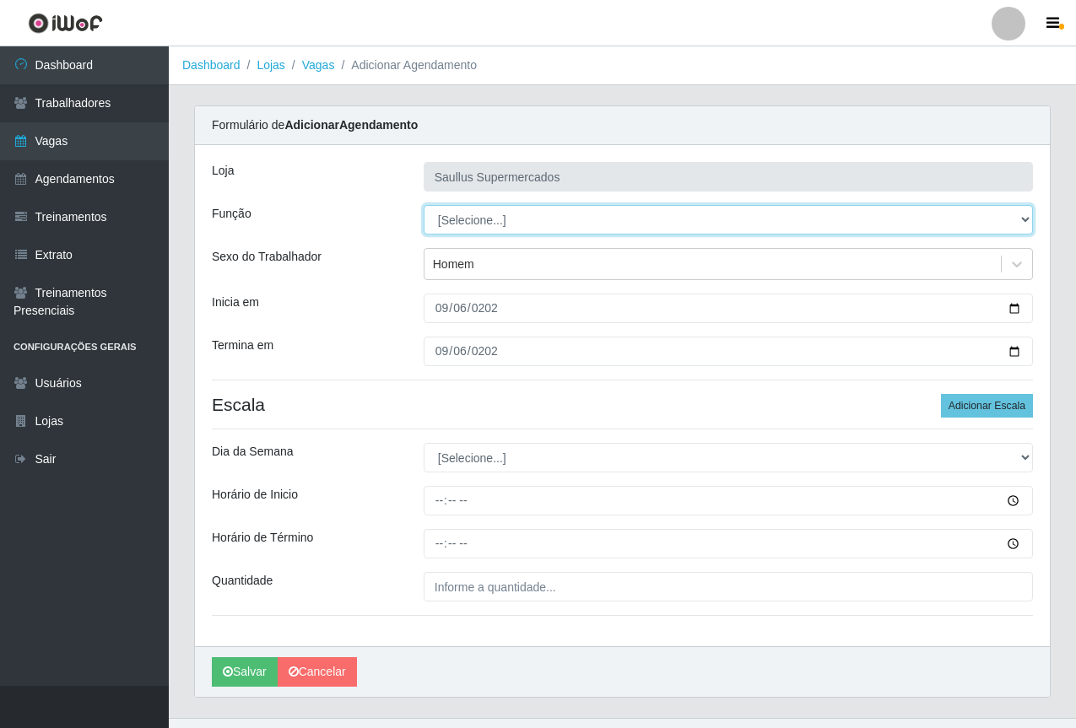
drag, startPoint x: 475, startPoint y: 209, endPoint x: 505, endPoint y: 234, distance: 38.4
click at [479, 217] on select "[Selecione...] ASG ASG + ASG ++ Balconista de Açougue Balconista de Açougue + B…" at bounding box center [728, 220] width 609 height 30
select select "24"
click at [424, 205] on select "[Selecione...] ASG ASG + ASG ++ Balconista de Açougue Balconista de Açougue + B…" at bounding box center [728, 220] width 609 height 30
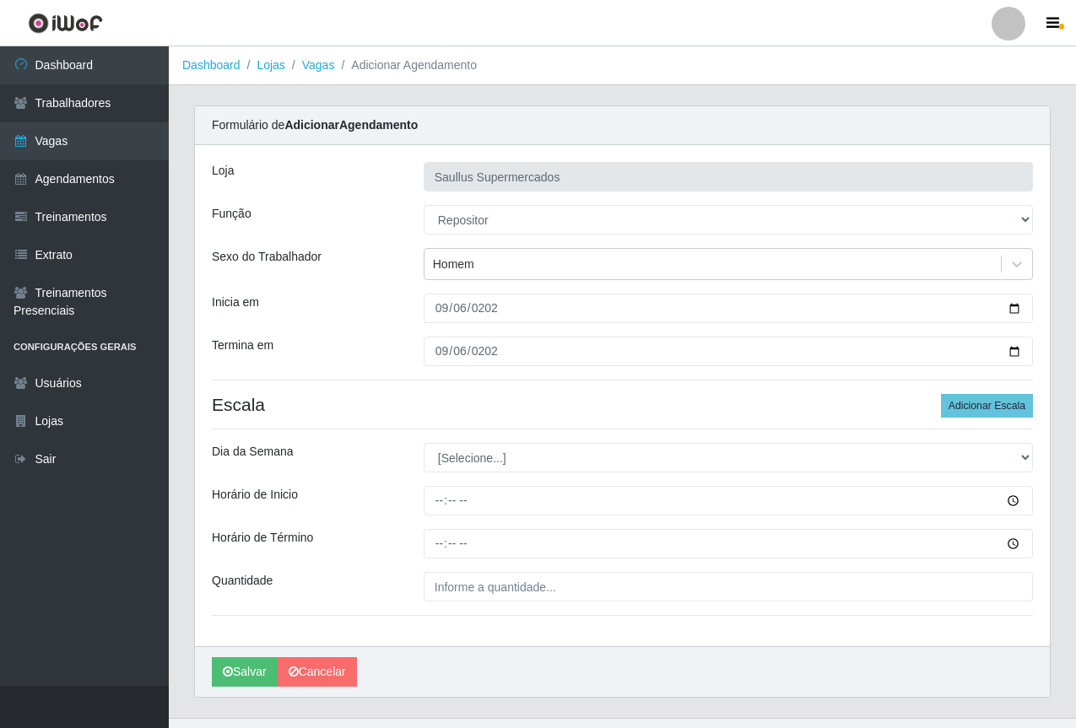
drag, startPoint x: 475, startPoint y: 474, endPoint x: 468, endPoint y: 454, distance: 21.6
click at [475, 472] on div "Loja Saullus Supermercados Função [Selecione...] ASG ASG + ASG ++ Balconista de…" at bounding box center [622, 395] width 855 height 501
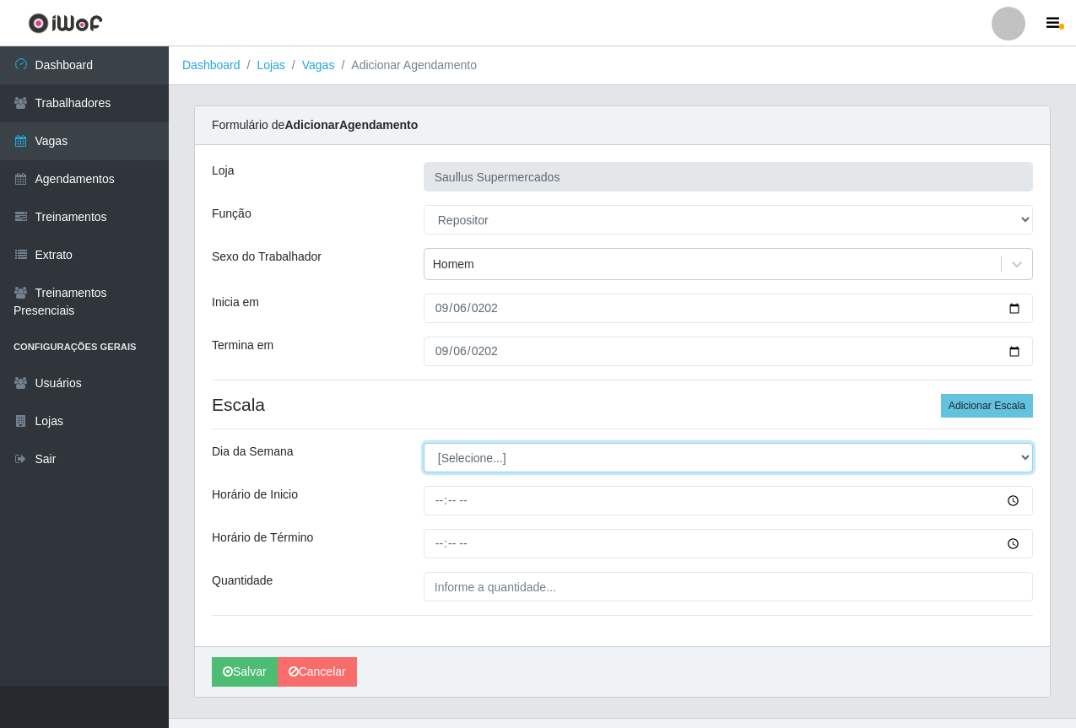
click at [465, 447] on select "[Selecione...] Segunda Terça Quarta Quinta Sexta Sábado Domingo" at bounding box center [728, 458] width 609 height 30
select select "6"
click at [424, 443] on select "[Selecione...] Segunda Terça Quarta Quinta Sexta Sábado Domingo" at bounding box center [728, 458] width 609 height 30
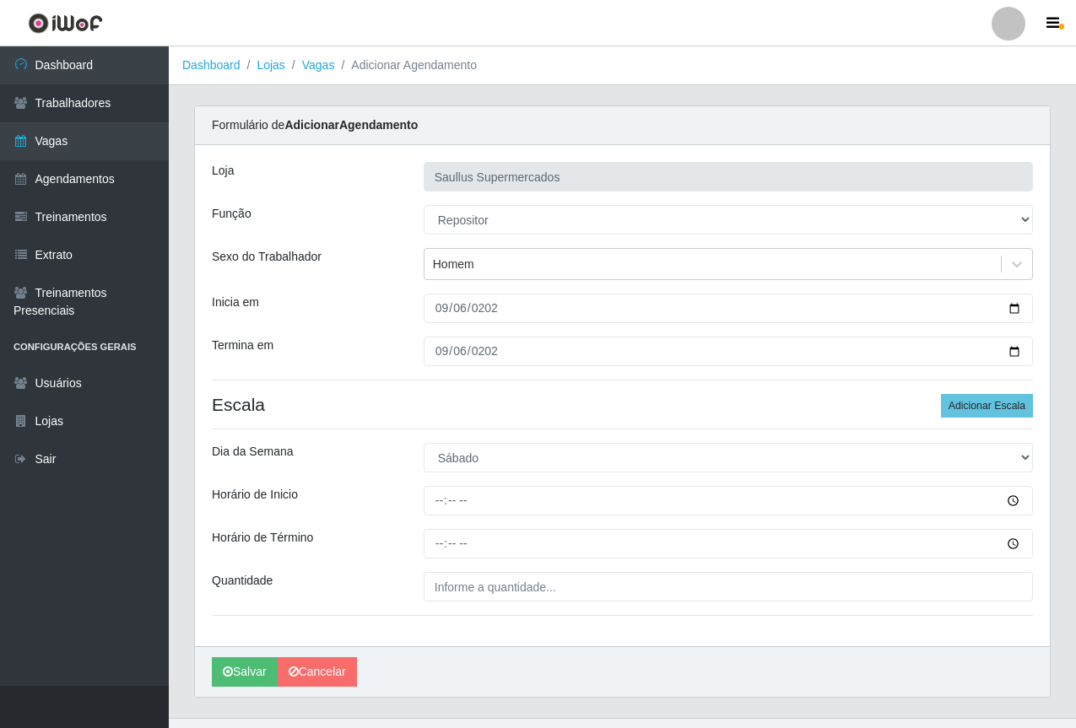
click at [415, 512] on div at bounding box center [728, 501] width 635 height 30
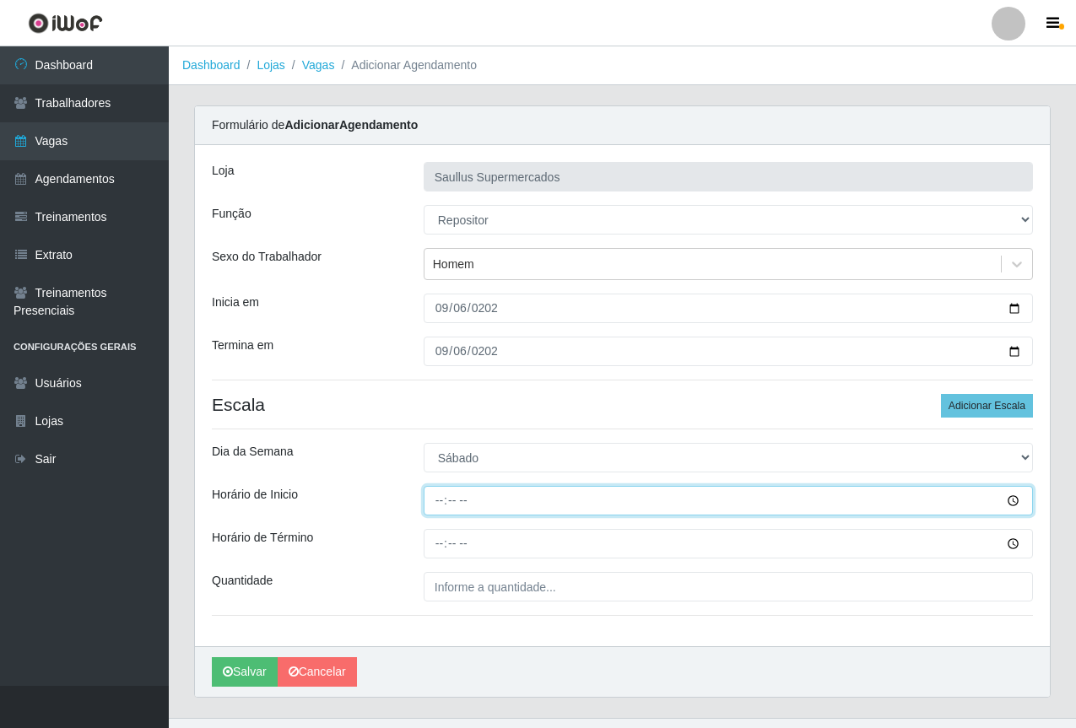
click at [435, 502] on input "Horário de Inicio" at bounding box center [728, 501] width 609 height 30
type input "15:30"
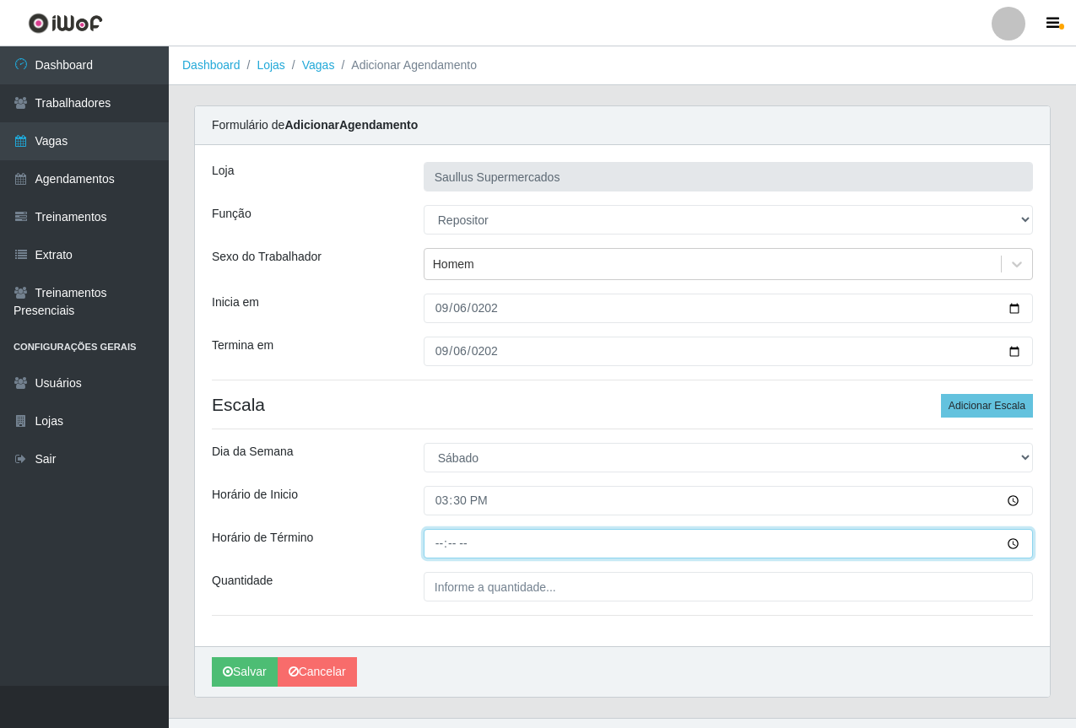
click at [435, 552] on input "Horário de Término" at bounding box center [728, 544] width 609 height 30
type input "21:30"
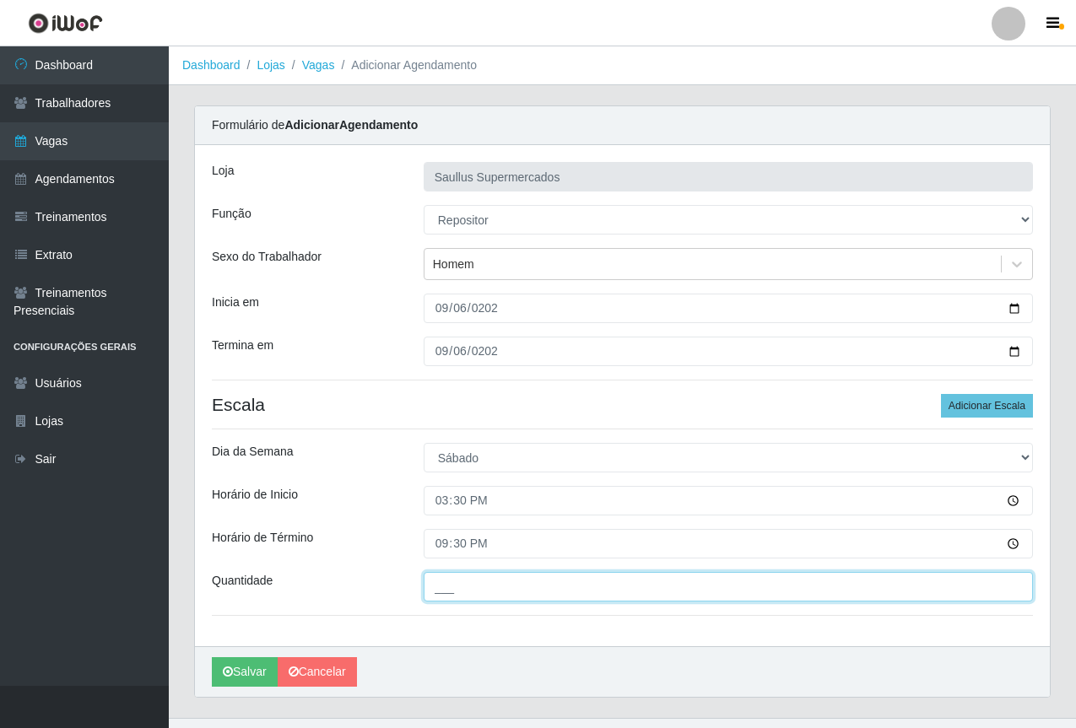
drag, startPoint x: 468, startPoint y: 592, endPoint x: 510, endPoint y: 603, distance: 42.8
click at [474, 592] on input "___" at bounding box center [728, 587] width 609 height 30
type input "1__"
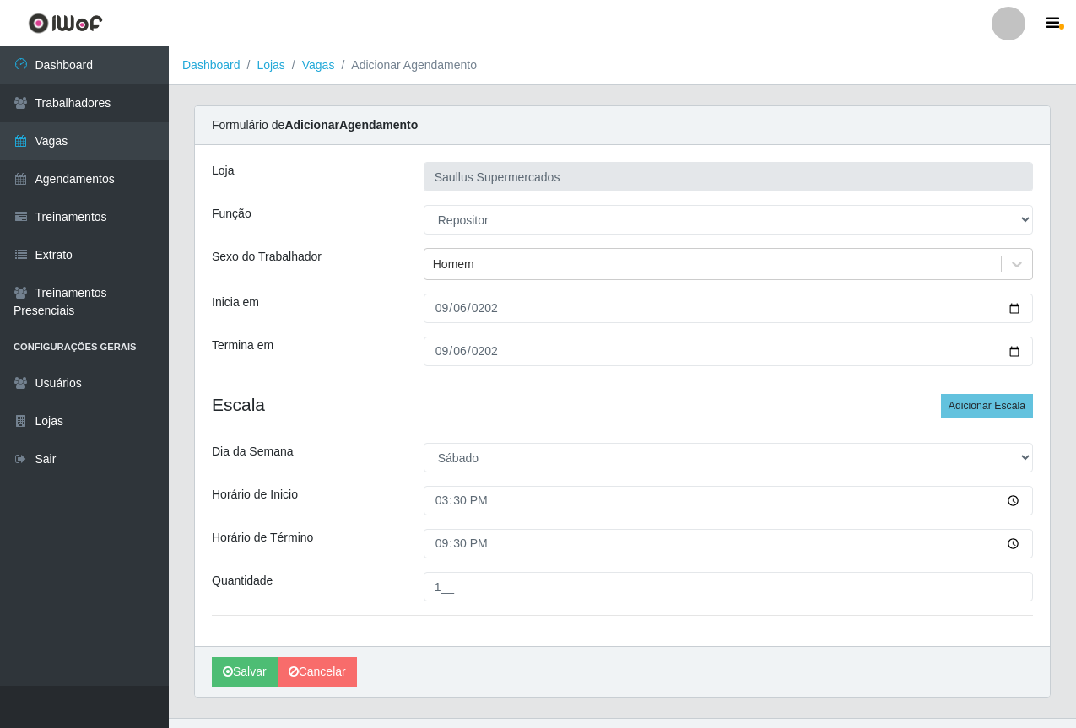
click at [410, 404] on h4 "Escala Adicionar Escala" at bounding box center [622, 404] width 821 height 21
click at [382, 410] on h4 "Escala Adicionar Escala" at bounding box center [622, 404] width 821 height 21
click at [248, 668] on button "Salvar" at bounding box center [245, 673] width 66 height 30
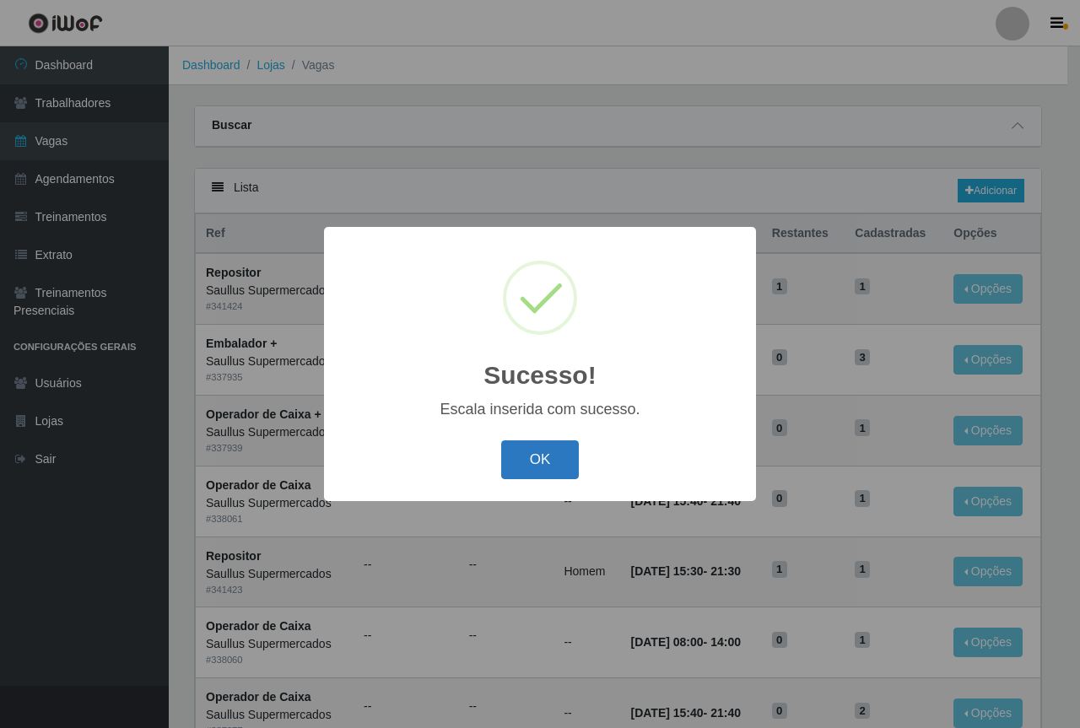
click at [548, 473] on button "OK" at bounding box center [540, 461] width 79 height 40
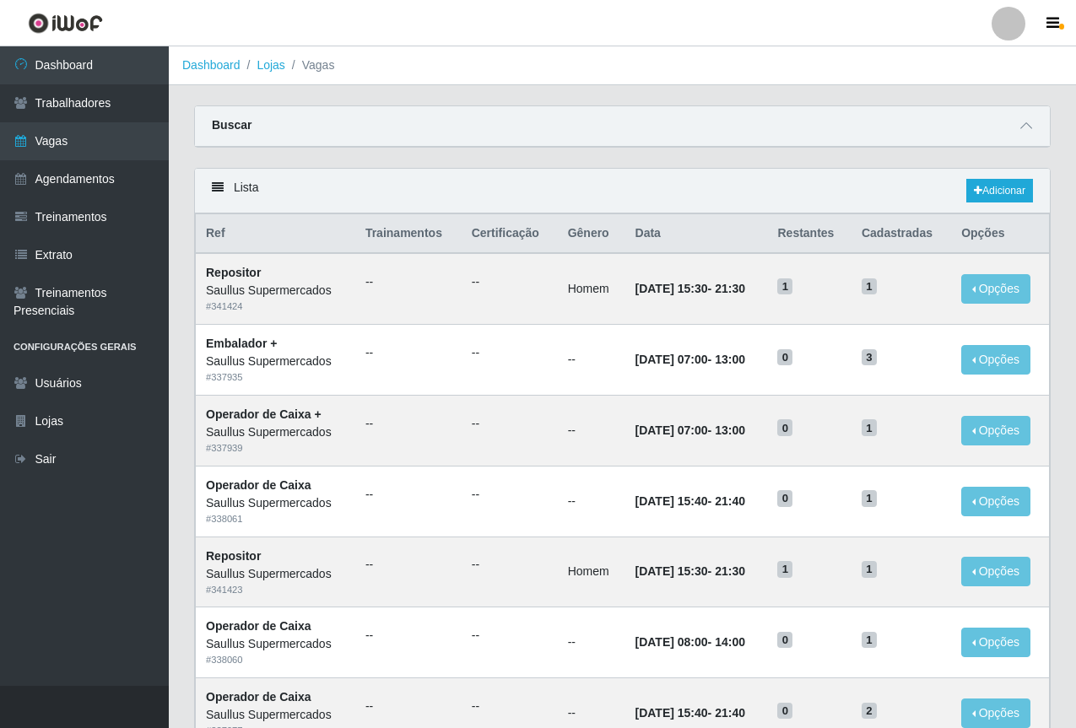
click at [919, 115] on div "Buscar" at bounding box center [622, 126] width 855 height 41
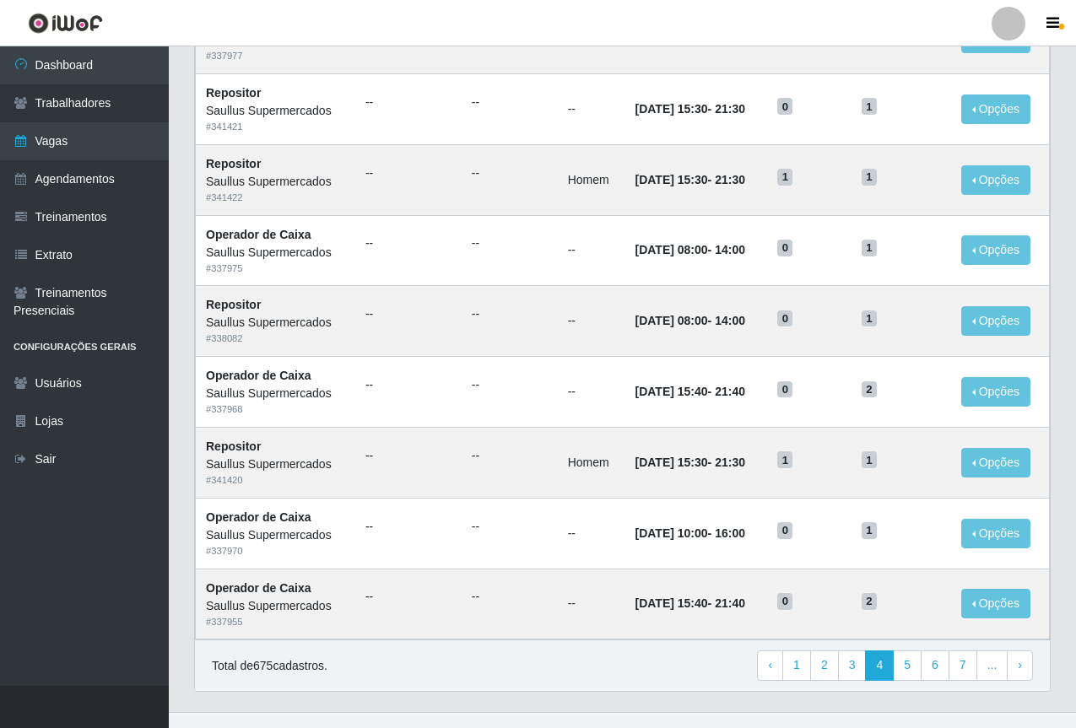
scroll to position [169, 0]
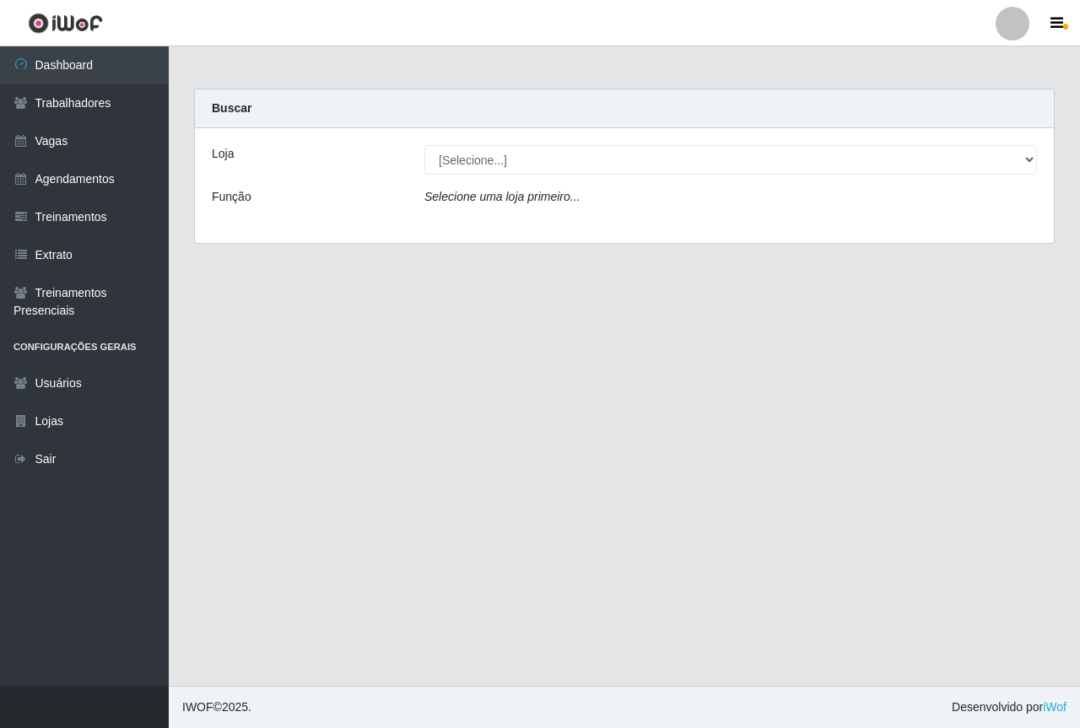
click at [323, 367] on main "Carregando... Buscar Loja [Selecione...] Saullus Supermercados Função Selecione…" at bounding box center [625, 366] width 912 height 640
click at [274, 329] on main "Carregando... Buscar Loja [Selecione...] Saullus Supermercados Função Selecione…" at bounding box center [625, 366] width 912 height 640
click at [110, 144] on link "Vagas" at bounding box center [84, 141] width 169 height 38
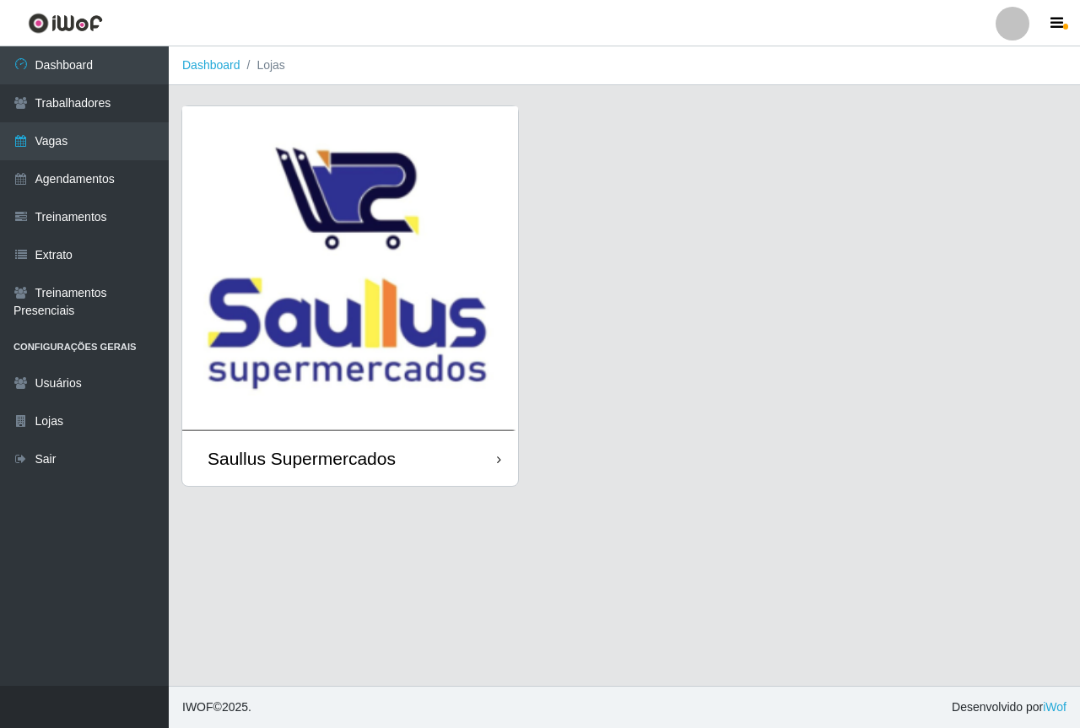
click at [263, 225] on img at bounding box center [350, 268] width 336 height 325
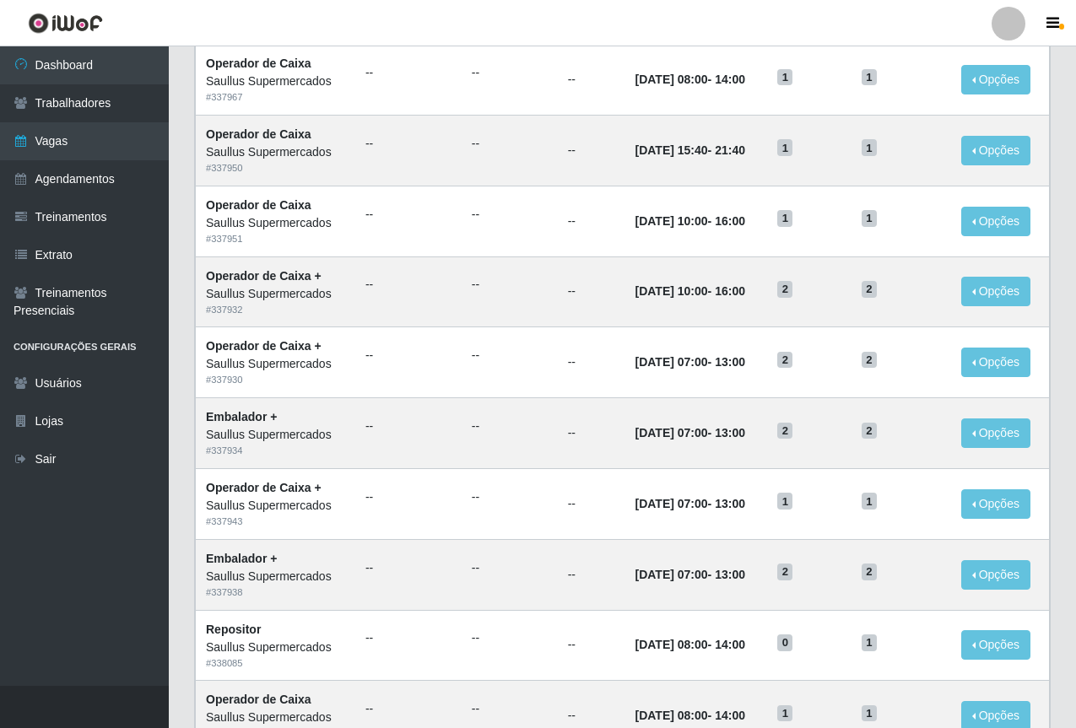
scroll to position [702, 0]
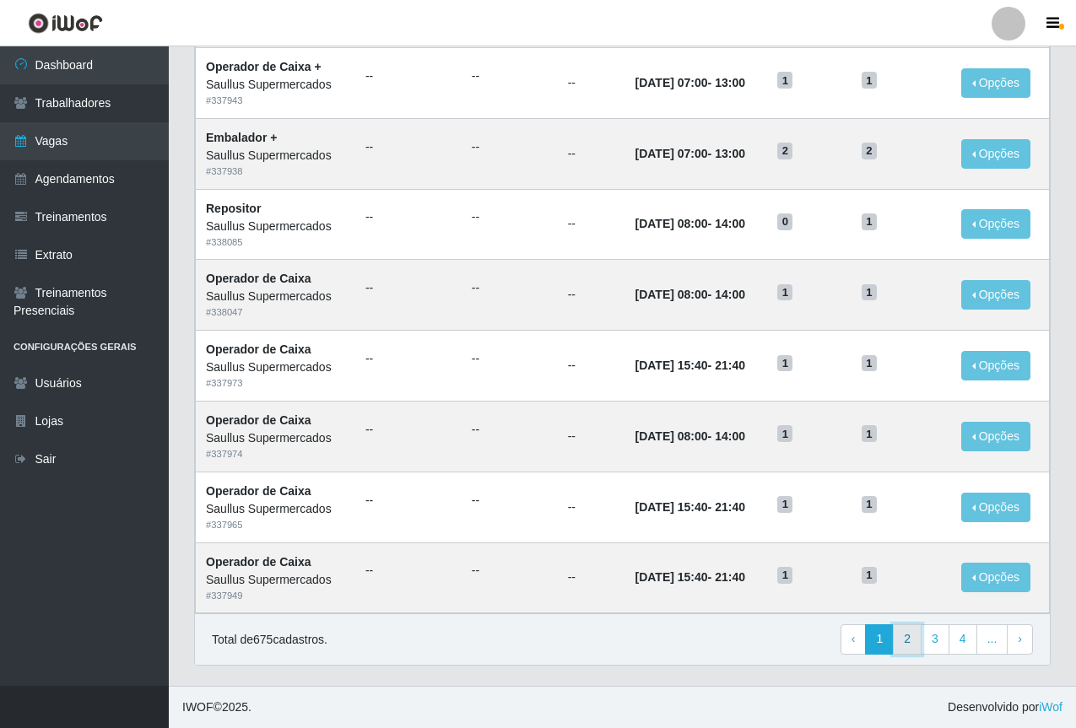
click at [909, 647] on link "2" at bounding box center [907, 640] width 29 height 30
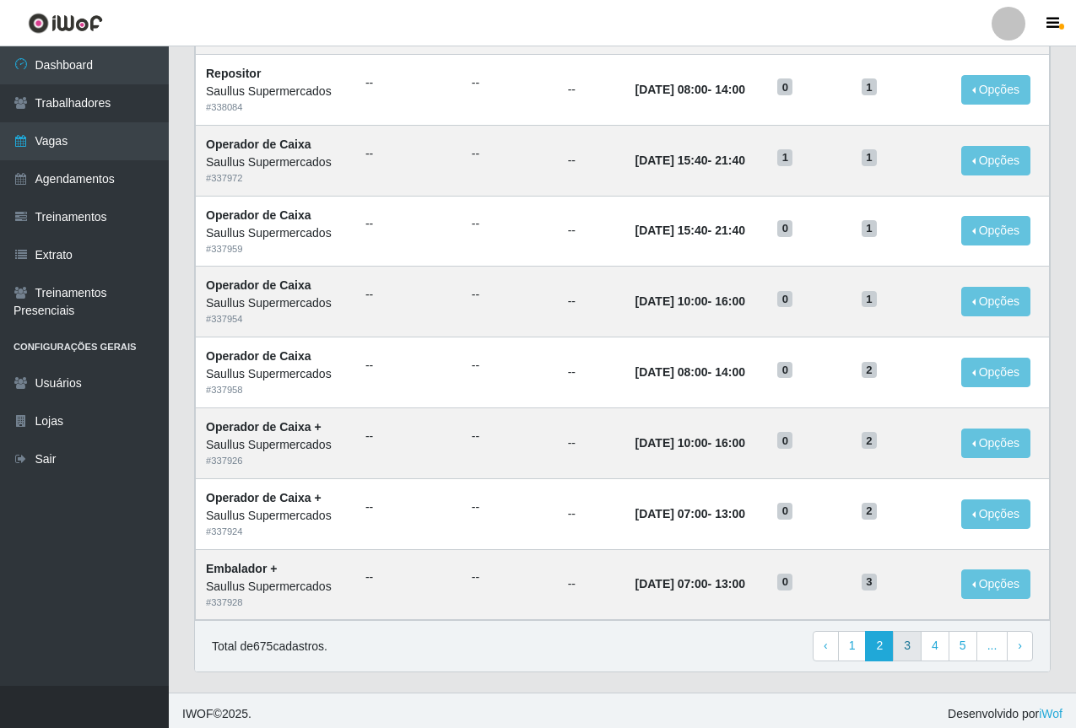
scroll to position [702, 0]
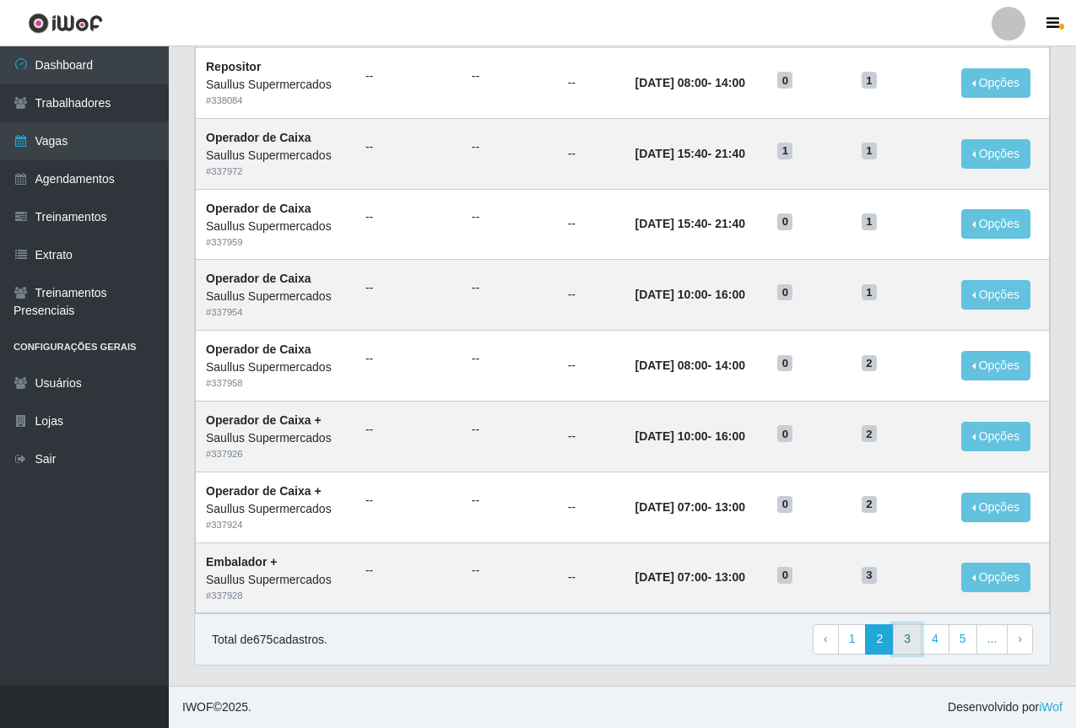
click at [907, 636] on link "3" at bounding box center [907, 640] width 29 height 30
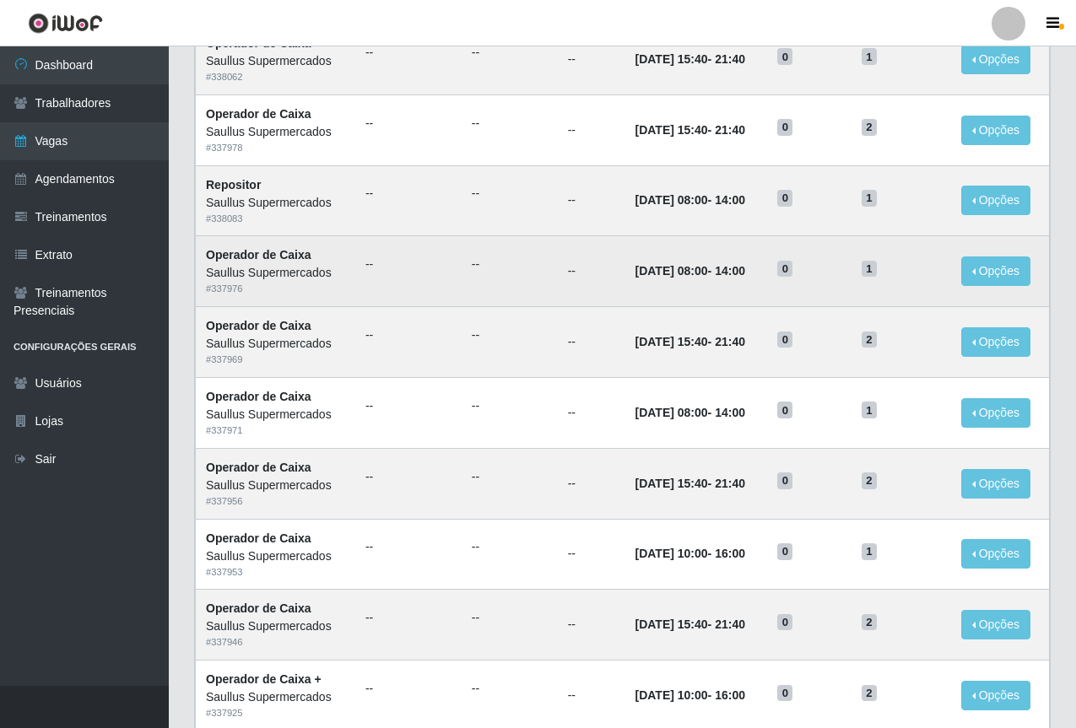
scroll to position [702, 0]
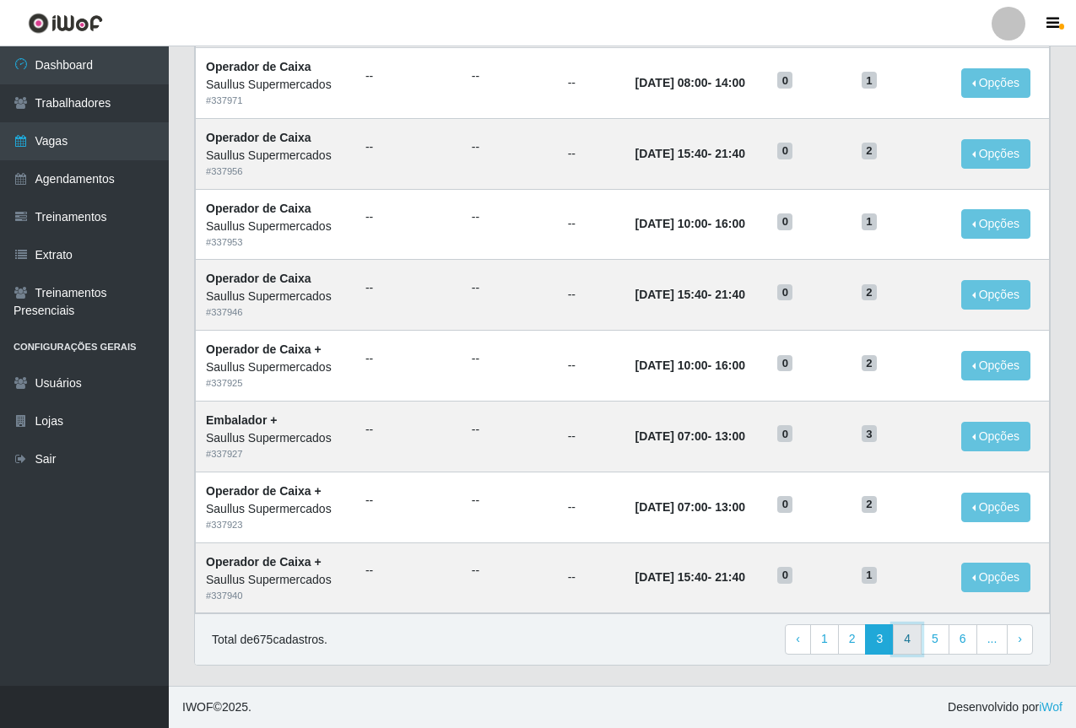
click at [910, 645] on link "4" at bounding box center [907, 640] width 29 height 30
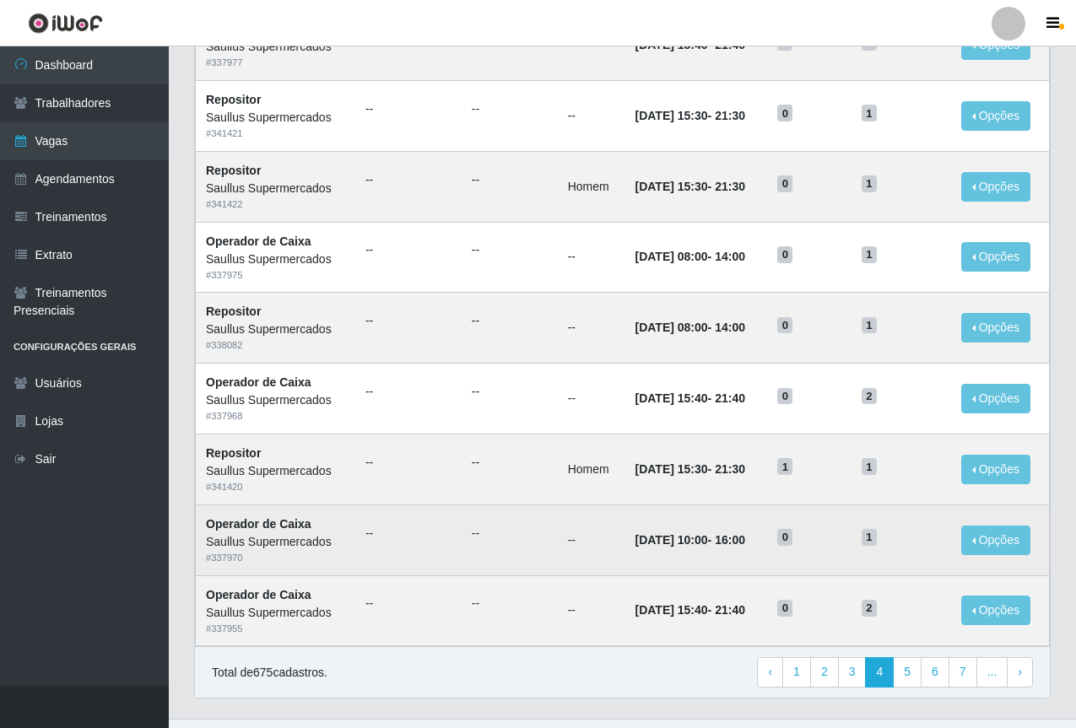
scroll to position [675, 0]
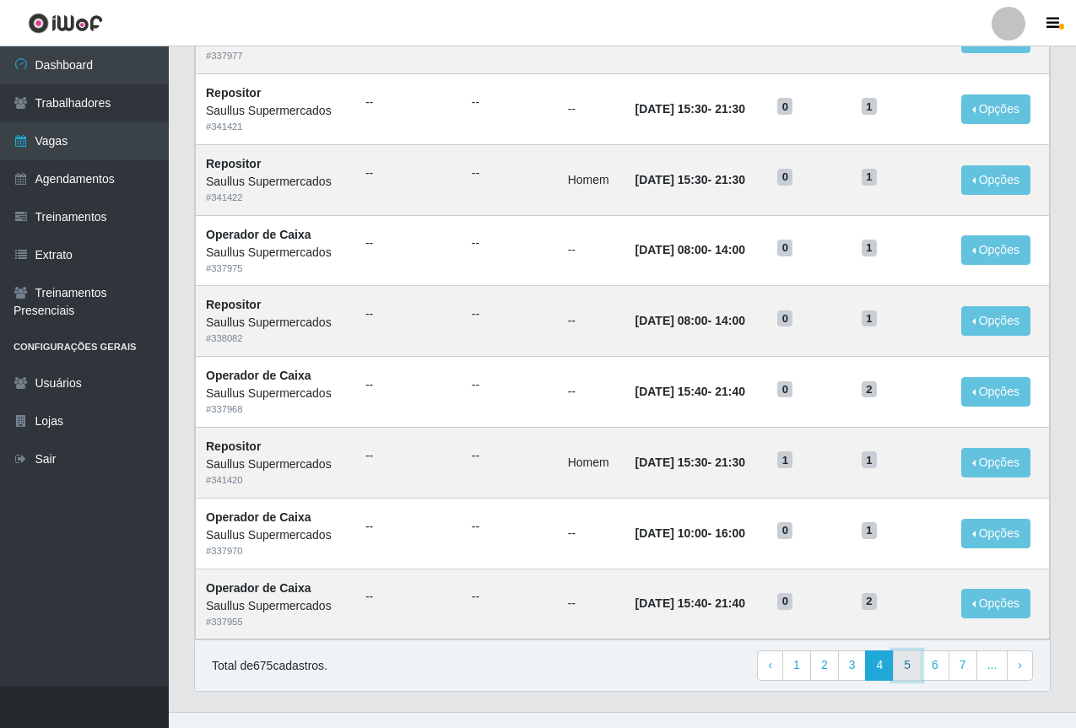
click at [901, 678] on link "5" at bounding box center [907, 666] width 29 height 30
